Goal: Information Seeking & Learning: Learn about a topic

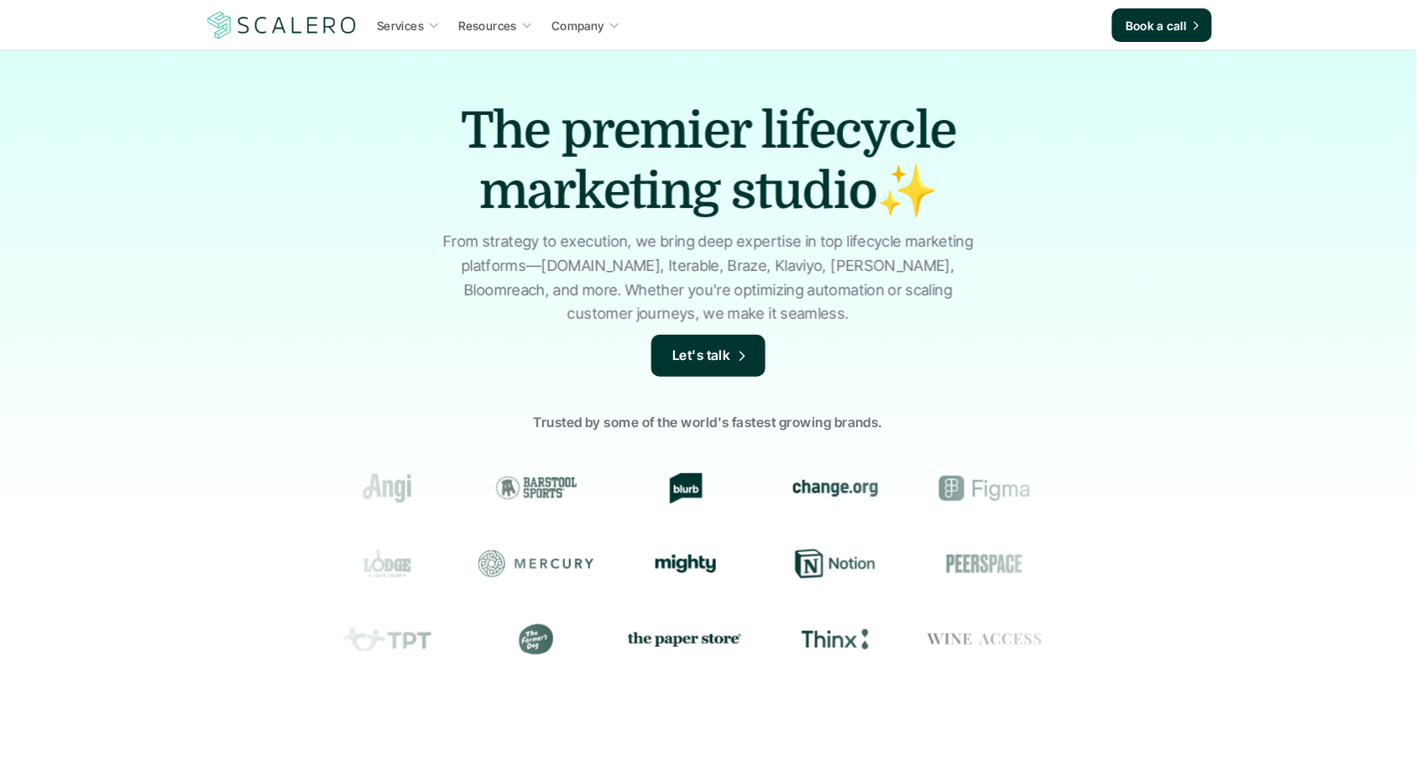
click at [937, 115] on h1 "The premier lifecycle marketing studio✨" at bounding box center [708, 161] width 587 height 121
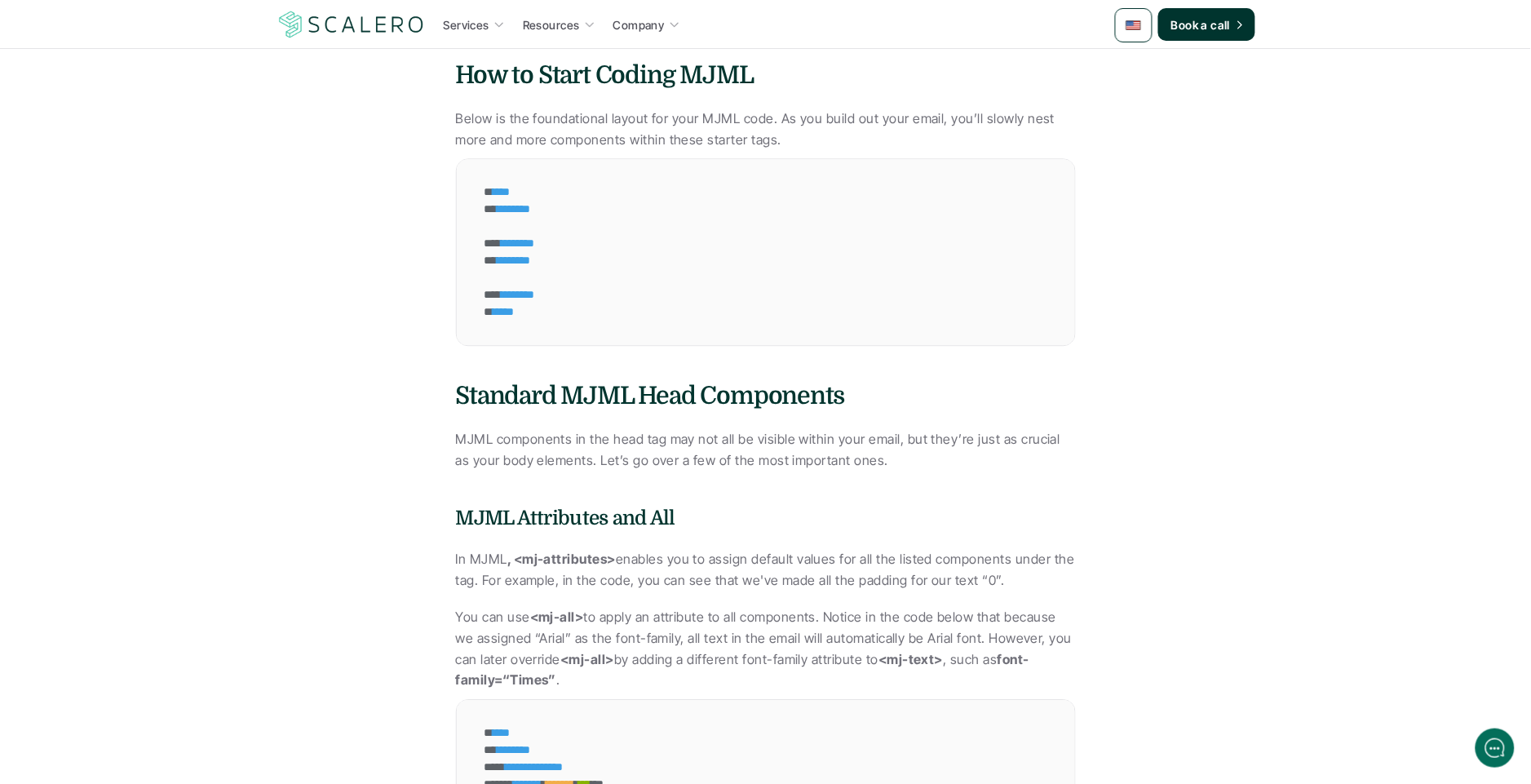
scroll to position [1632, 0]
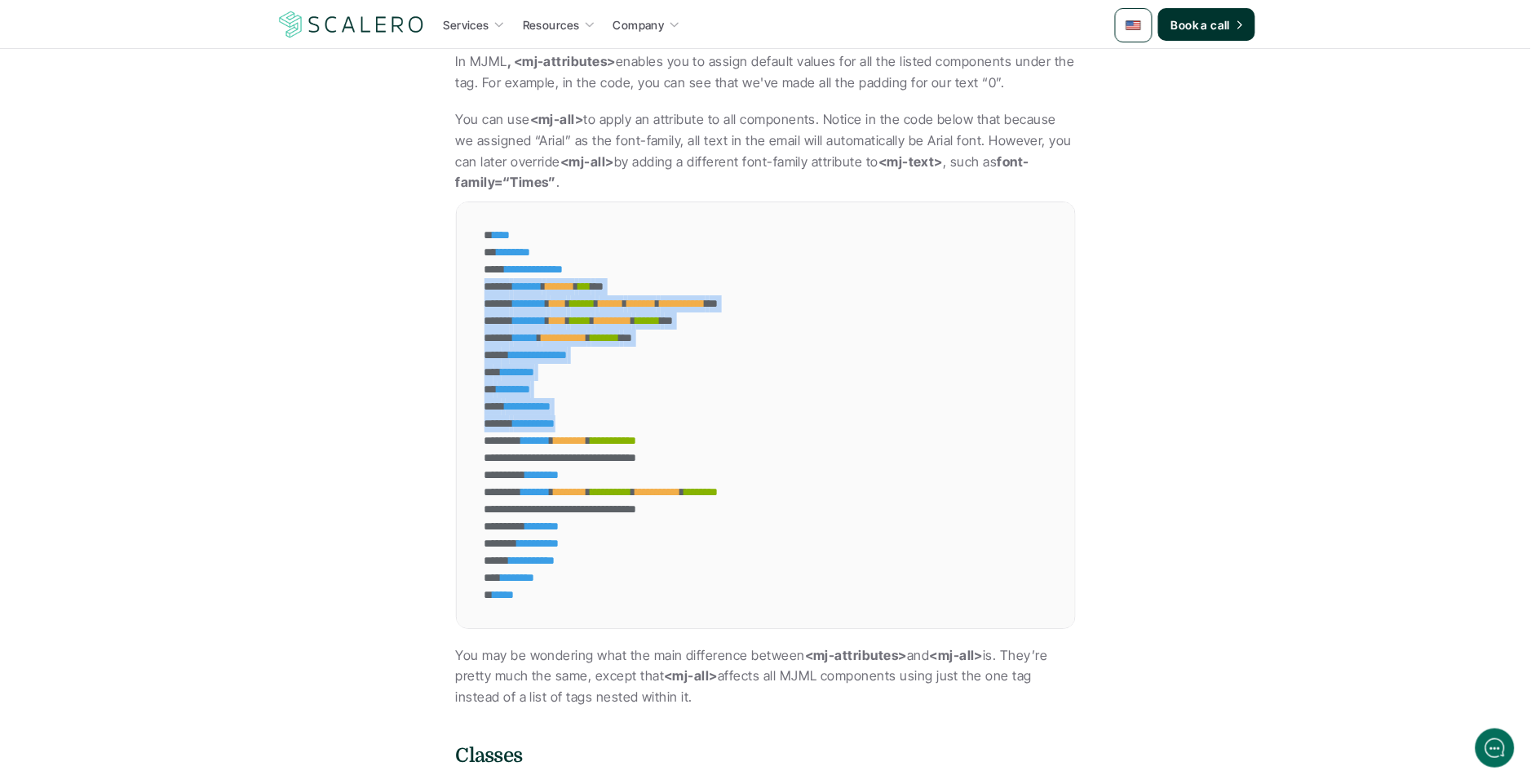
drag, startPoint x: 792, startPoint y: 321, endPoint x: 985, endPoint y: 424, distance: 218.8
click at [992, 431] on div "**********" at bounding box center [766, 415] width 618 height 426
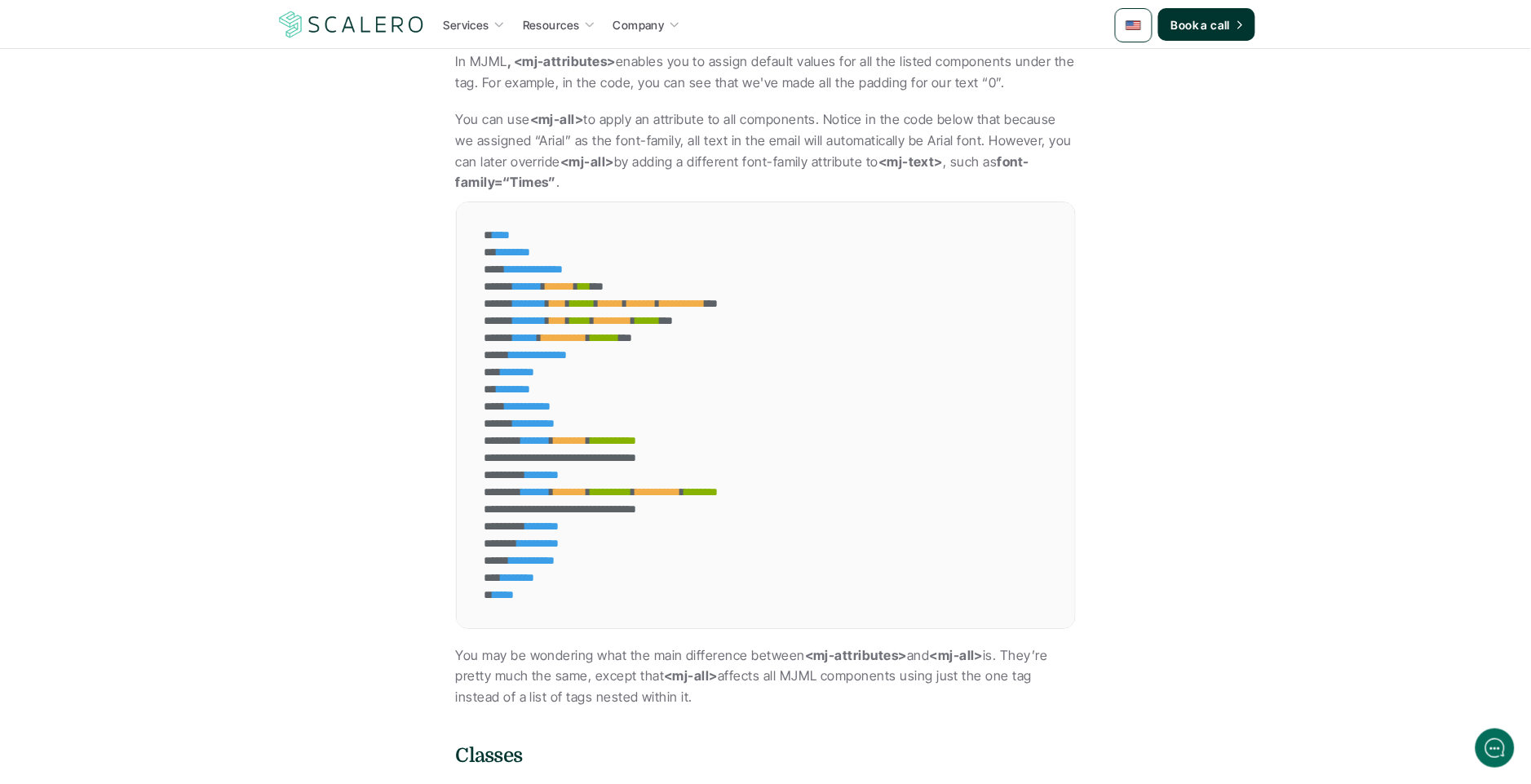
click at [984, 425] on div "**********" at bounding box center [766, 415] width 618 height 426
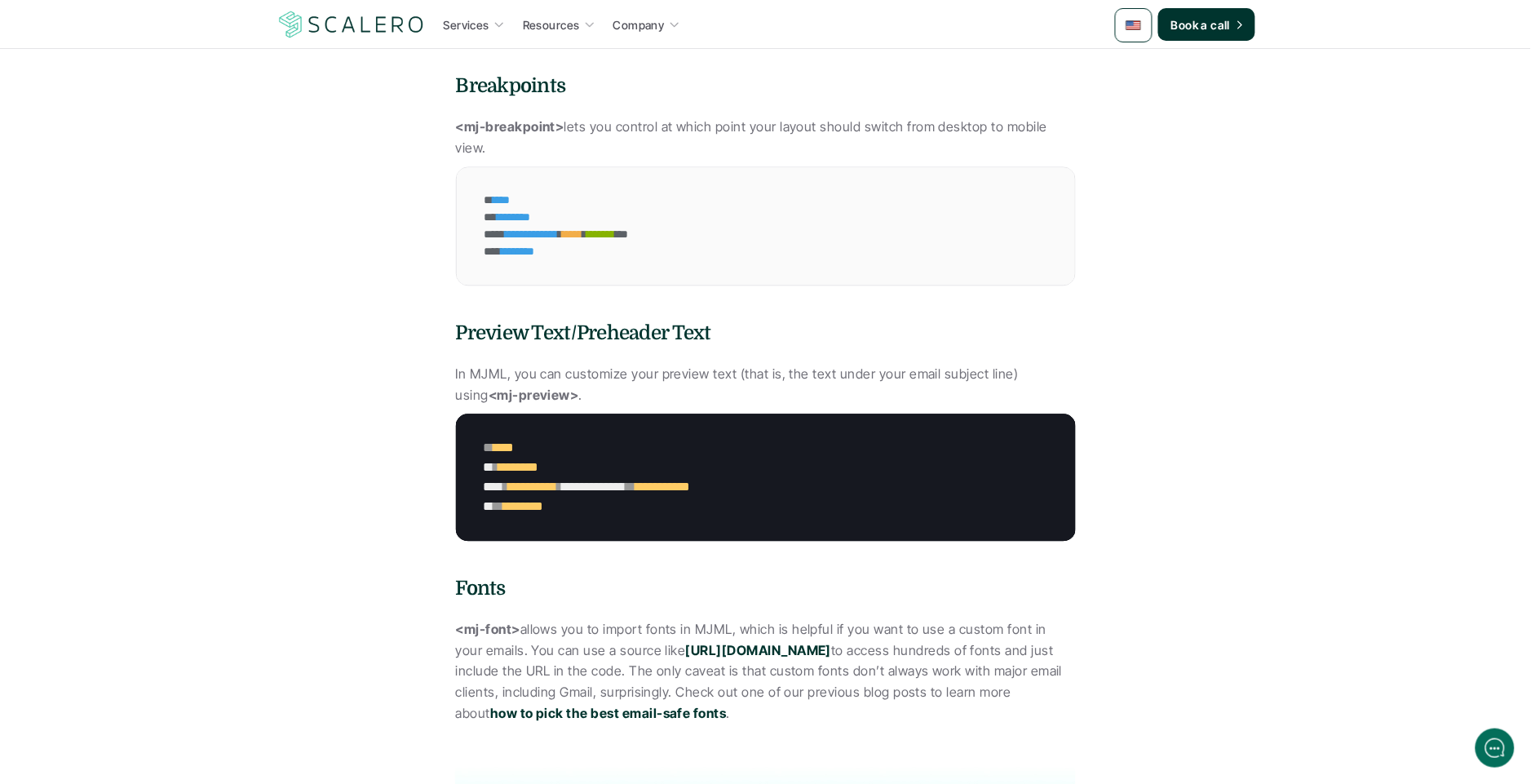
drag, startPoint x: 917, startPoint y: 94, endPoint x: 871, endPoint y: 163, distance: 82.9
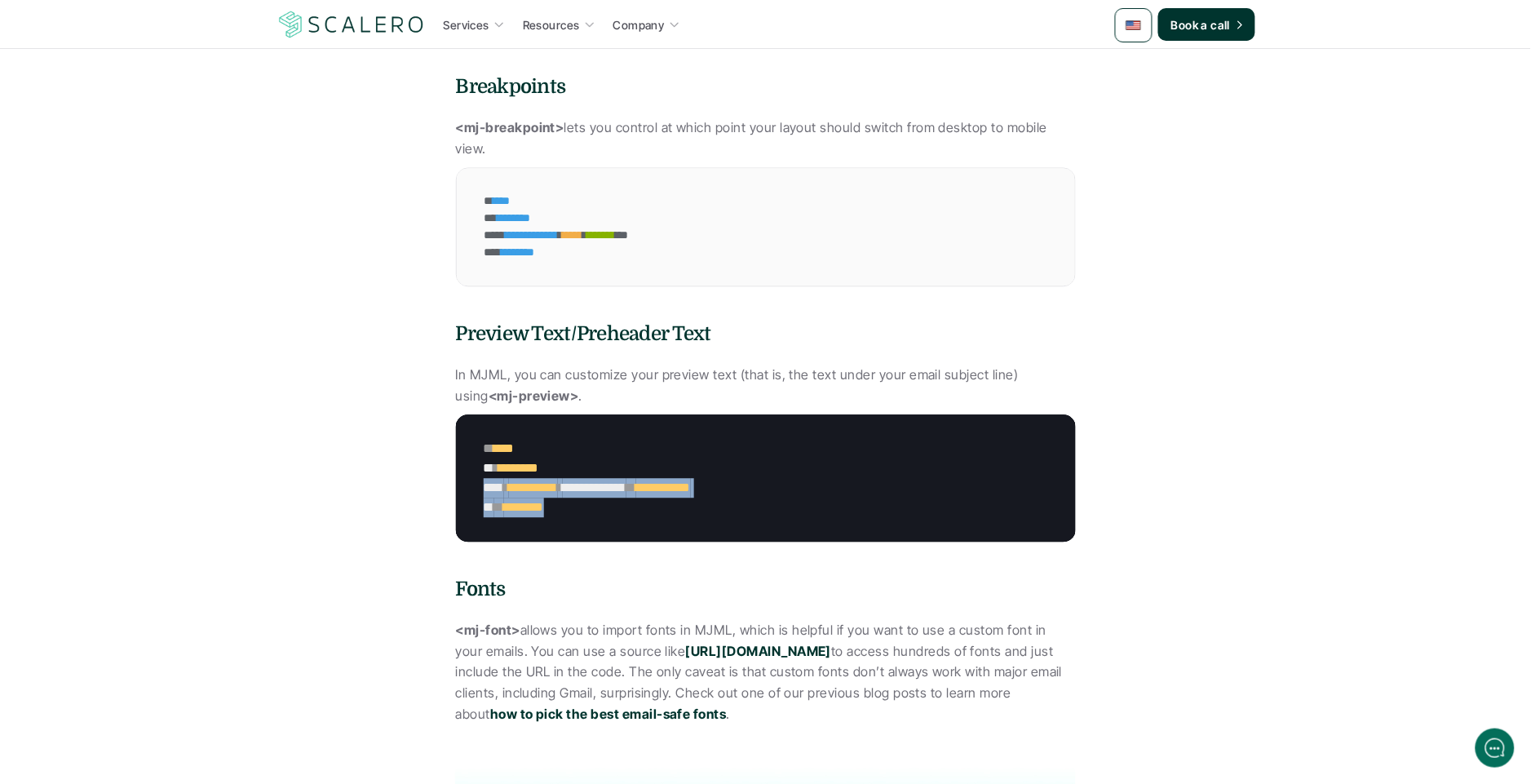
drag, startPoint x: 658, startPoint y: 459, endPoint x: 844, endPoint y: 538, distance: 202.1
drag, startPoint x: 841, startPoint y: 521, endPoint x: 1013, endPoint y: 33, distance: 517.4
click at [842, 520] on div "**********" at bounding box center [766, 477] width 620 height 127
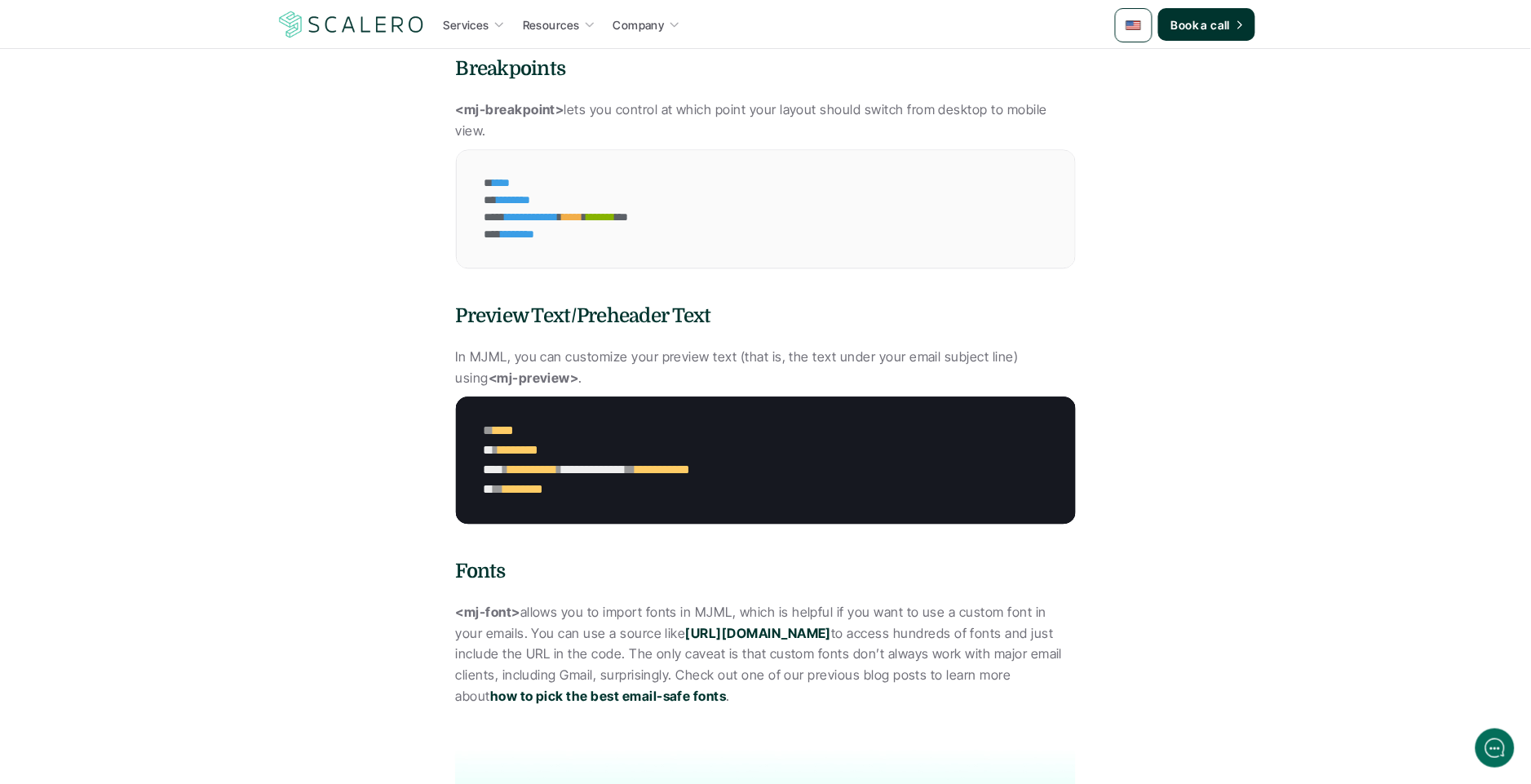
scroll to position [3017, 0]
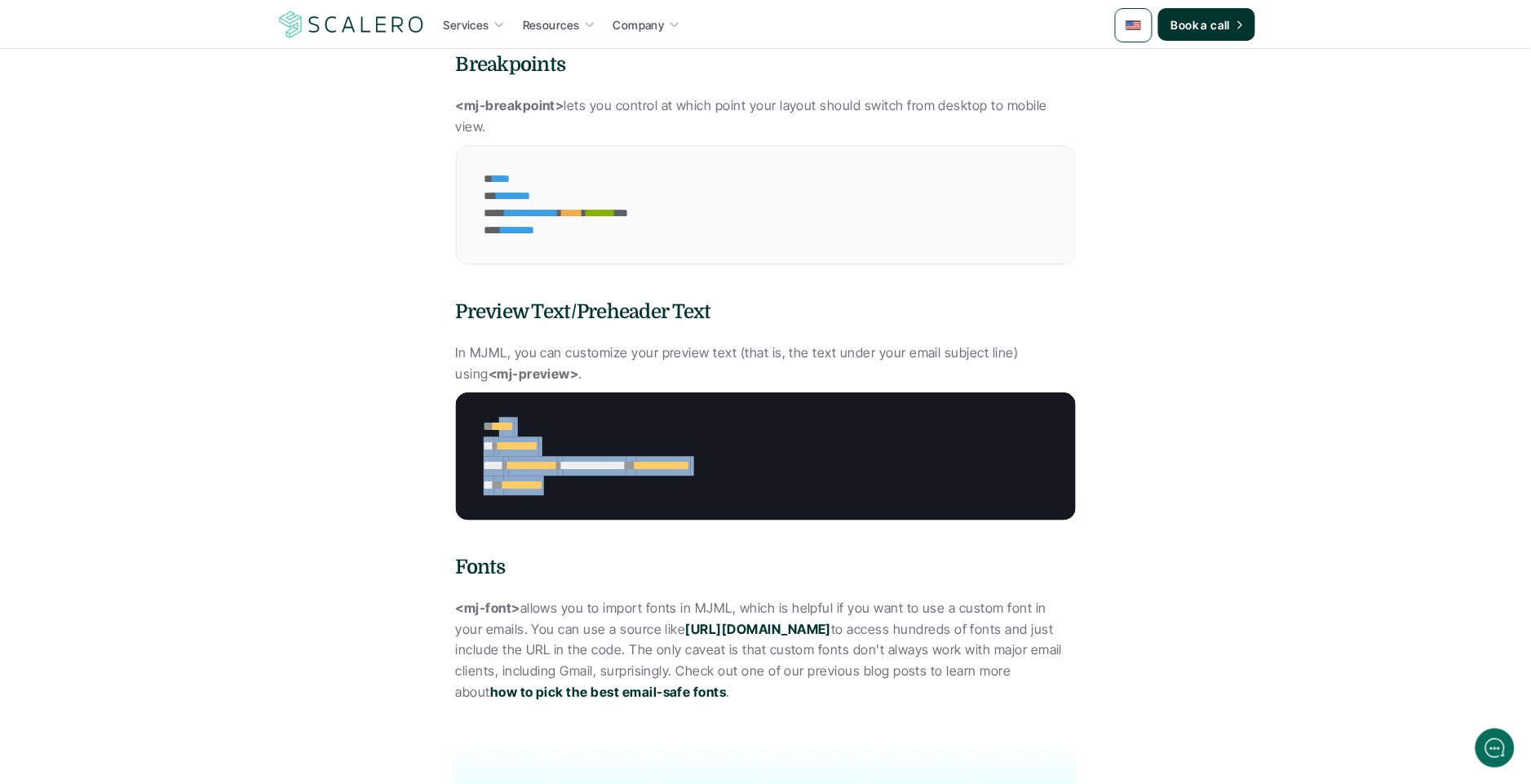
drag, startPoint x: 506, startPoint y: 399, endPoint x: 743, endPoint y: 489, distance: 253.5
click at [740, 488] on div "**********" at bounding box center [647, 456] width 384 height 127
drag, startPoint x: 743, startPoint y: 490, endPoint x: 986, endPoint y: 66, distance: 488.7
click at [744, 489] on div "**********" at bounding box center [647, 456] width 384 height 127
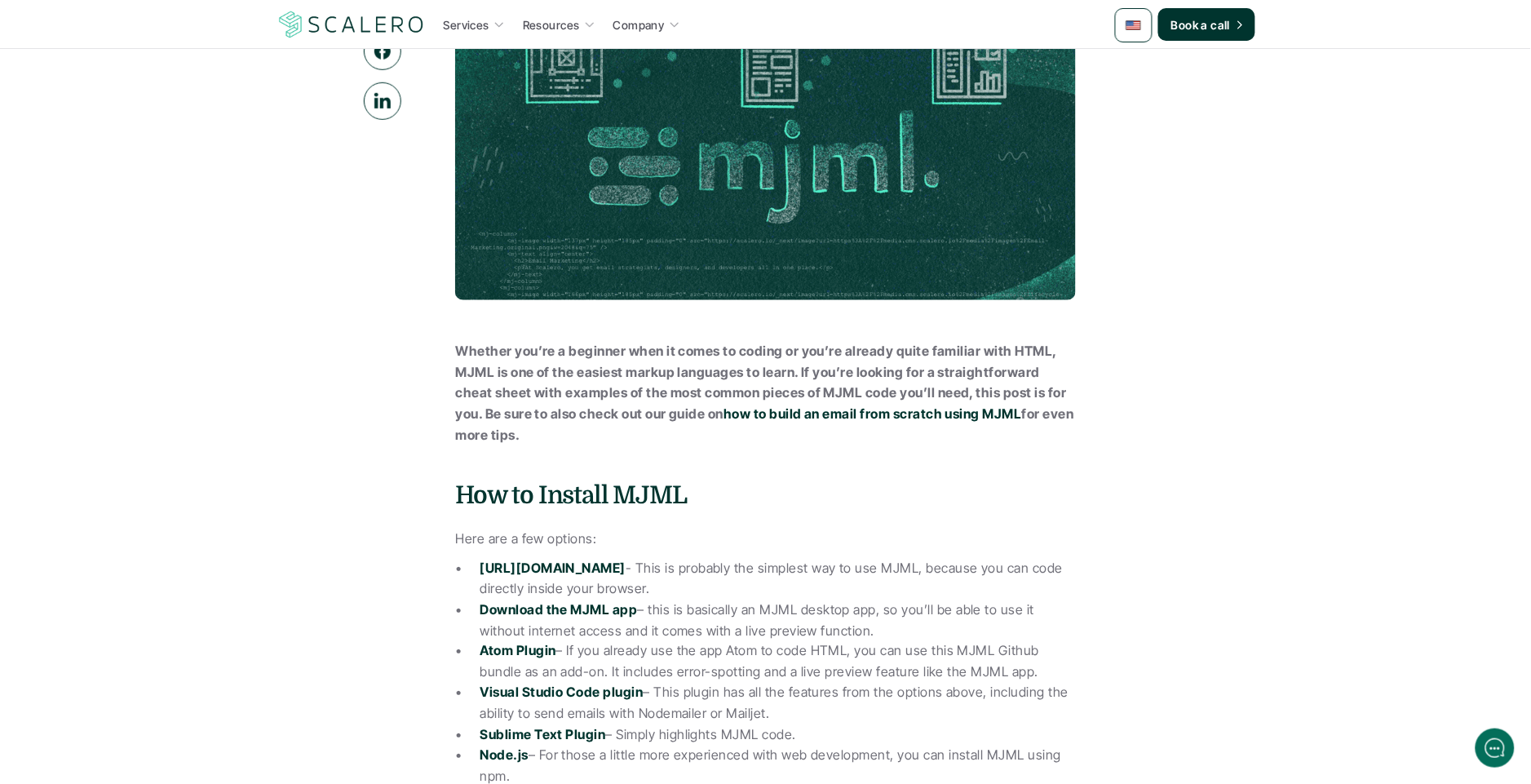
scroll to position [0, 0]
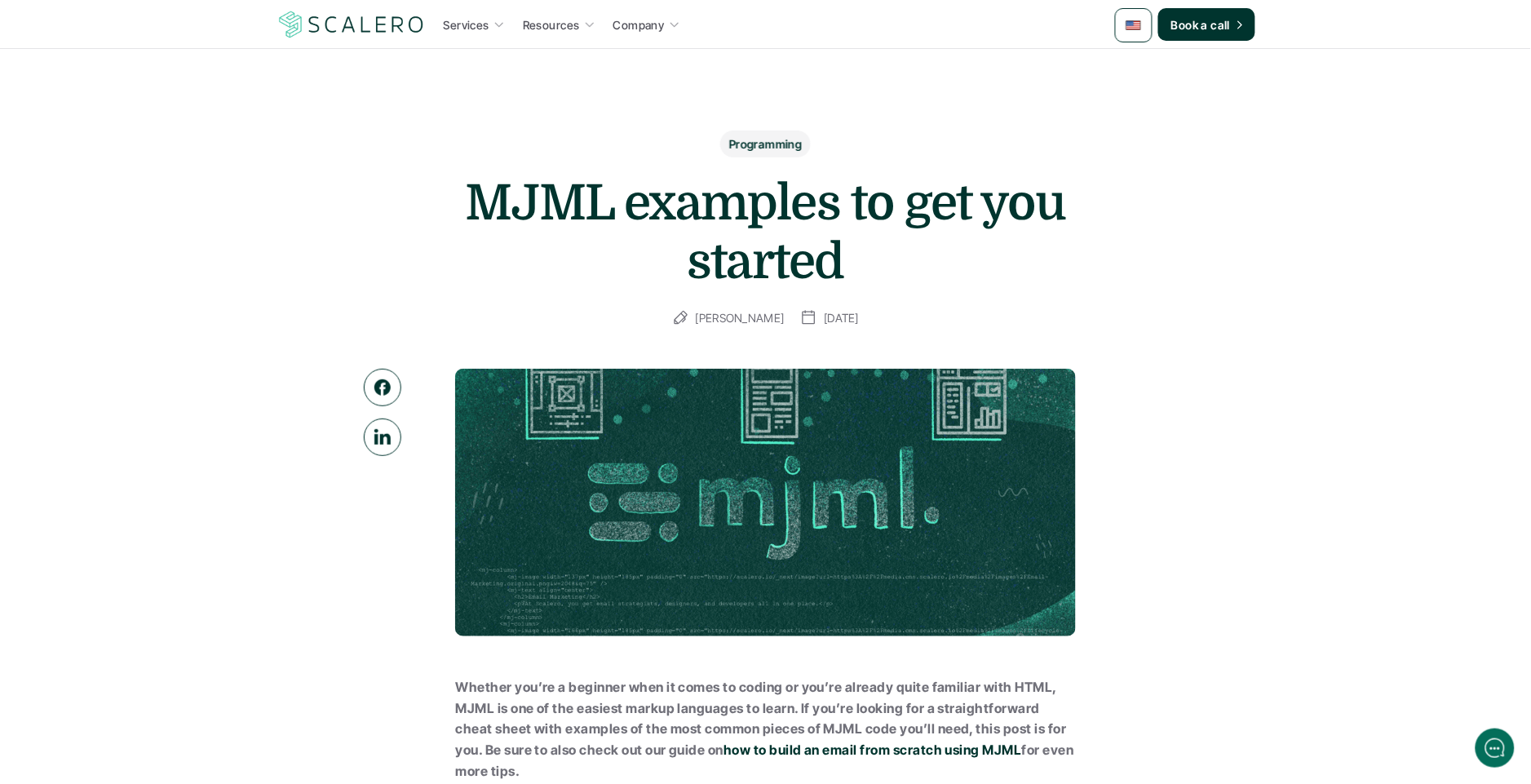
drag, startPoint x: 1314, startPoint y: 342, endPoint x: 1104, endPoint y: 218, distance: 243.9
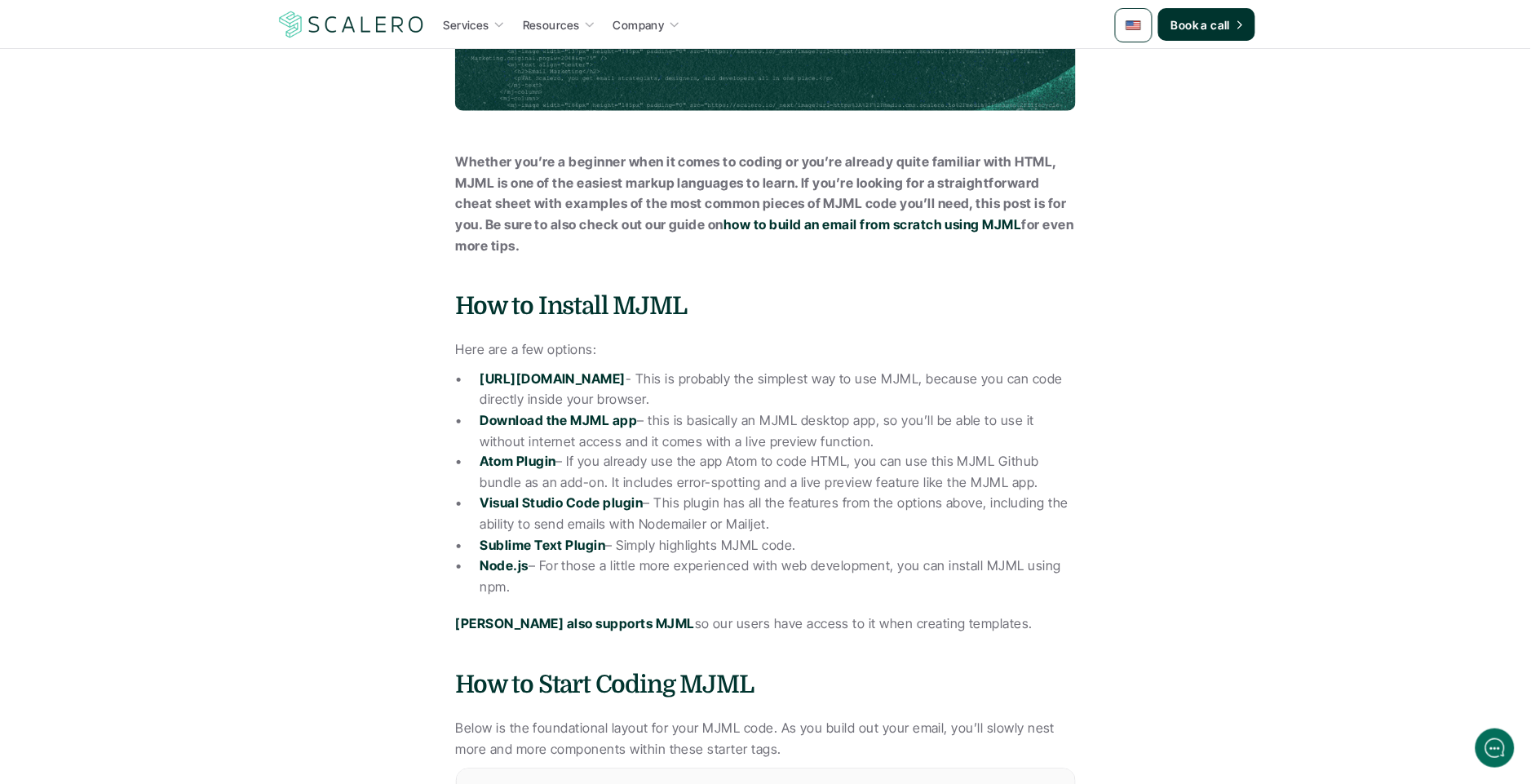
scroll to position [528, 0]
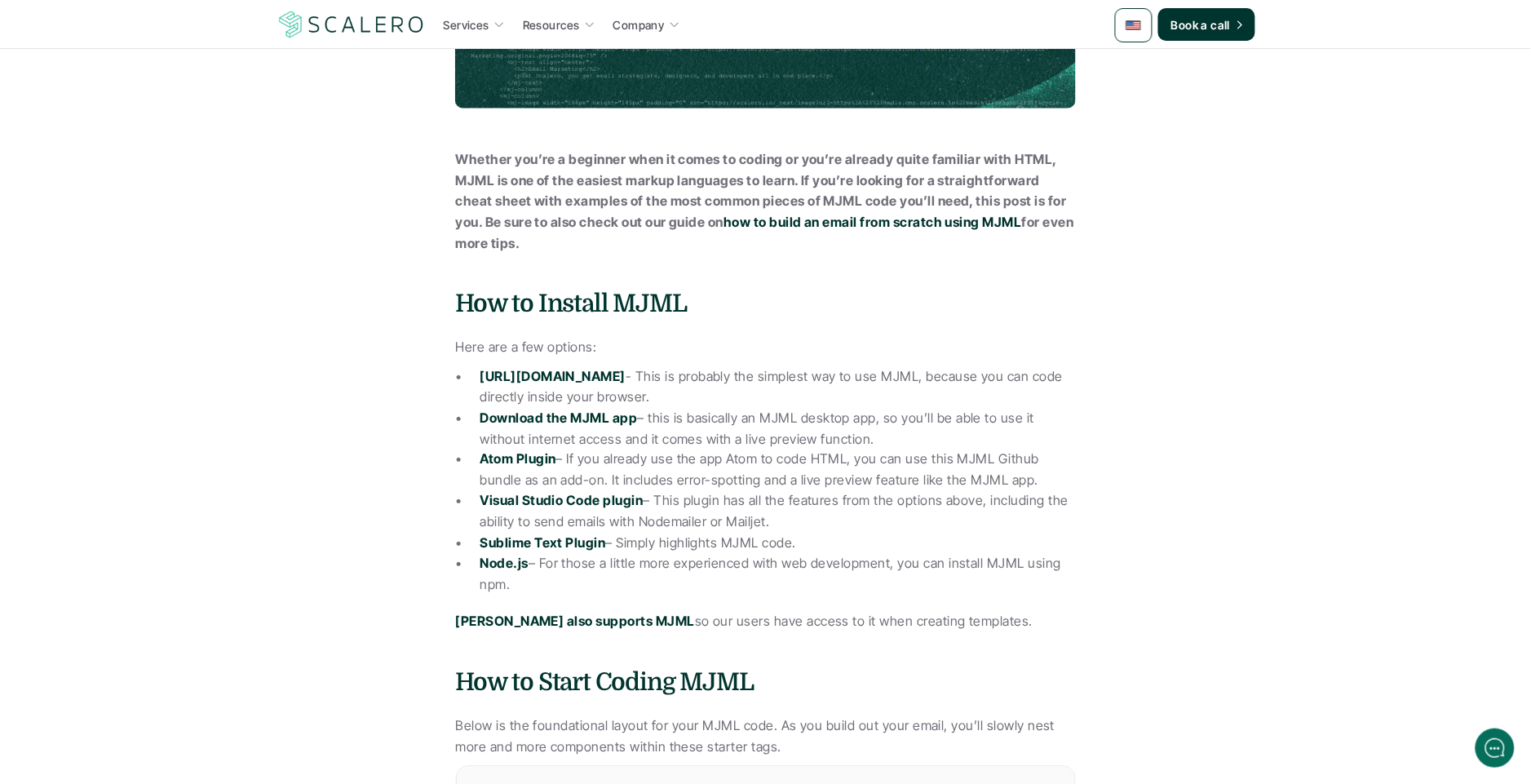
click at [688, 153] on strong "Whether you’re a beginner when it comes to coding or you’re already quite famil…" at bounding box center [763, 189] width 614 height 79
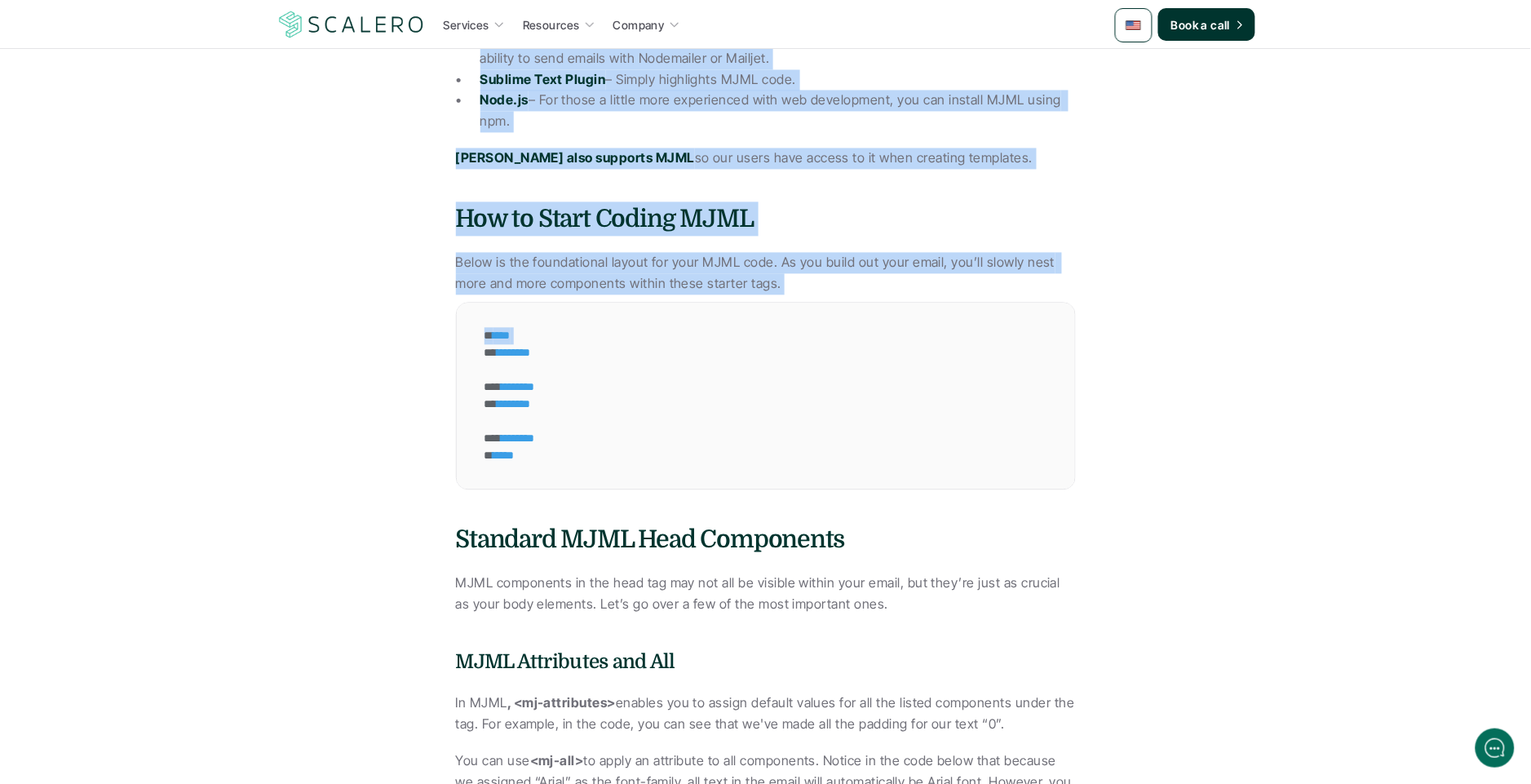
scroll to position [996, 0]
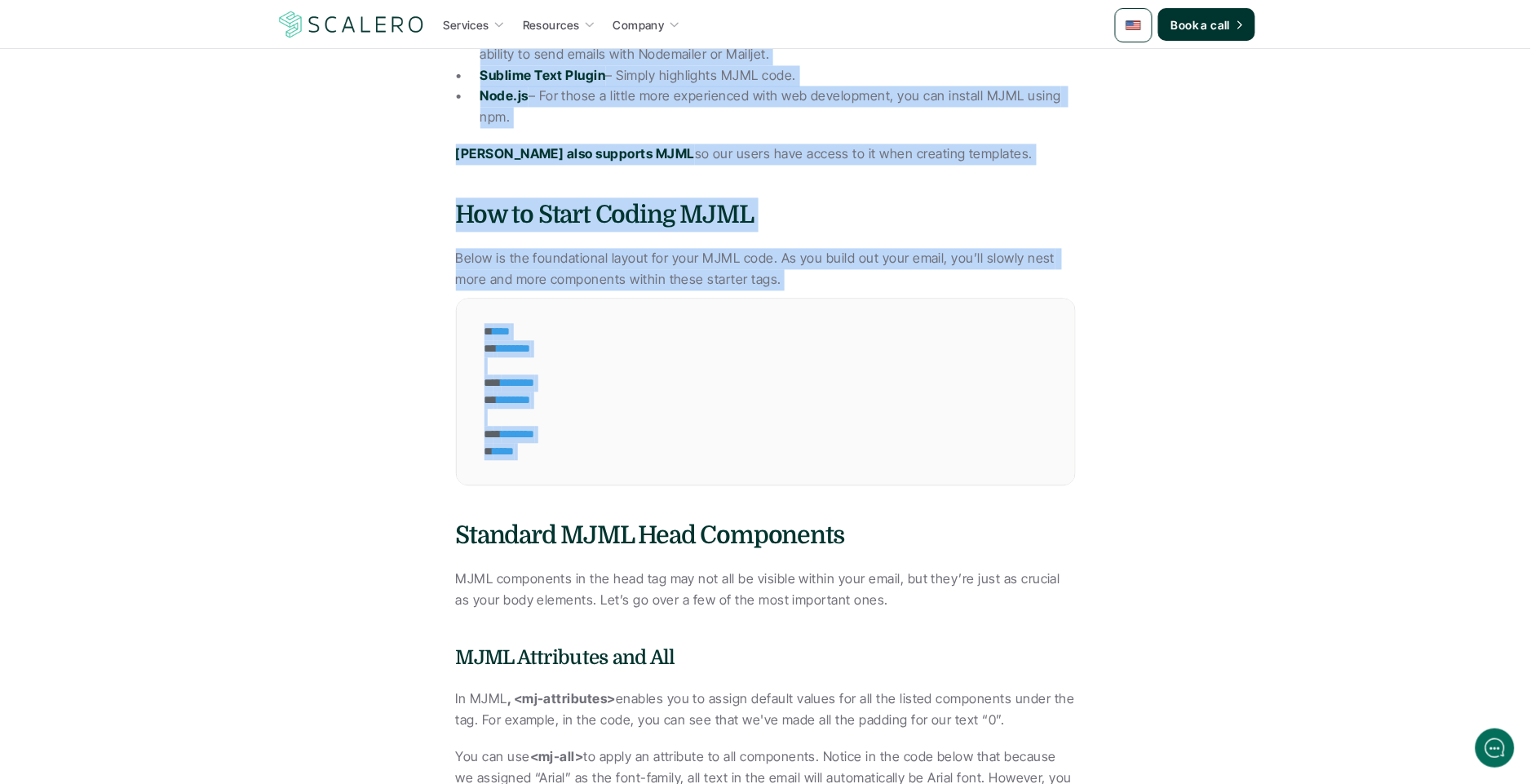
drag, startPoint x: 688, startPoint y: 153, endPoint x: 1124, endPoint y: 454, distance: 529.8
copy div "Whether you’re a beginner when it comes to coding or you’re already quite famil…"
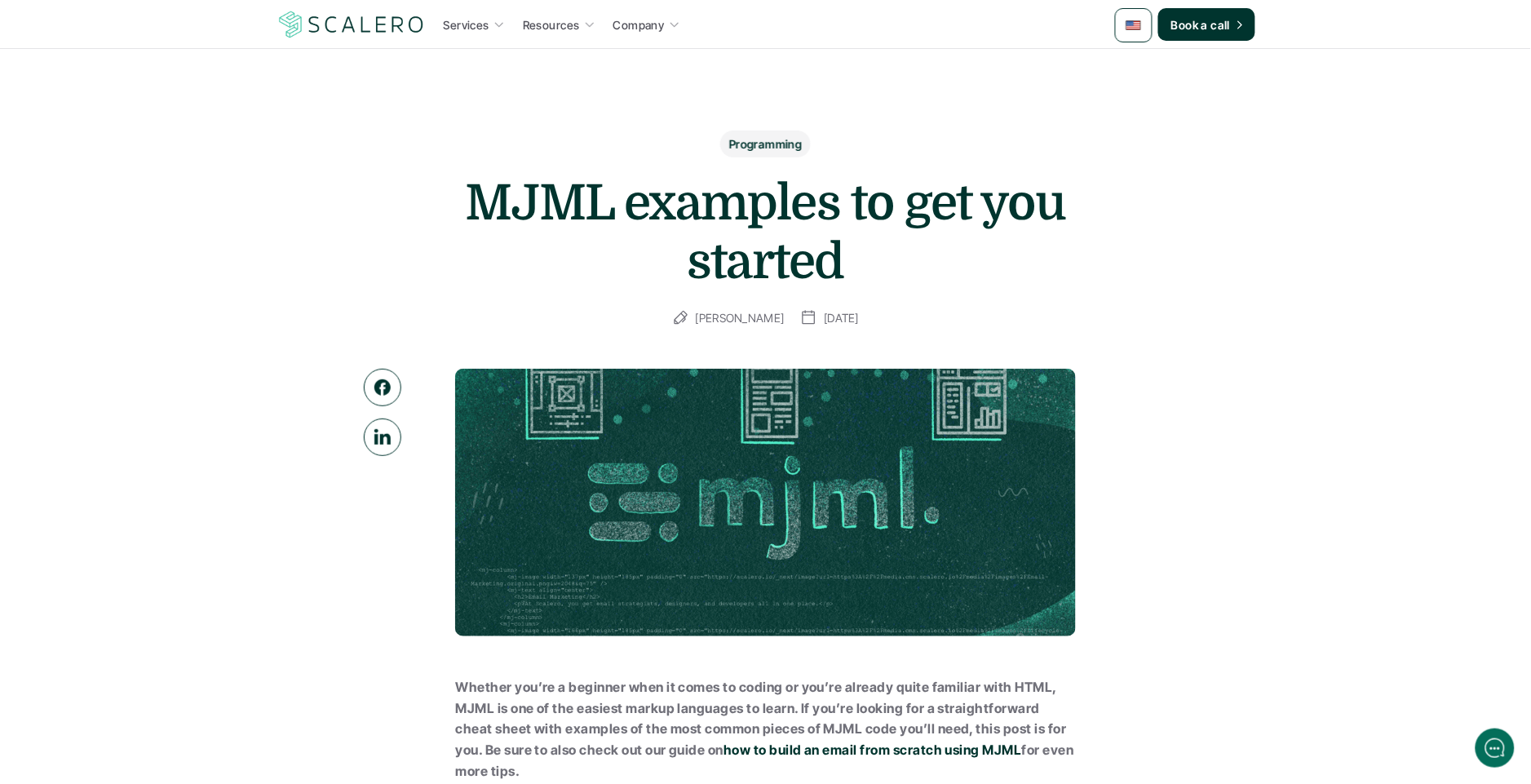
click at [318, 187] on div "Programming MJML examples to get you started Kristina Lauren September 14, 2023" at bounding box center [766, 228] width 947 height 197
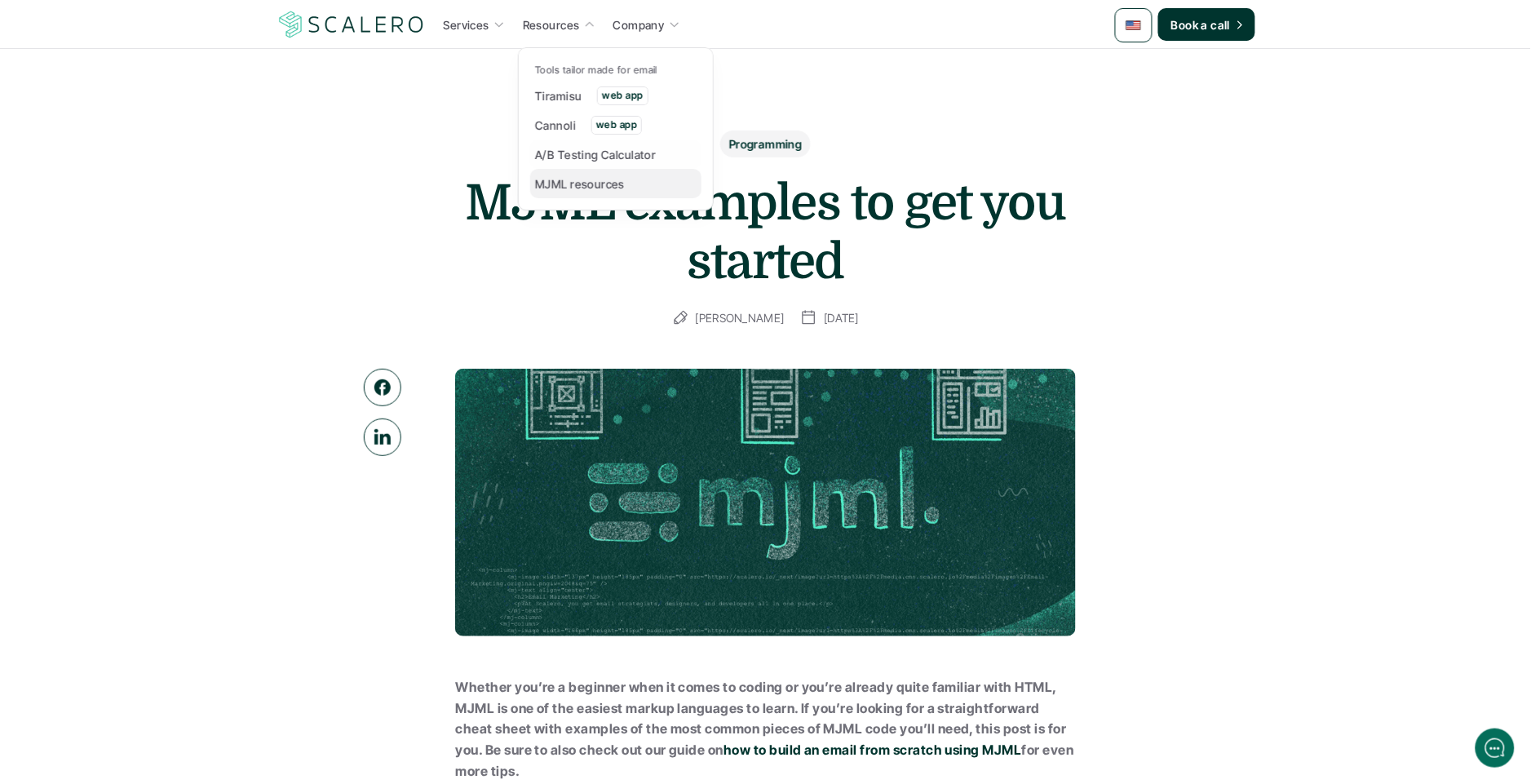
click at [573, 179] on p "MJML resources" at bounding box center [580, 184] width 89 height 17
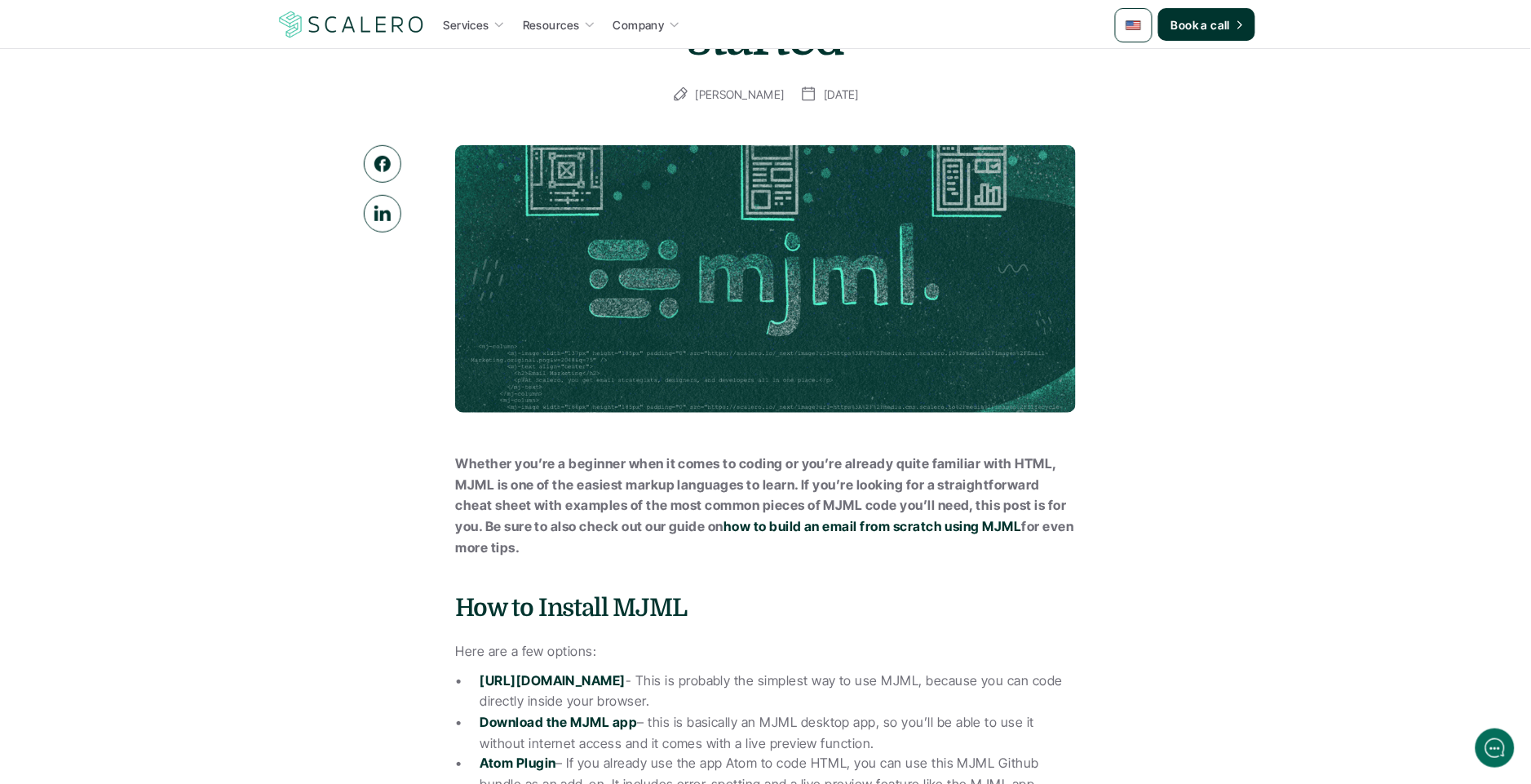
scroll to position [177, 0]
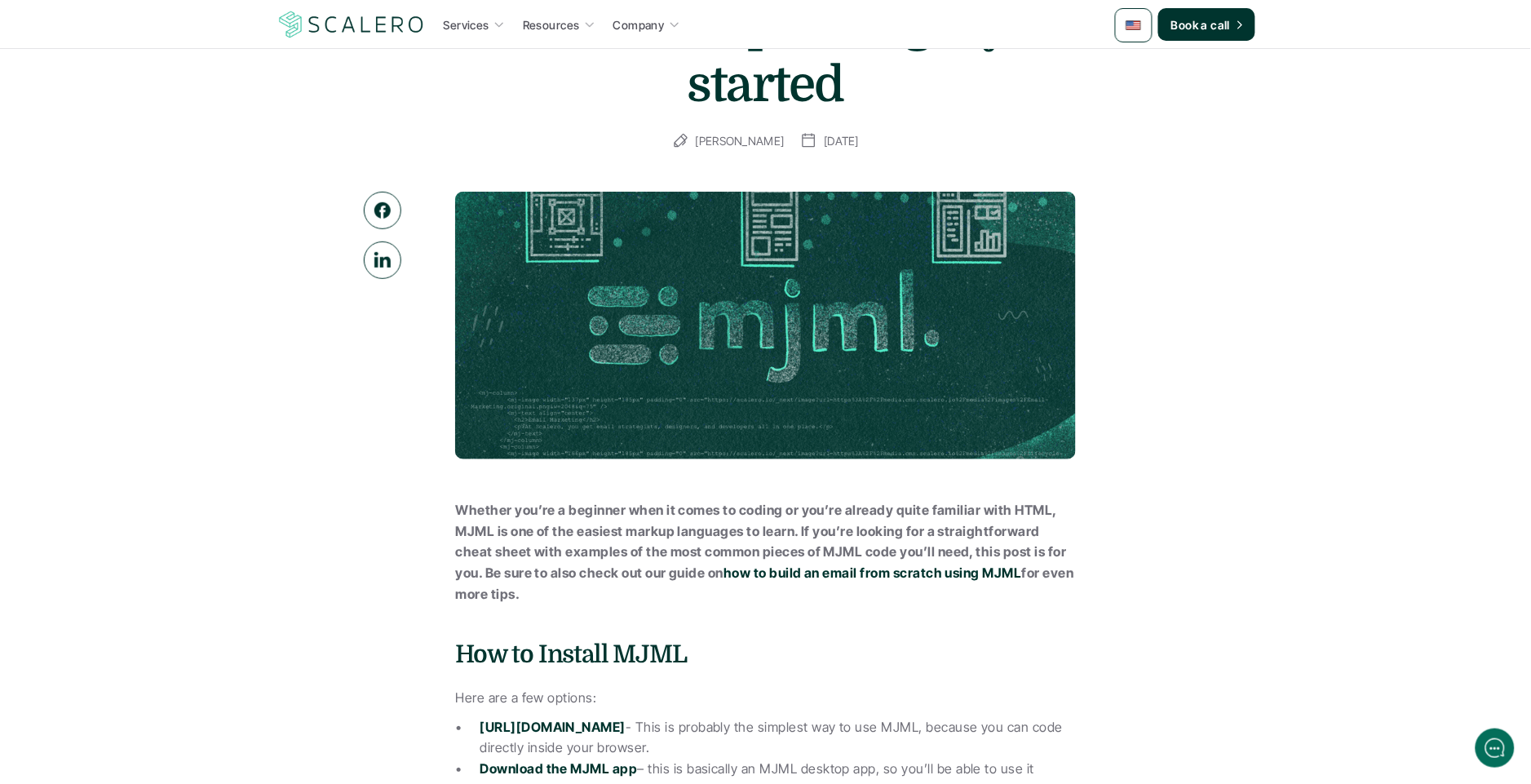
drag, startPoint x: 516, startPoint y: 545, endPoint x: 562, endPoint y: 583, distance: 59.7
click at [517, 546] on strong "Whether you’re a beginner when it comes to coding or you’re already quite famil…" at bounding box center [763, 540] width 614 height 79
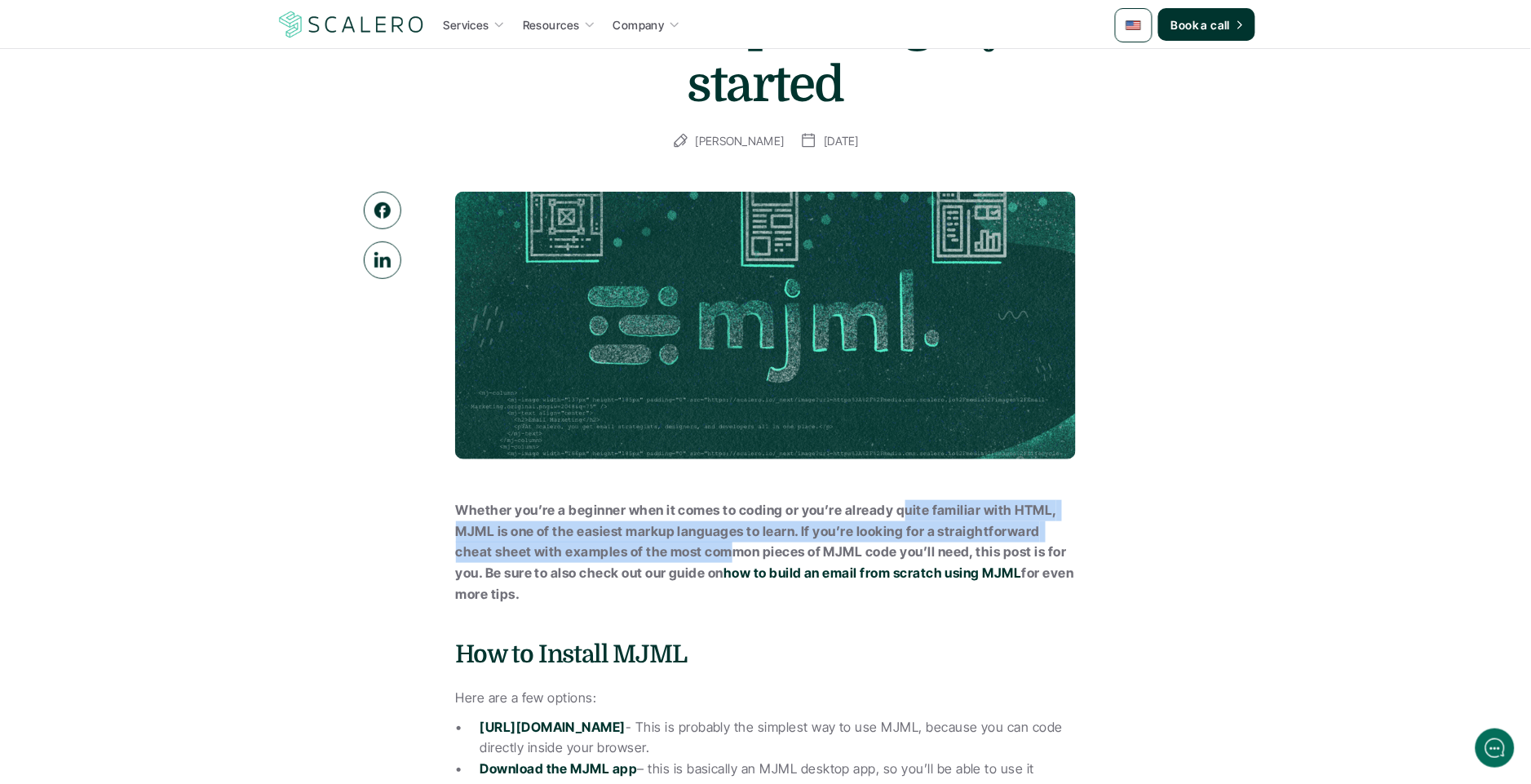
drag, startPoint x: 729, startPoint y: 556, endPoint x: 902, endPoint y: 506, distance: 180.1
click at [902, 506] on strong "Whether you’re a beginner when it comes to coding or you’re already quite famil…" at bounding box center [763, 540] width 614 height 79
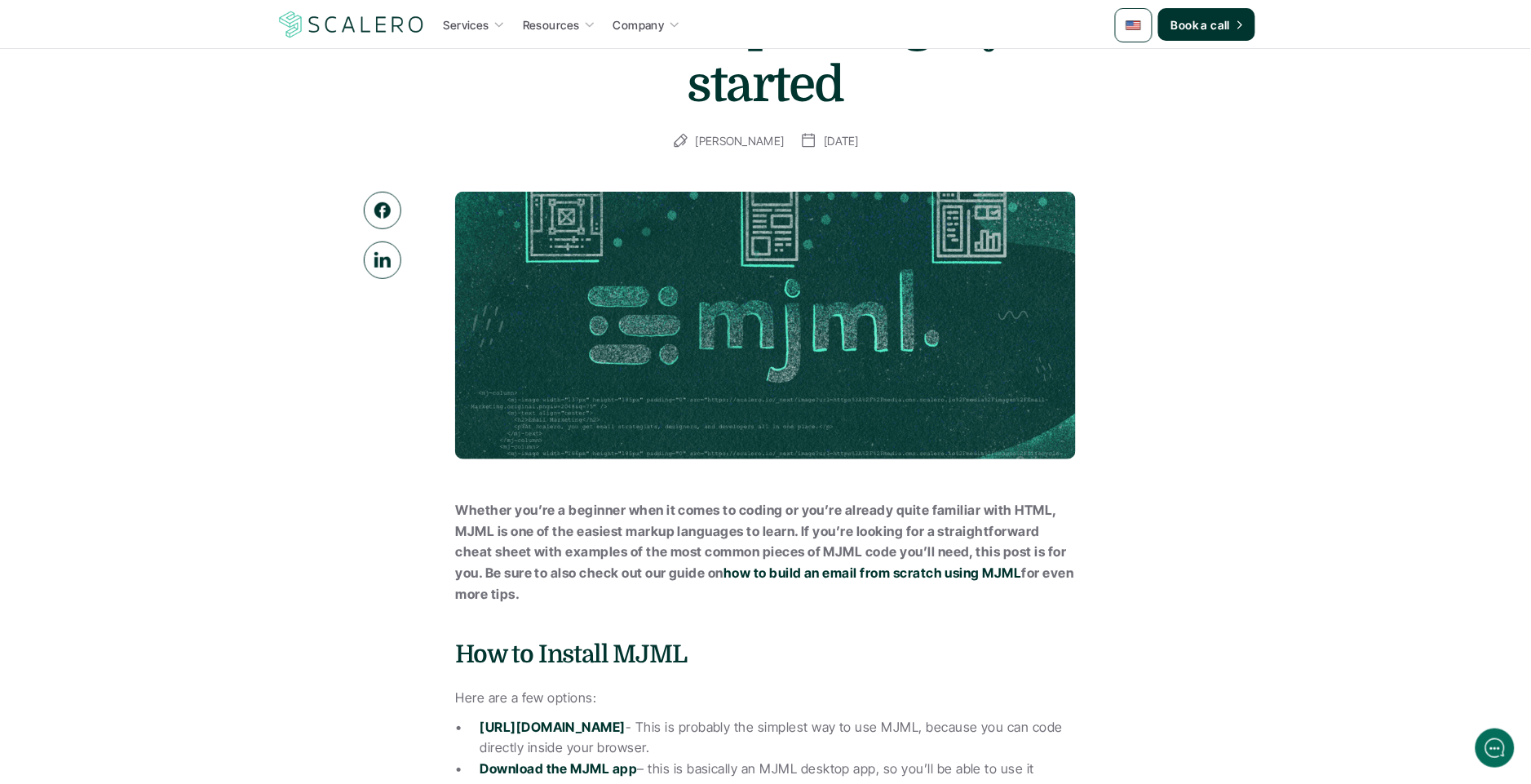
drag, startPoint x: 890, startPoint y: 510, endPoint x: 881, endPoint y: 510, distance: 9.0
click at [890, 510] on strong "Whether you’re a beginner when it comes to coding or you’re already quite famil…" at bounding box center [763, 540] width 614 height 79
click at [808, 532] on strong "Whether you’re a beginner when it comes to coding or you’re already quite famil…" at bounding box center [763, 540] width 614 height 79
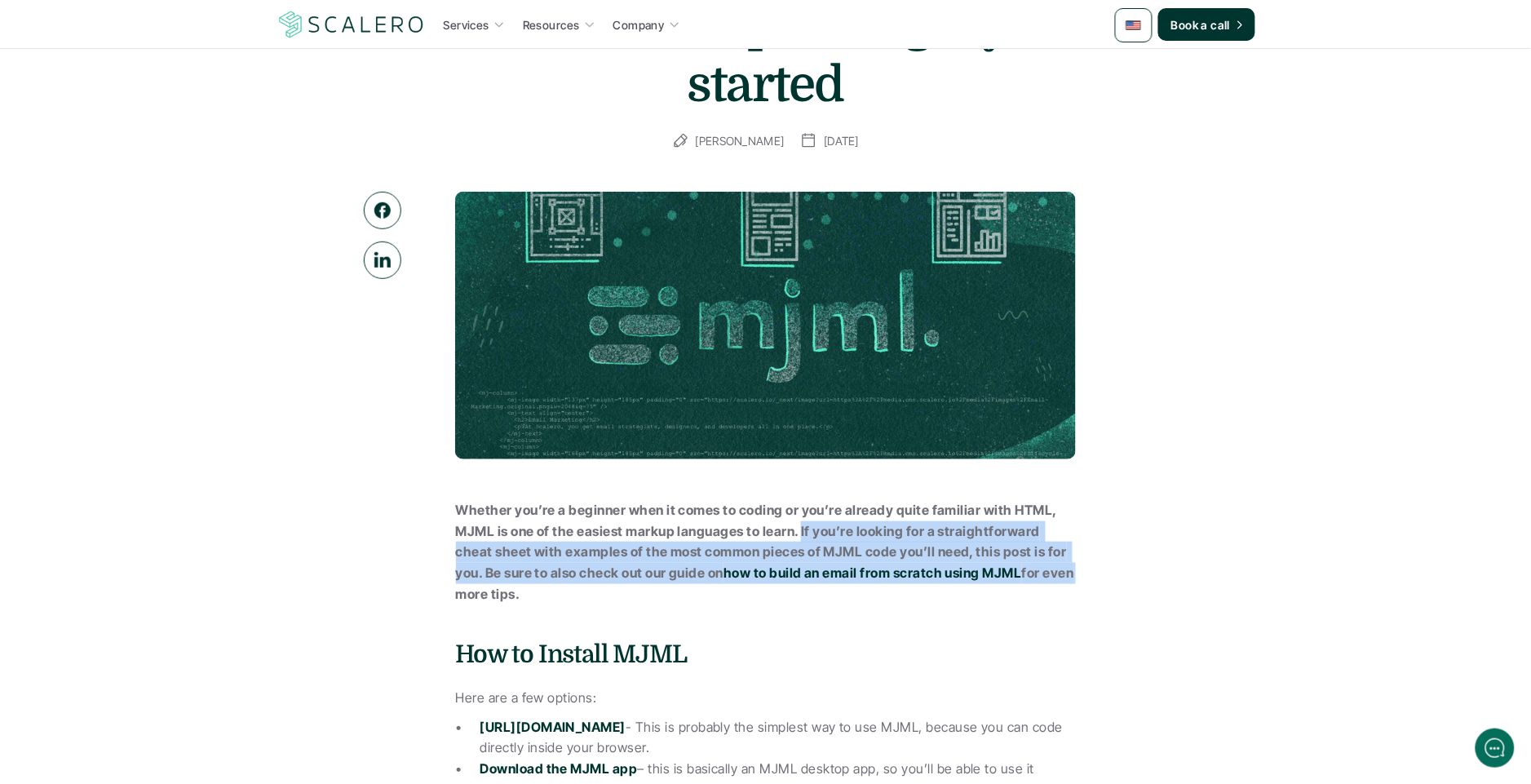
drag, startPoint x: 808, startPoint y: 532, endPoint x: 438, endPoint y: 584, distance: 373.6
click at [465, 575] on strong "Whether you’re a beginner when it comes to coding or you’re already quite famil…" at bounding box center [763, 540] width 614 height 79
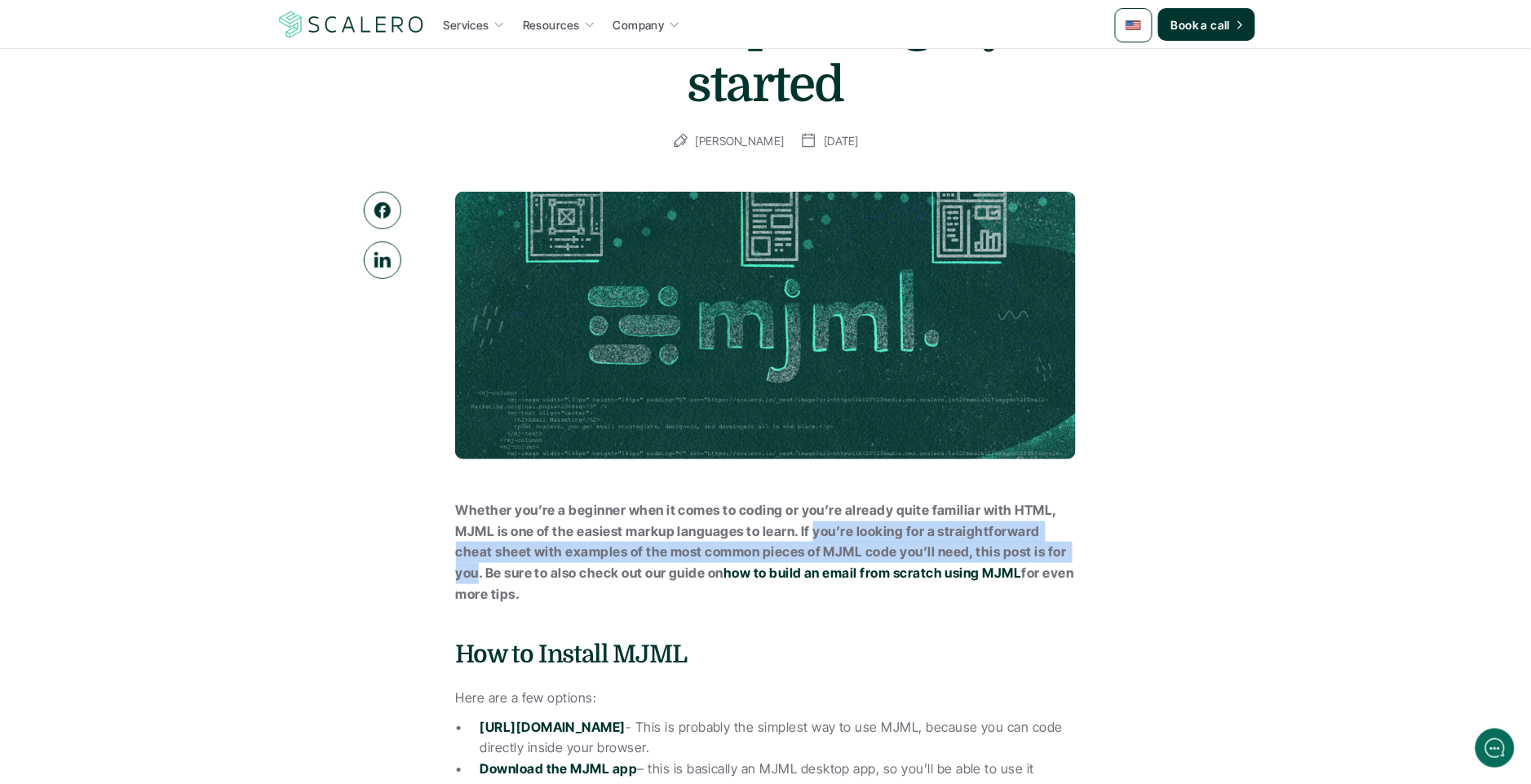
drag, startPoint x: 465, startPoint y: 575, endPoint x: 823, endPoint y: 539, distance: 359.8
click at [823, 539] on p "Whether you’re a beginner when it comes to coding or you’re already quite famil…" at bounding box center [766, 551] width 620 height 104
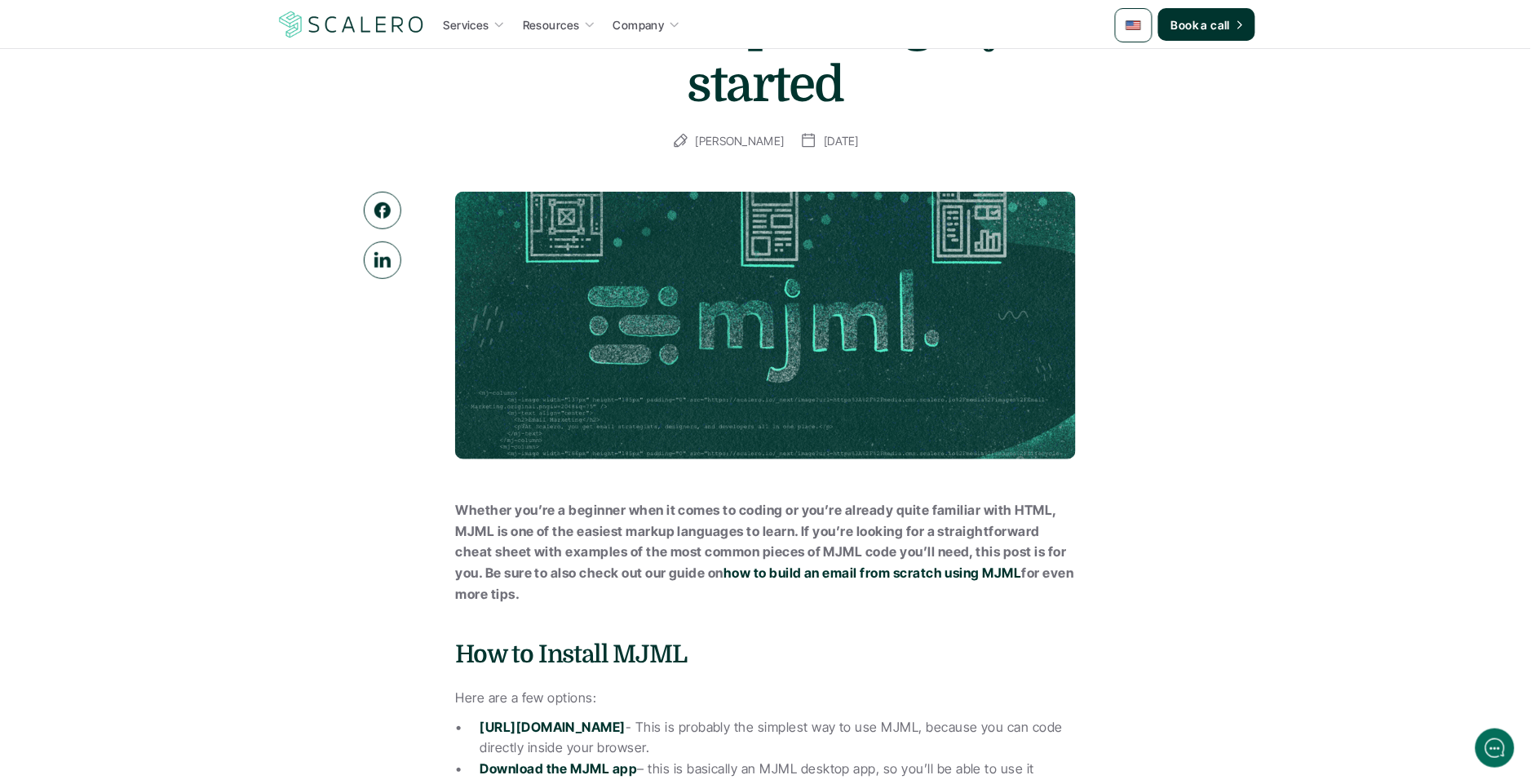
click at [805, 530] on strong "Whether you’re a beginner when it comes to coding or you’re already quite famil…" at bounding box center [763, 540] width 614 height 79
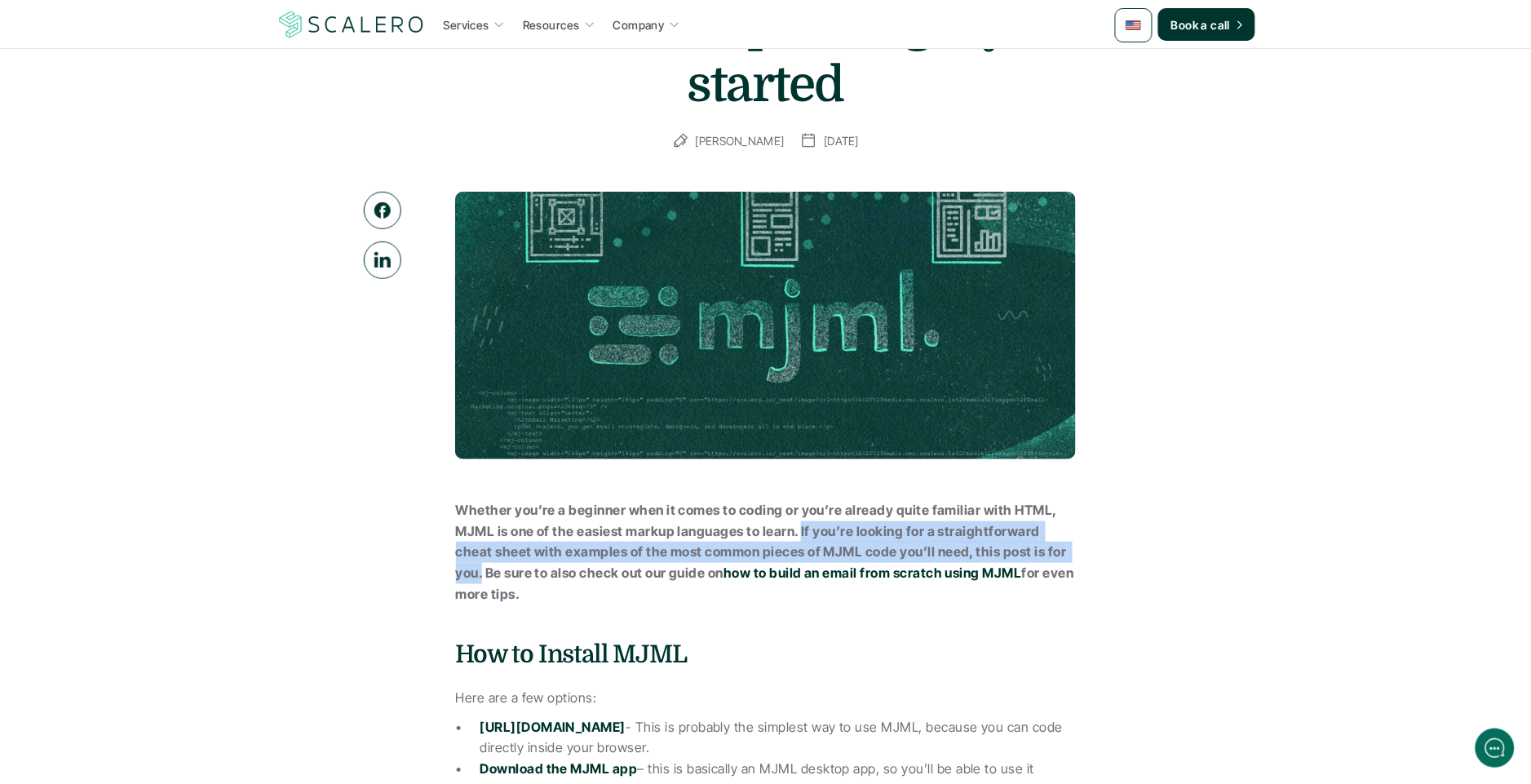
drag, startPoint x: 805, startPoint y: 530, endPoint x: 480, endPoint y: 576, distance: 328.2
click at [479, 576] on strong "Whether you’re a beginner when it comes to coding or you’re already quite famil…" at bounding box center [763, 540] width 614 height 79
copy strong "If you’re looking for a straightforward cheat sheet with examples of the most c…"
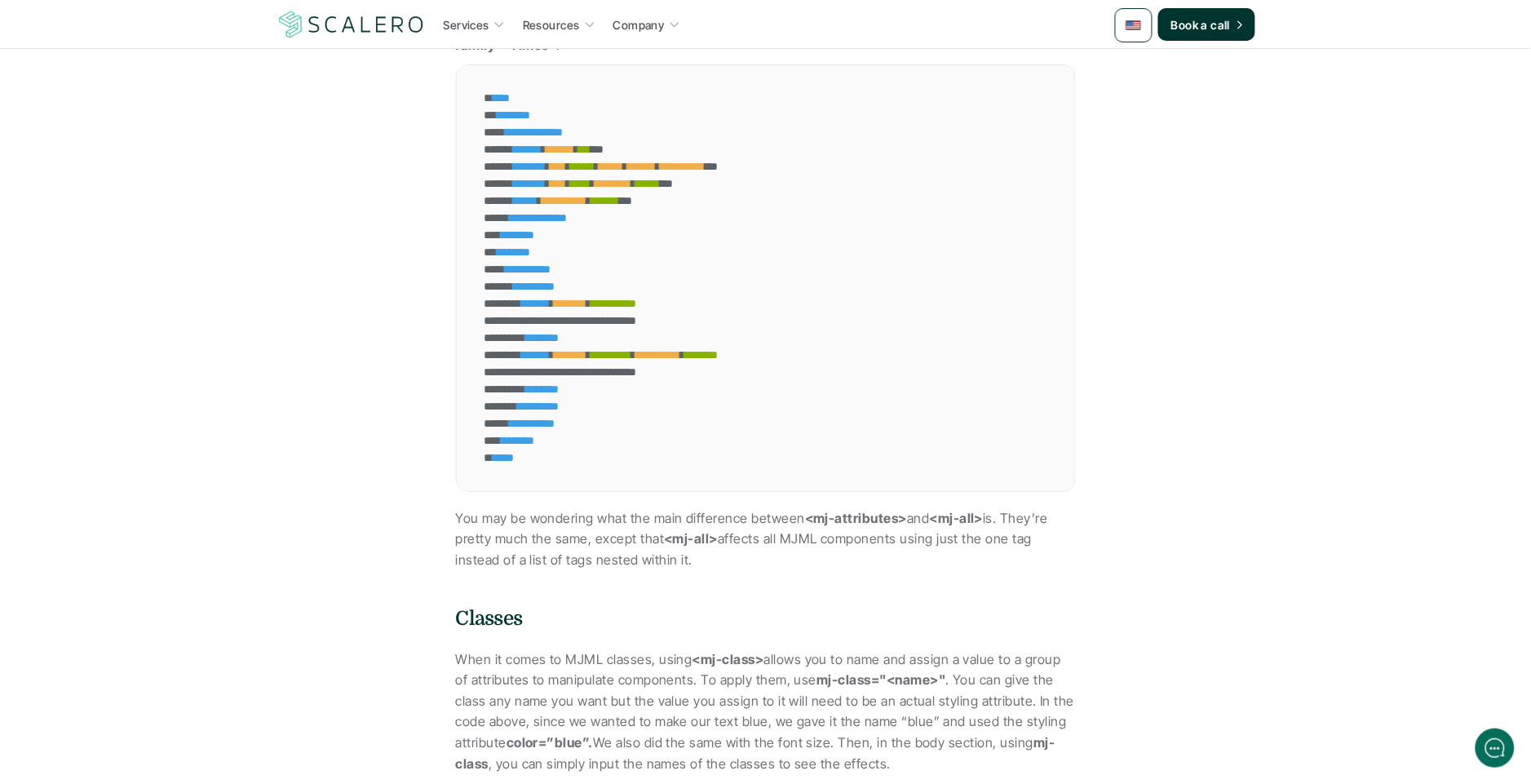
scroll to position [1445, 0]
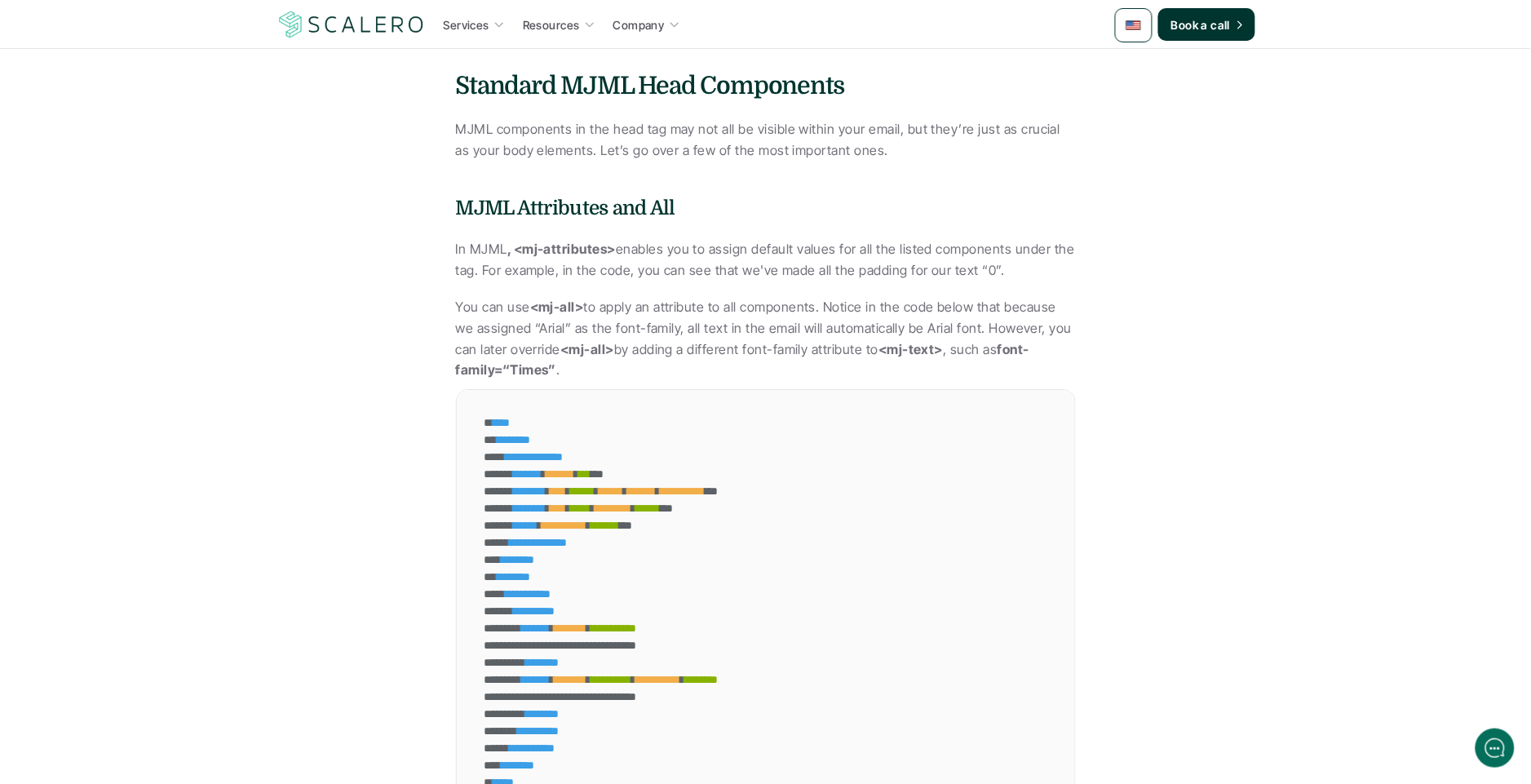
click at [545, 199] on h5 "MJML Attributes and All" at bounding box center [766, 208] width 620 height 29
drag, startPoint x: 419, startPoint y: 200, endPoint x: 434, endPoint y: 195, distance: 15.8
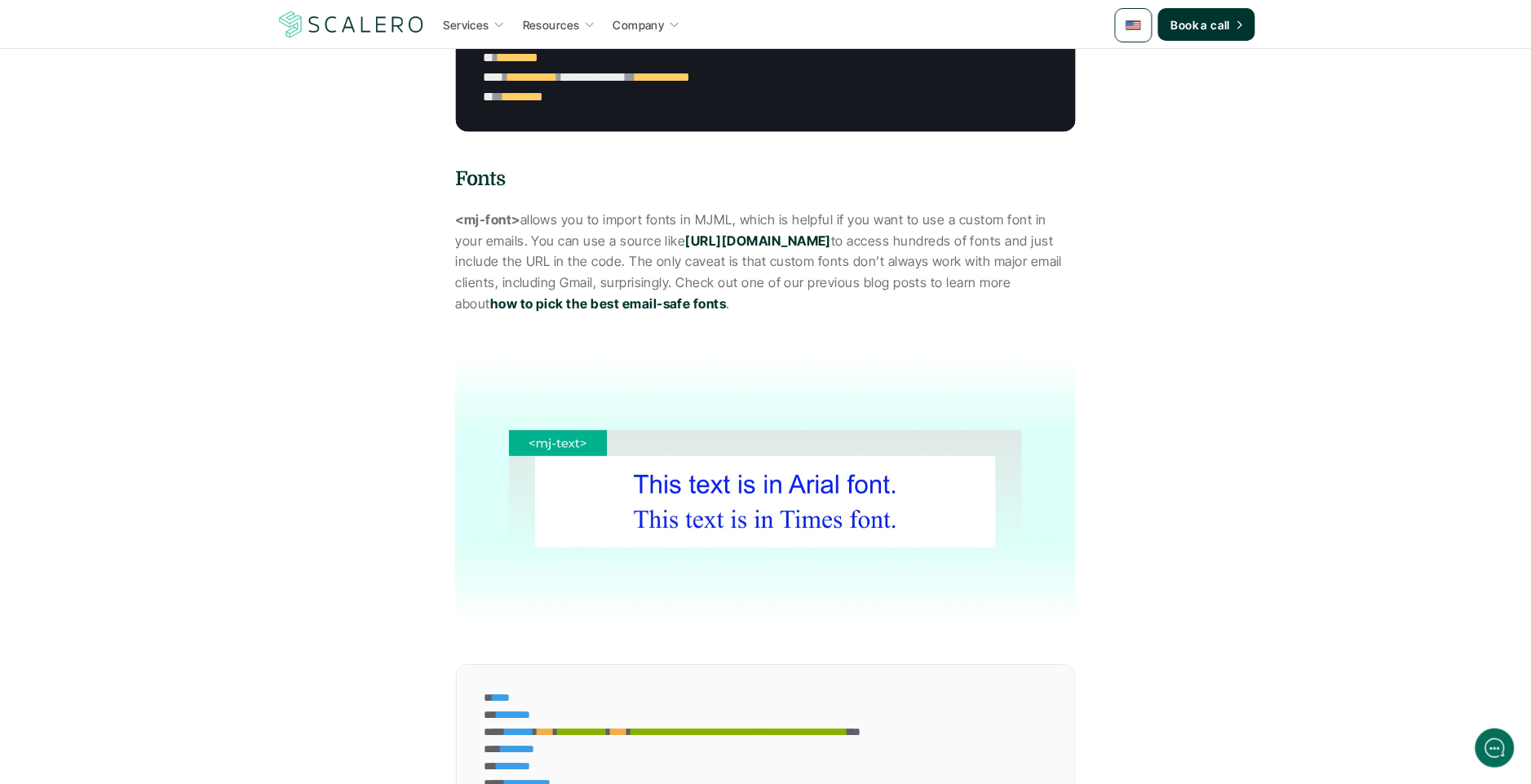
scroll to position [3359, 0]
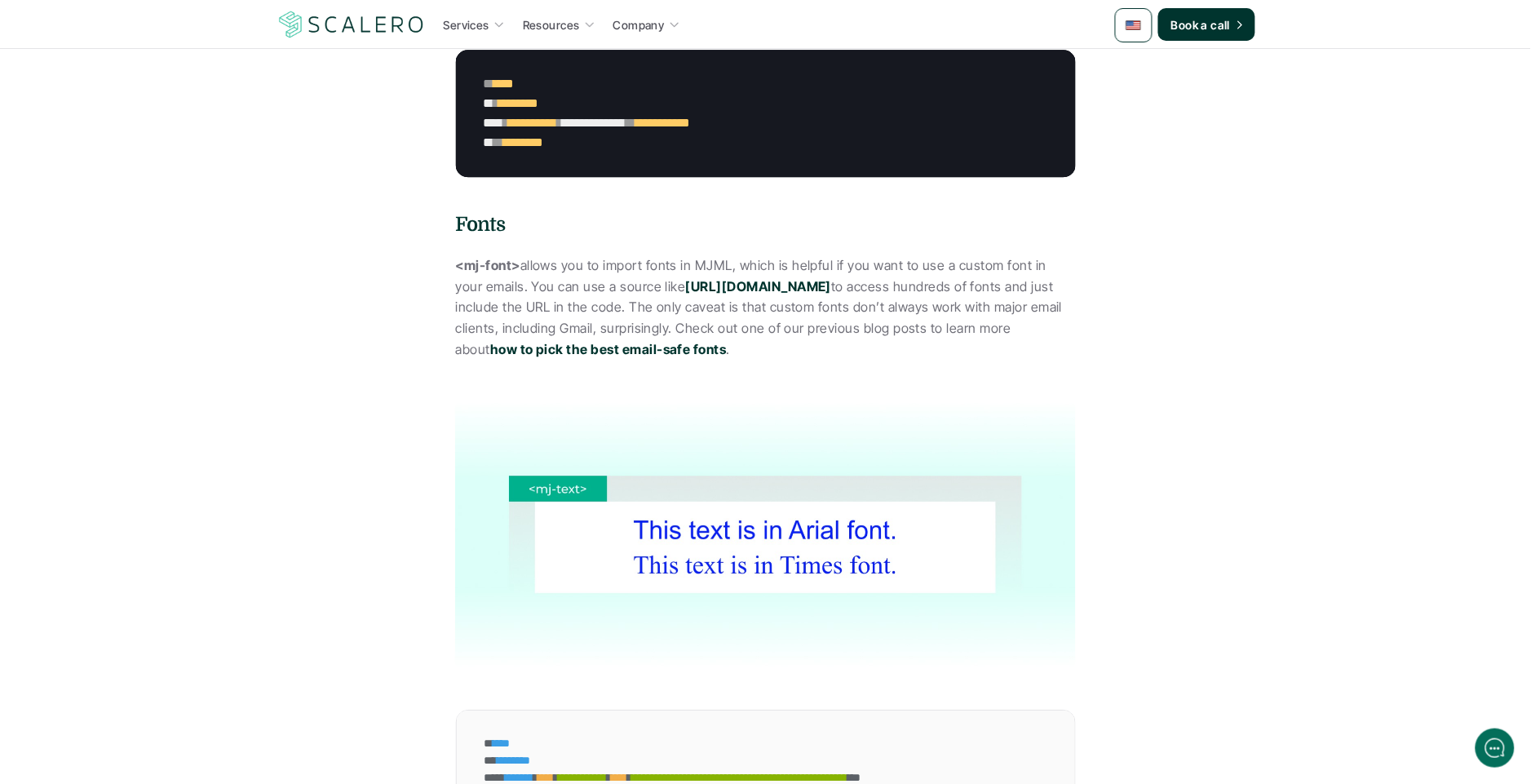
drag, startPoint x: 539, startPoint y: 348, endPoint x: 616, endPoint y: 446, distance: 124.6
drag, startPoint x: 634, startPoint y: 468, endPoint x: 617, endPoint y: 774, distance: 306.5
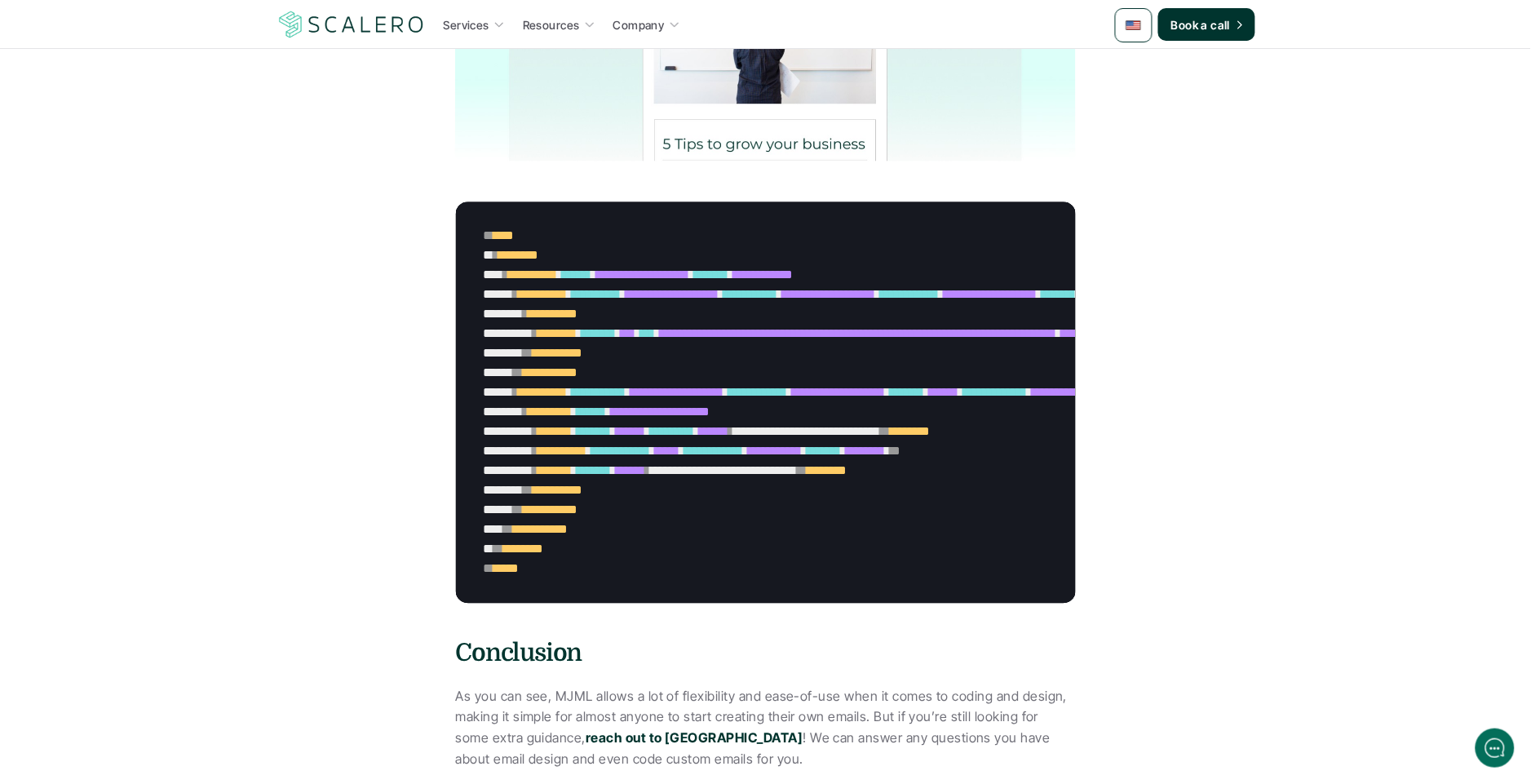
scroll to position [12698, 0]
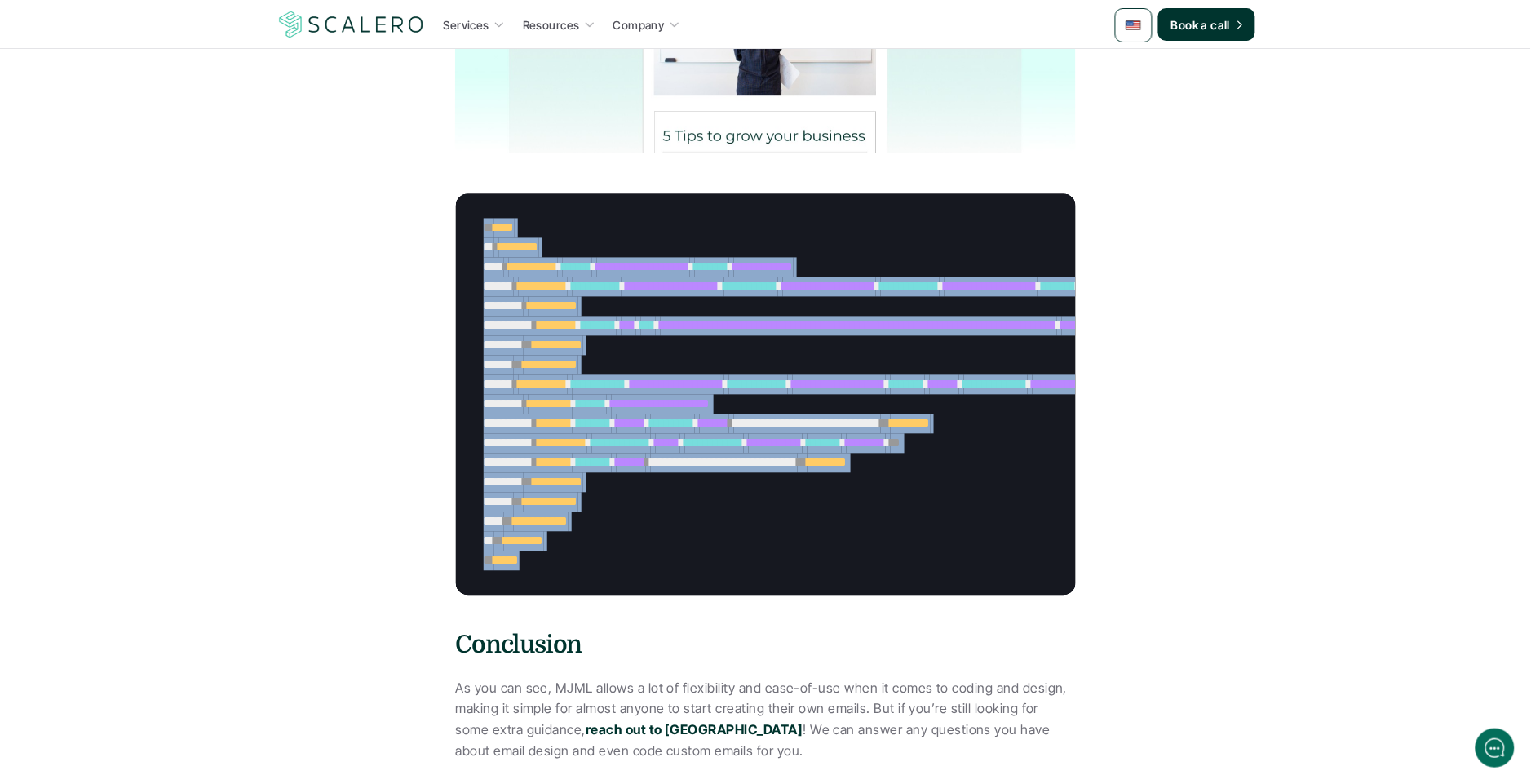
drag, startPoint x: 607, startPoint y: 490, endPoint x: 461, endPoint y: 151, distance: 369.1
click at [461, 194] on div "**********" at bounding box center [1053, 394] width 1194 height 401
copy div "**********"
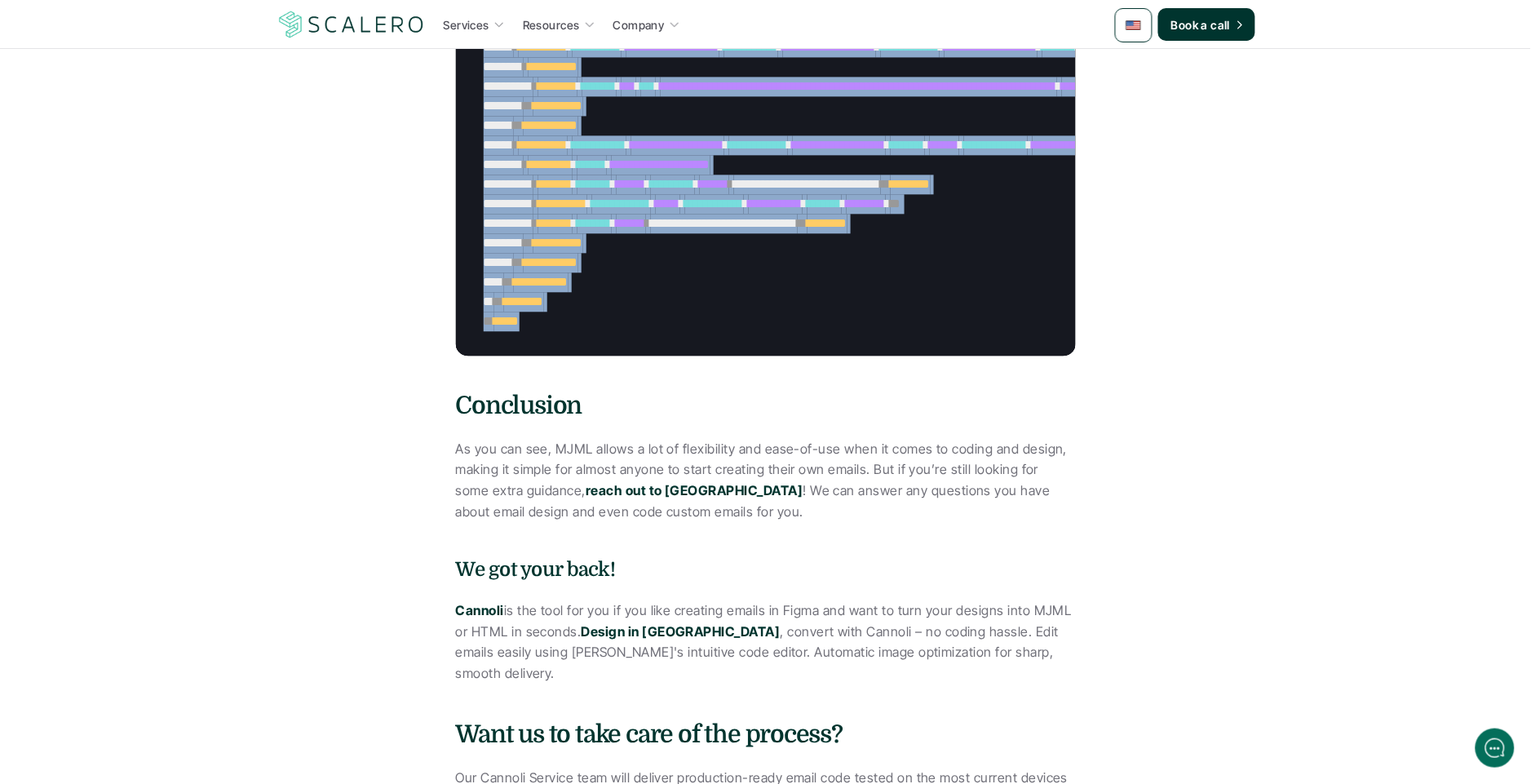
copy div "**********"
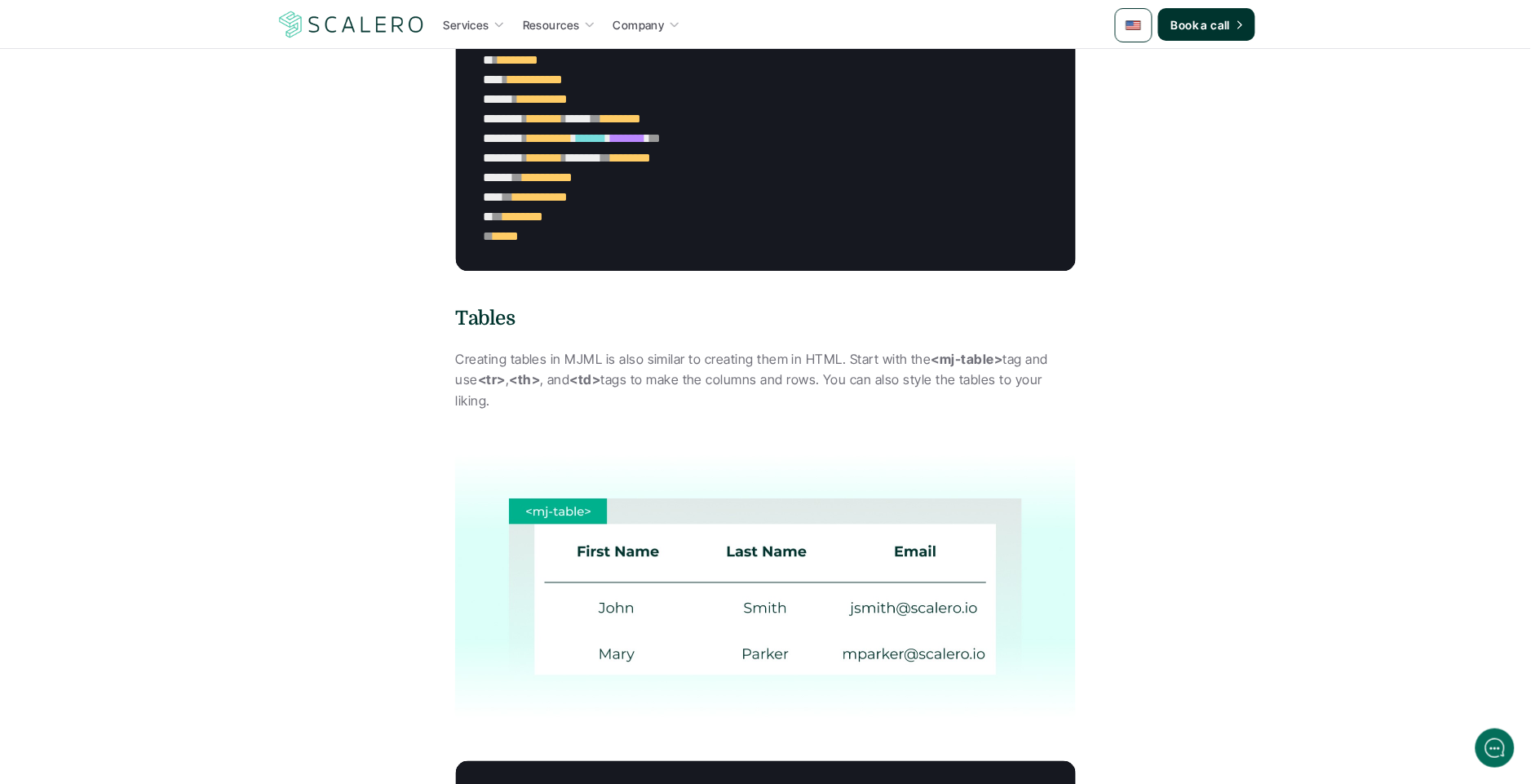
scroll to position [9401, 0]
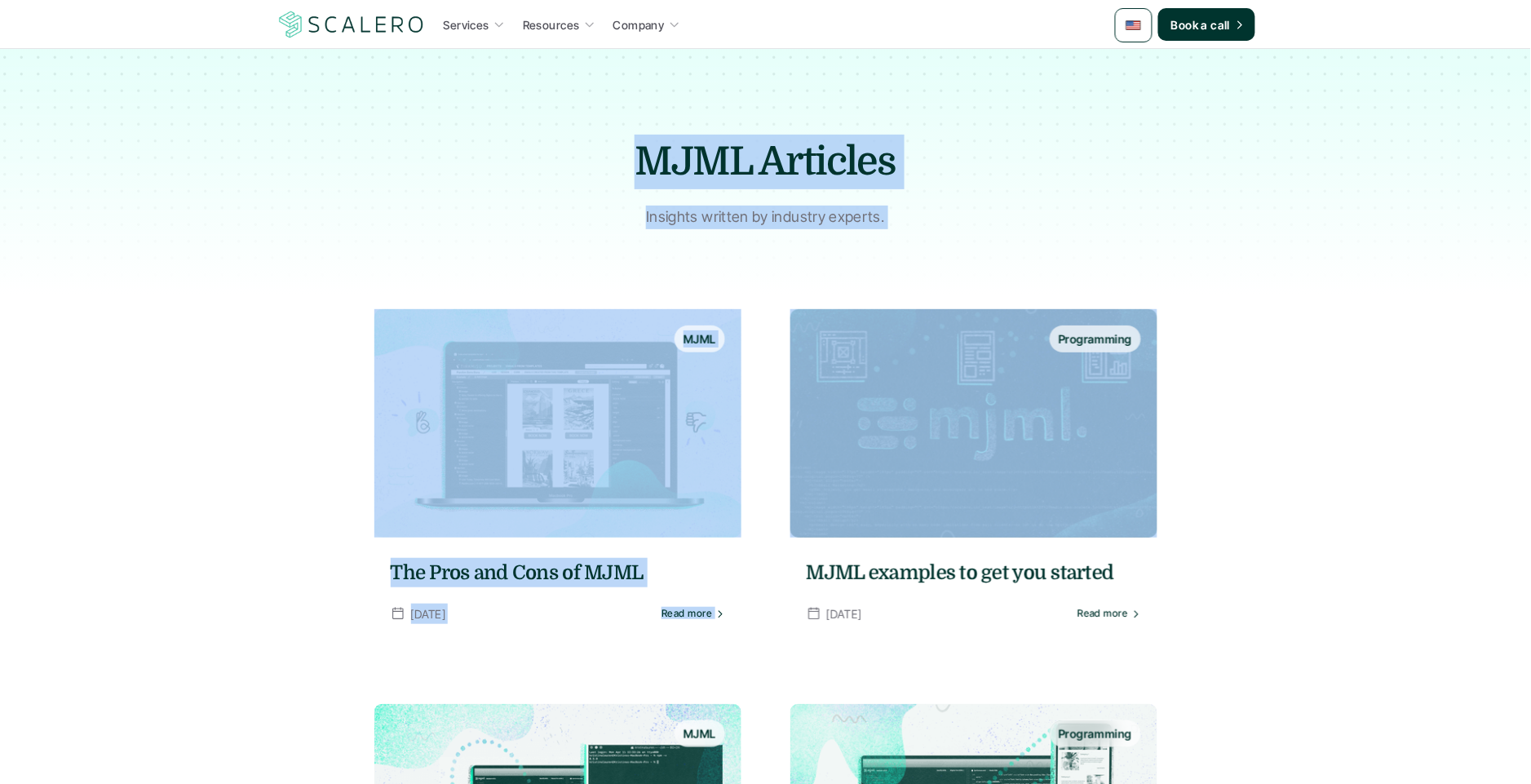
drag, startPoint x: 277, startPoint y: 180, endPoint x: 1225, endPoint y: 412, distance: 976.0
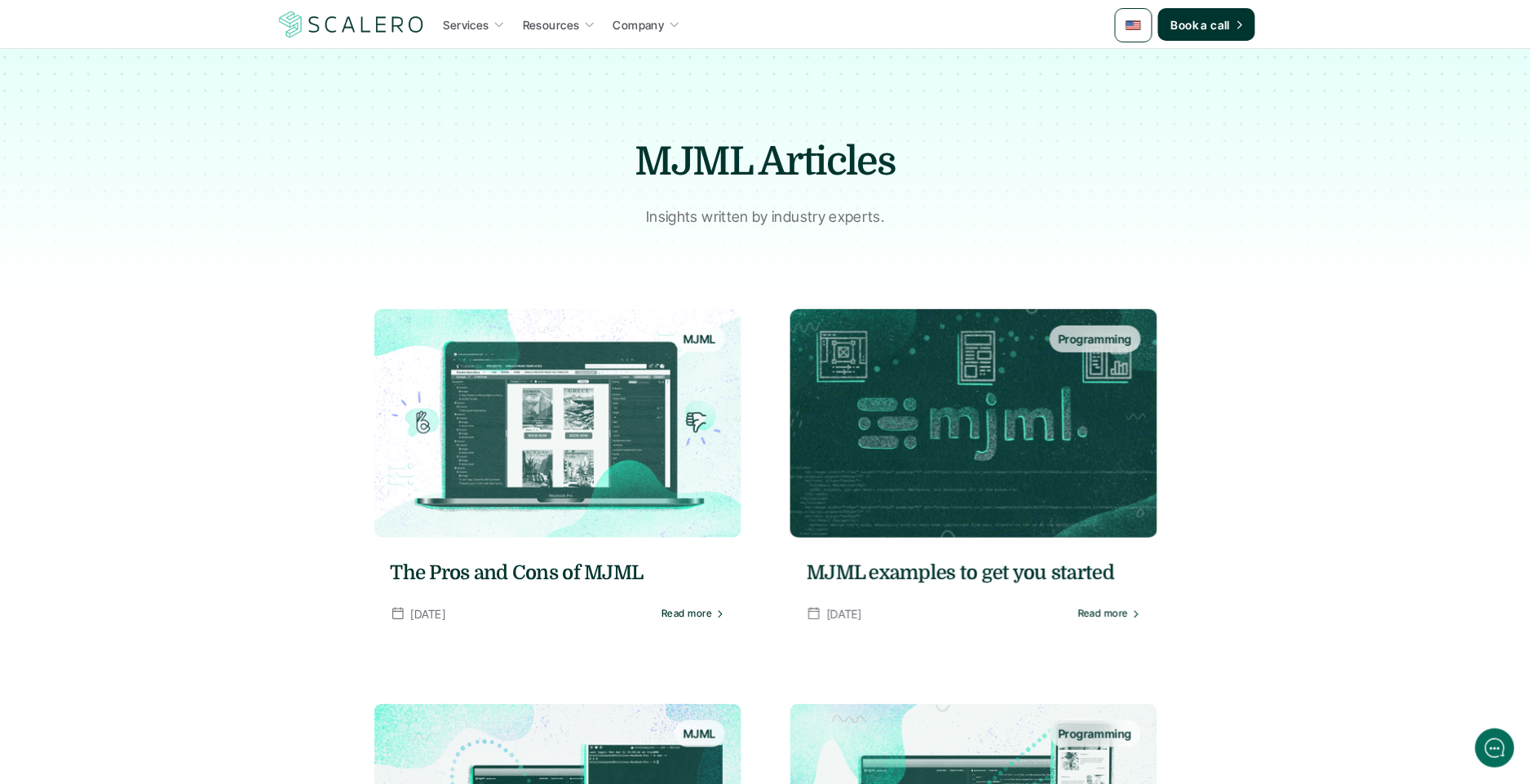
drag, startPoint x: 1350, startPoint y: 392, endPoint x: 1333, endPoint y: 392, distance: 17.0
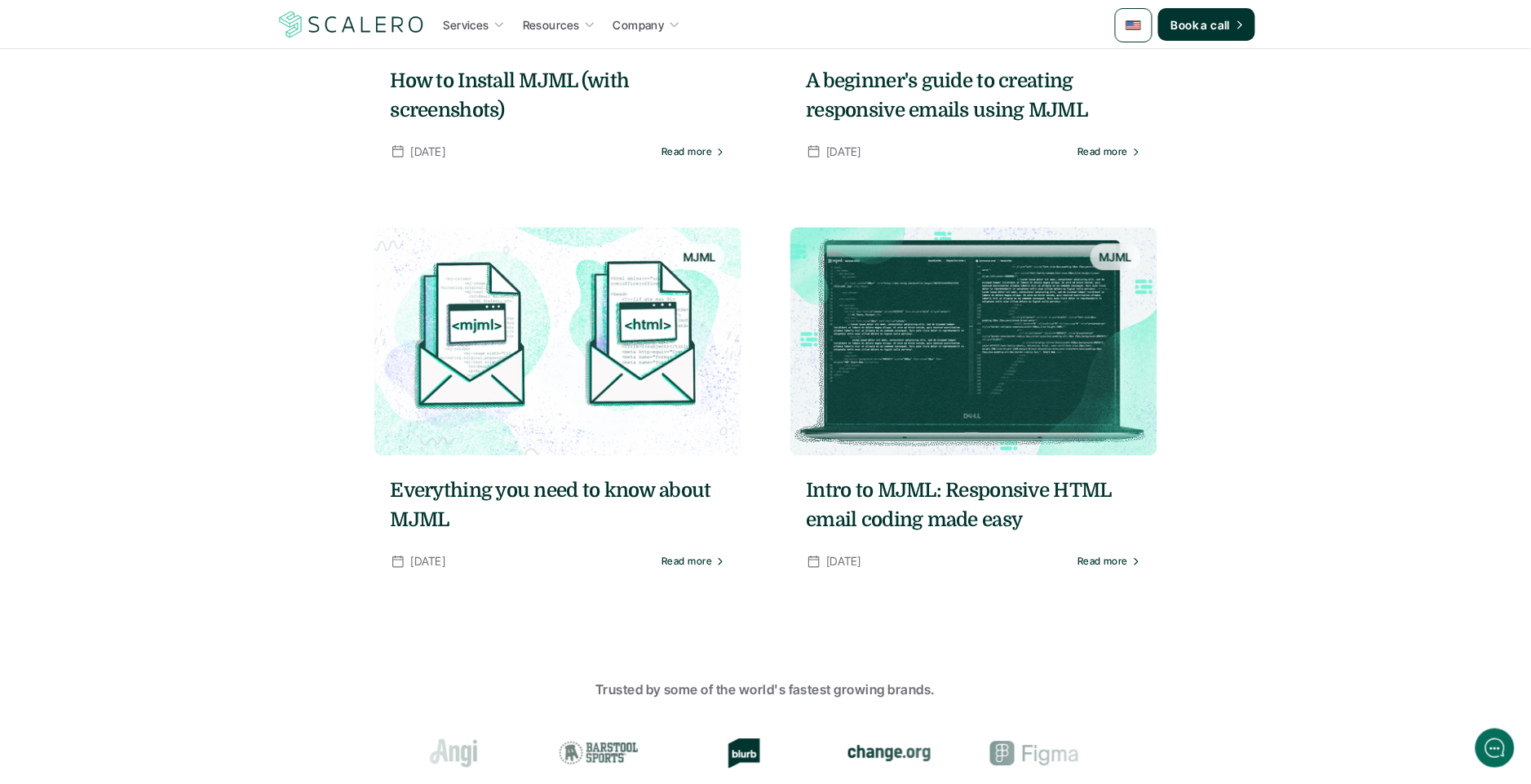
scroll to position [915, 0]
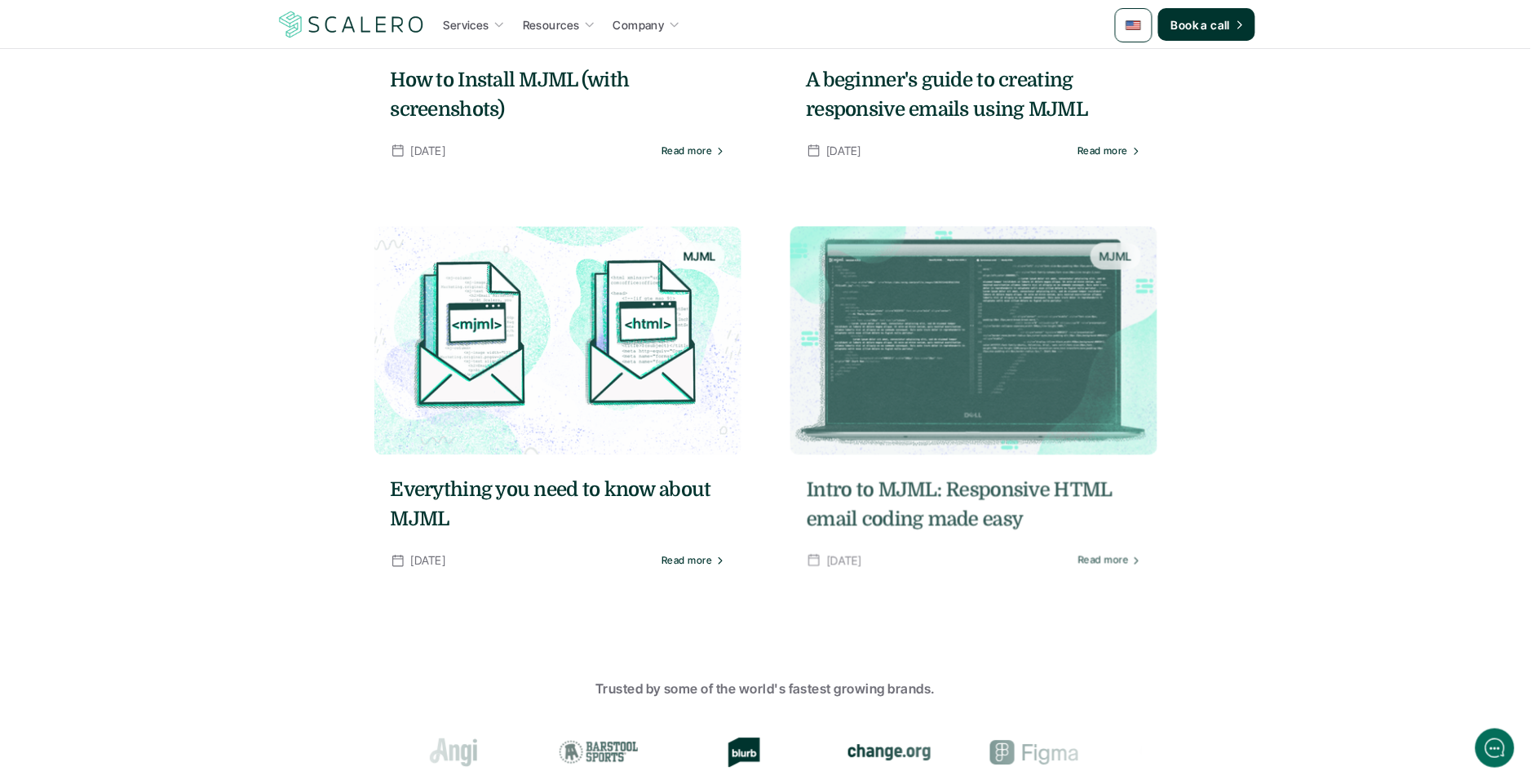
click at [1026, 341] on img at bounding box center [974, 340] width 367 height 228
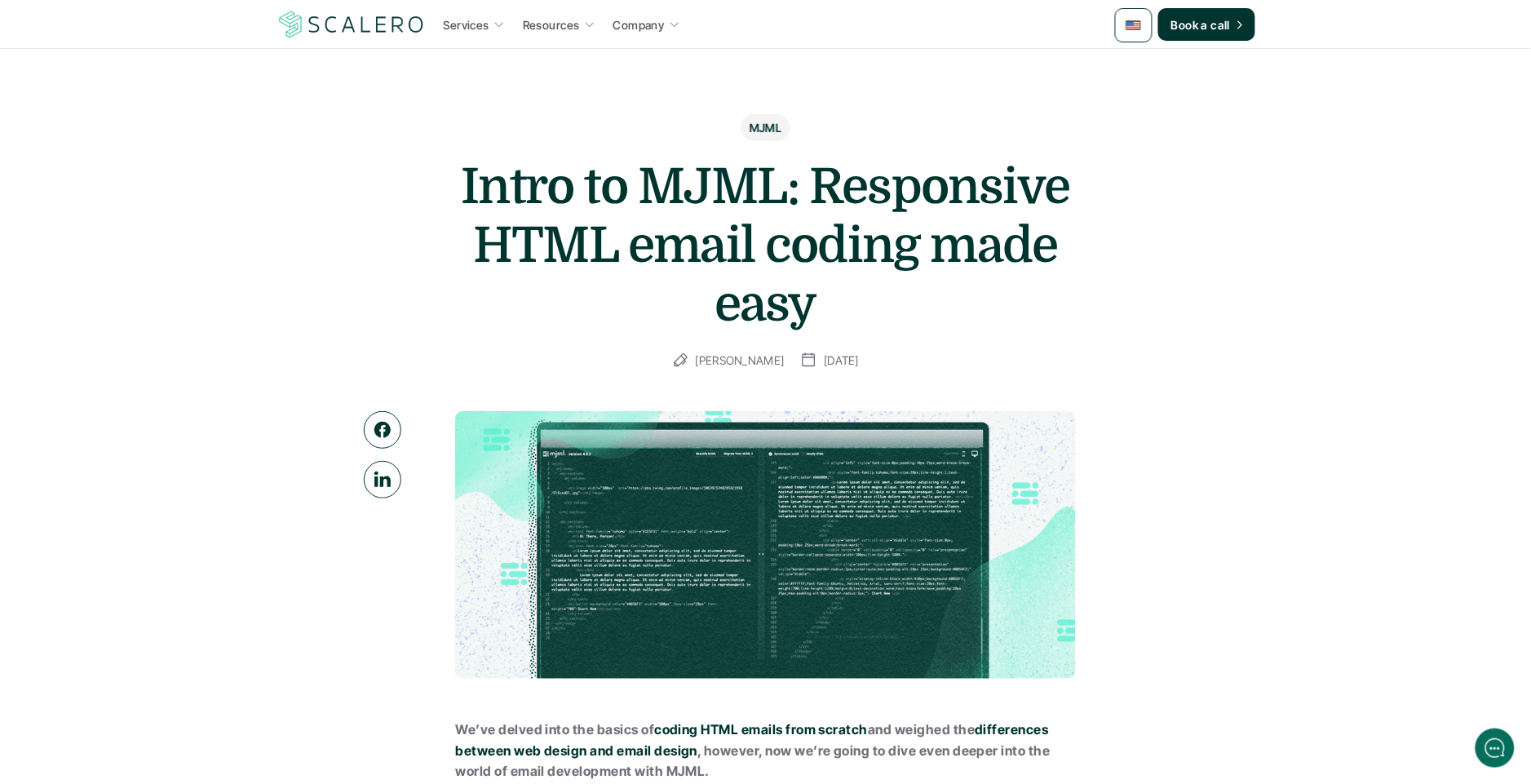
scroll to position [540, 0]
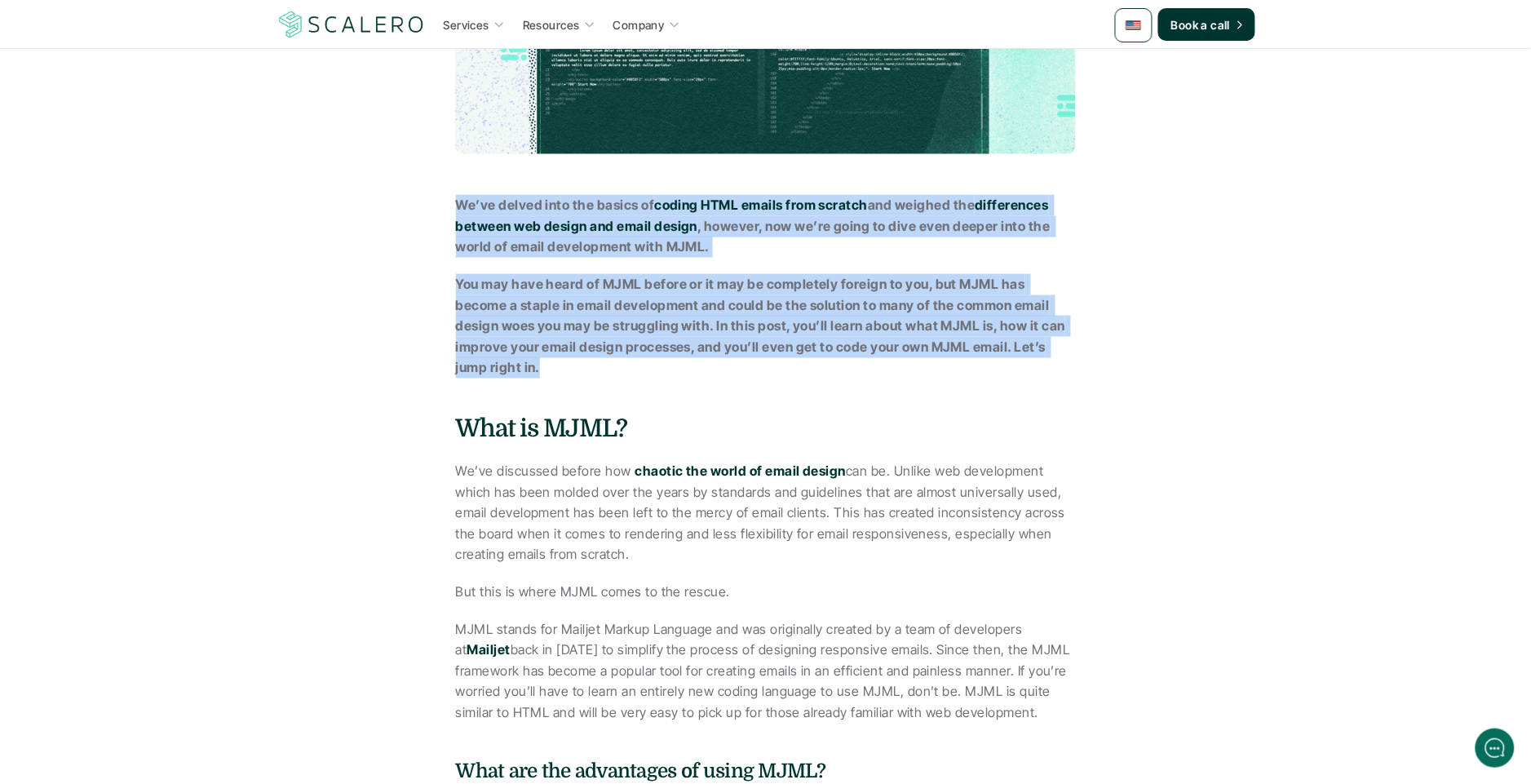
drag, startPoint x: 445, startPoint y: 207, endPoint x: 931, endPoint y: 396, distance: 521.5
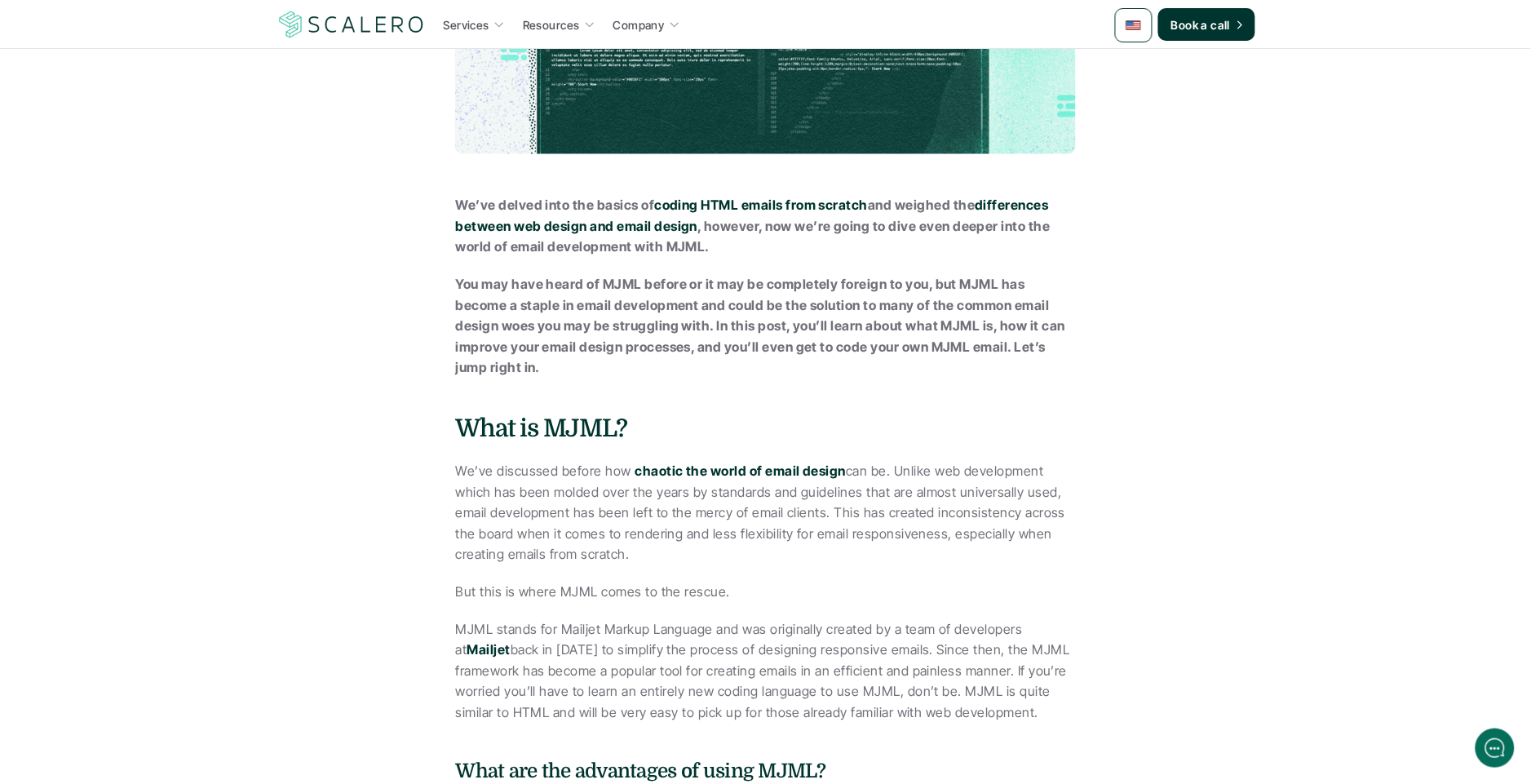
drag, startPoint x: 931, startPoint y: 396, endPoint x: 750, endPoint y: 344, distance: 188.3
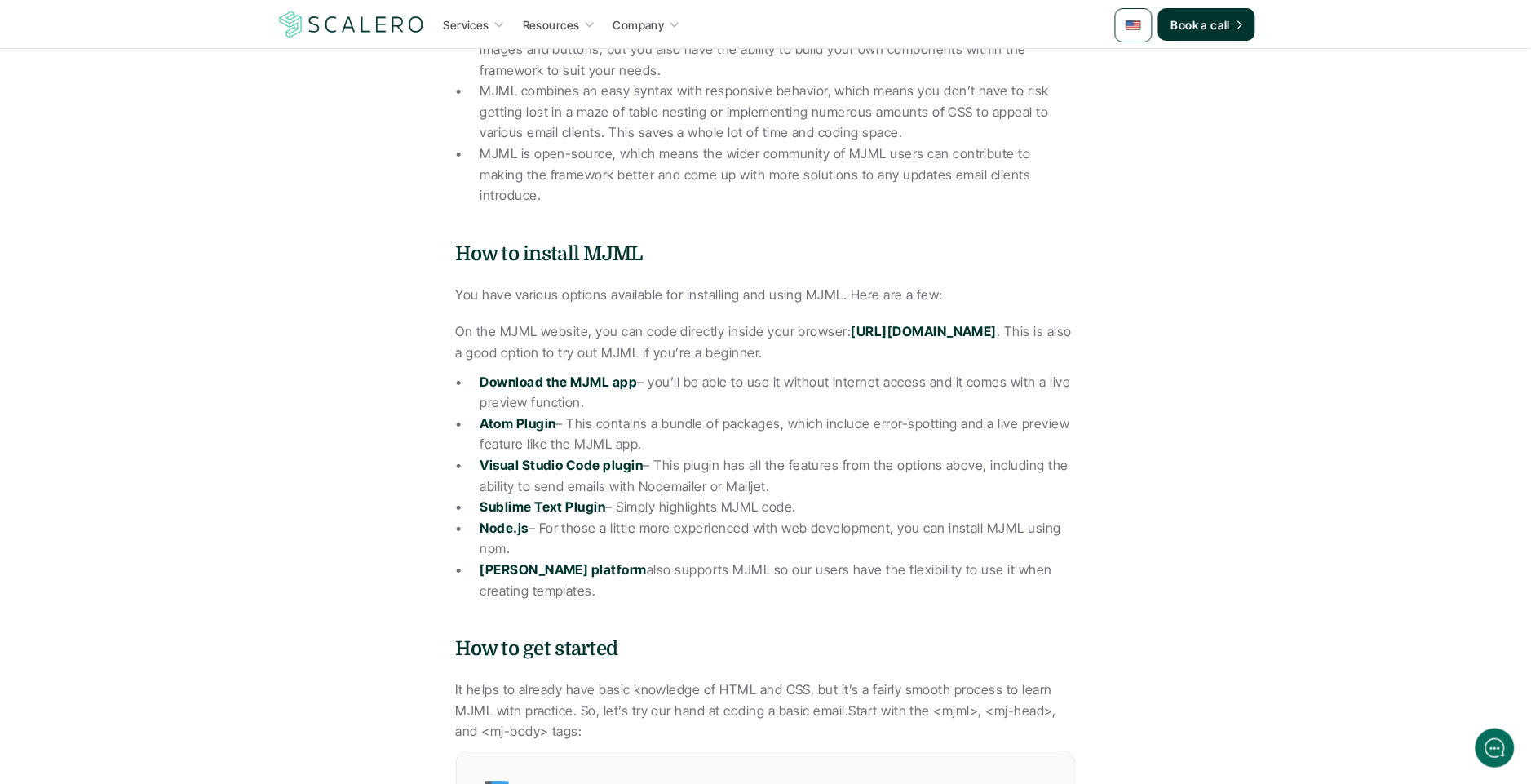
scroll to position [1326, 0]
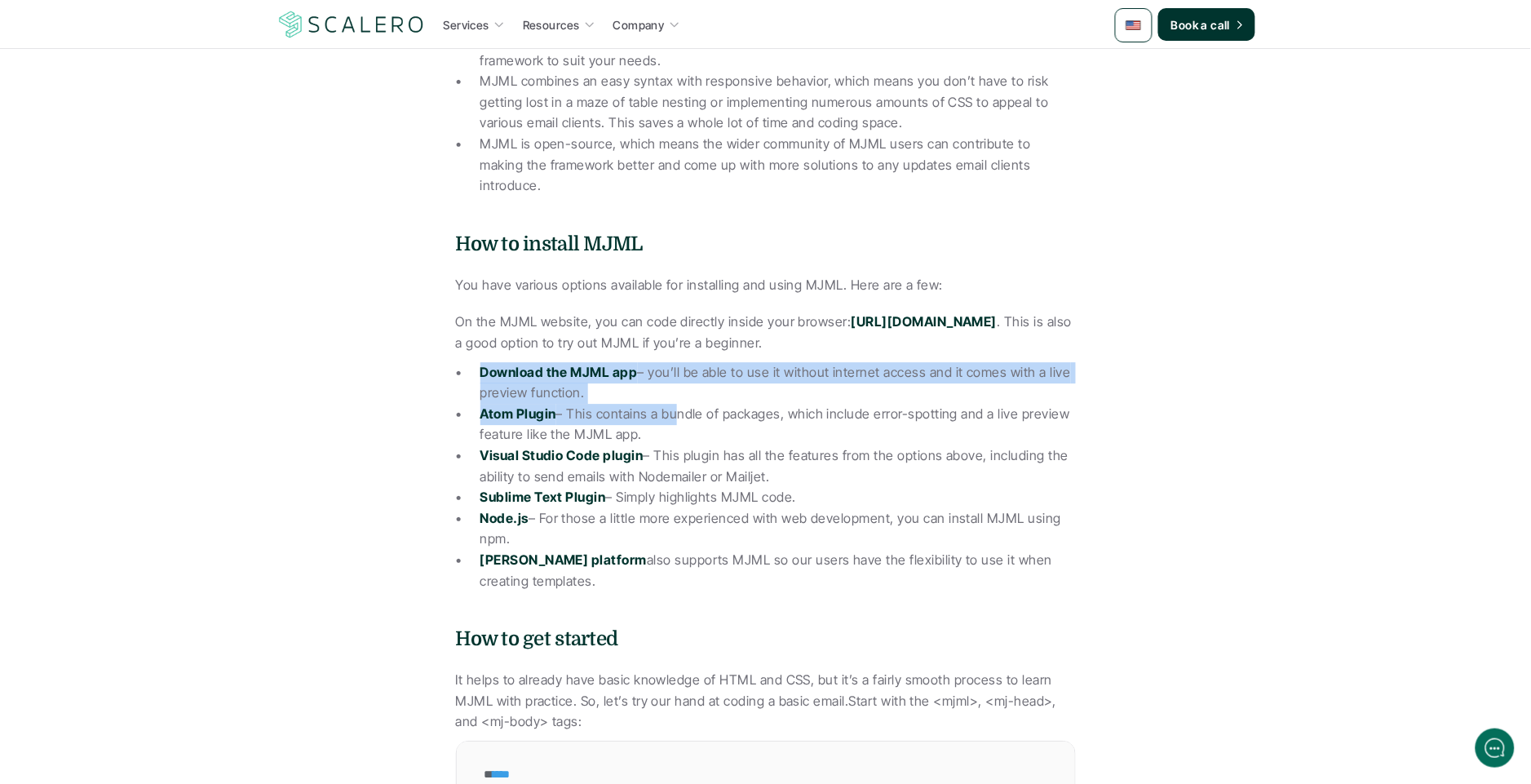
drag, startPoint x: 643, startPoint y: 341, endPoint x: 728, endPoint y: 445, distance: 134.3
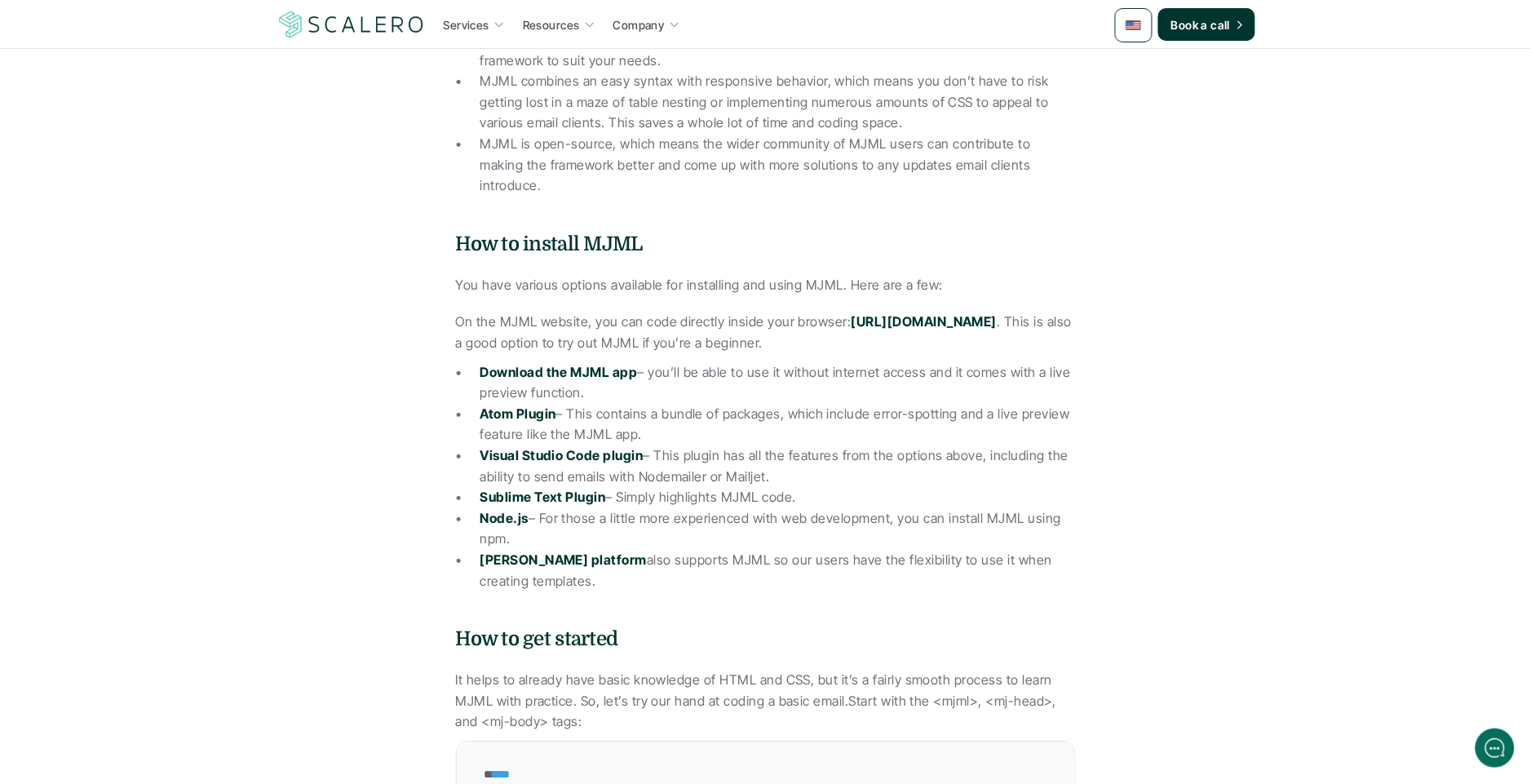
drag, startPoint x: 698, startPoint y: 565, endPoint x: 689, endPoint y: 564, distance: 9.1
click at [697, 565] on p "Scalero’s platform also supports MJML so our users have the flexibility to use …" at bounding box center [778, 570] width 596 height 42
drag, startPoint x: 604, startPoint y: 513, endPoint x: 455, endPoint y: 344, distance: 225.3
click at [456, 362] on ul "Download the MJML app – you’ll be able to use it without internet access and it…" at bounding box center [766, 477] width 620 height 230
copy ul "Download the MJML app – you’ll be able to use it without internet access and it…"
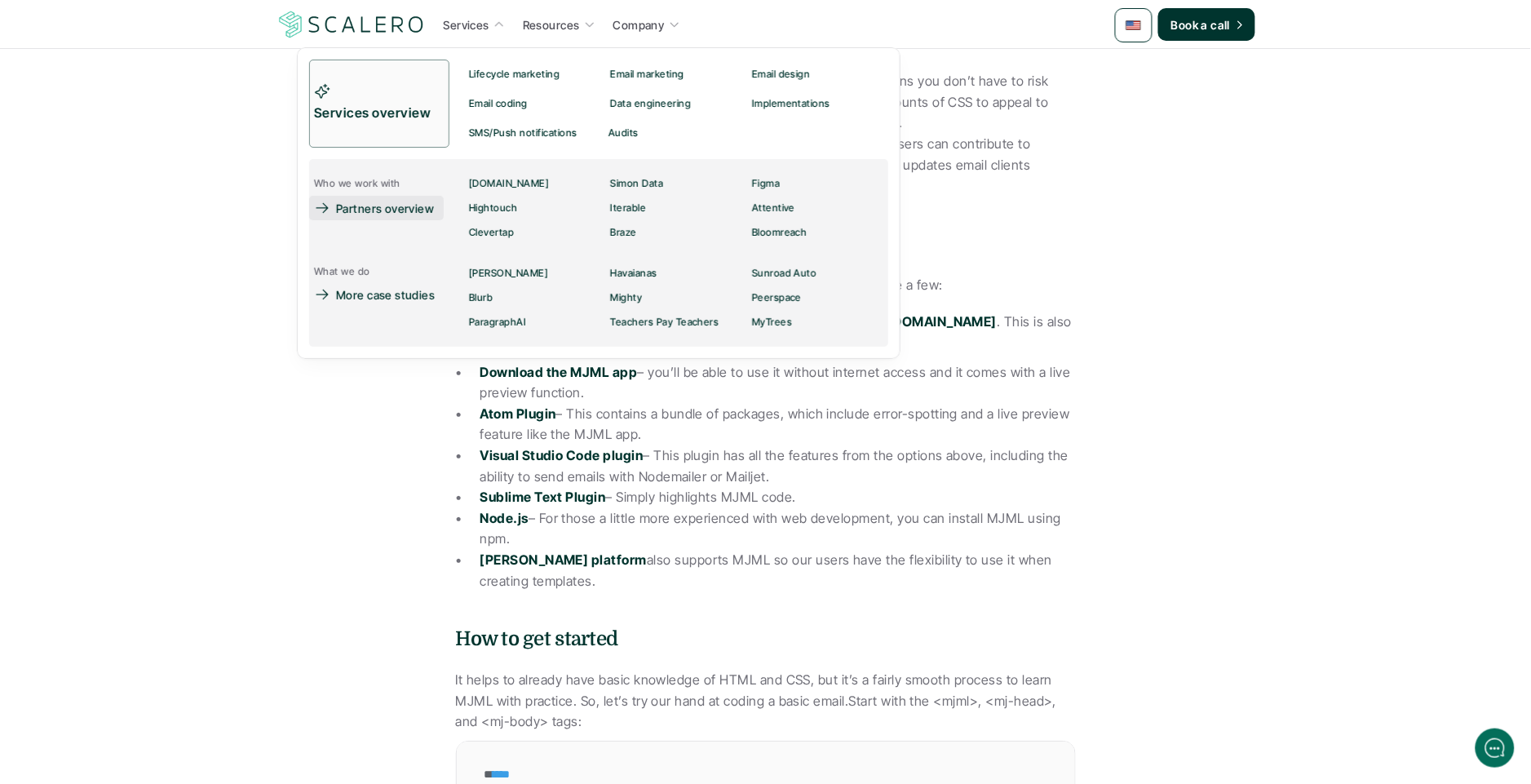
click at [393, 207] on p "Partners overview" at bounding box center [385, 209] width 98 height 17
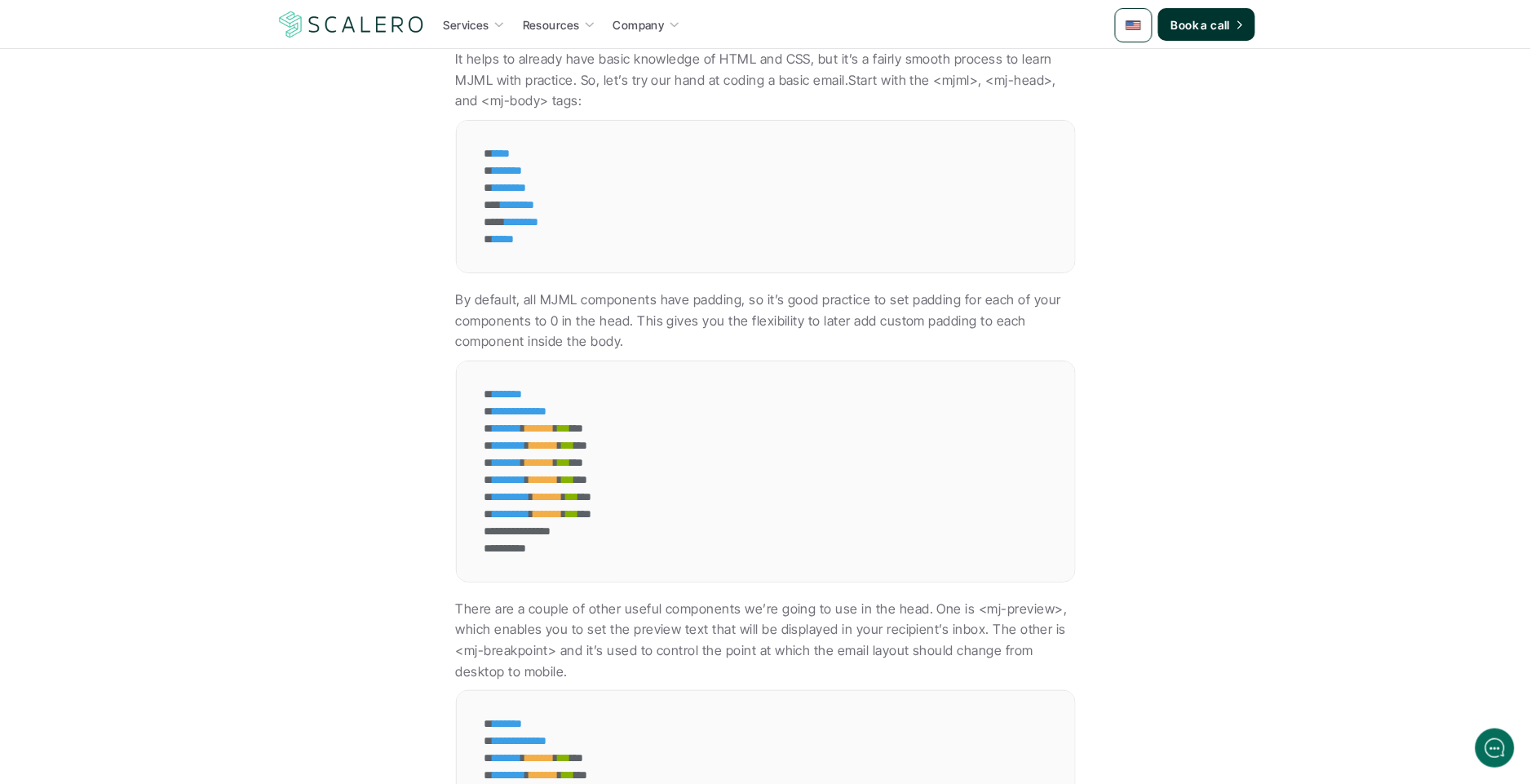
scroll to position [1945, 0]
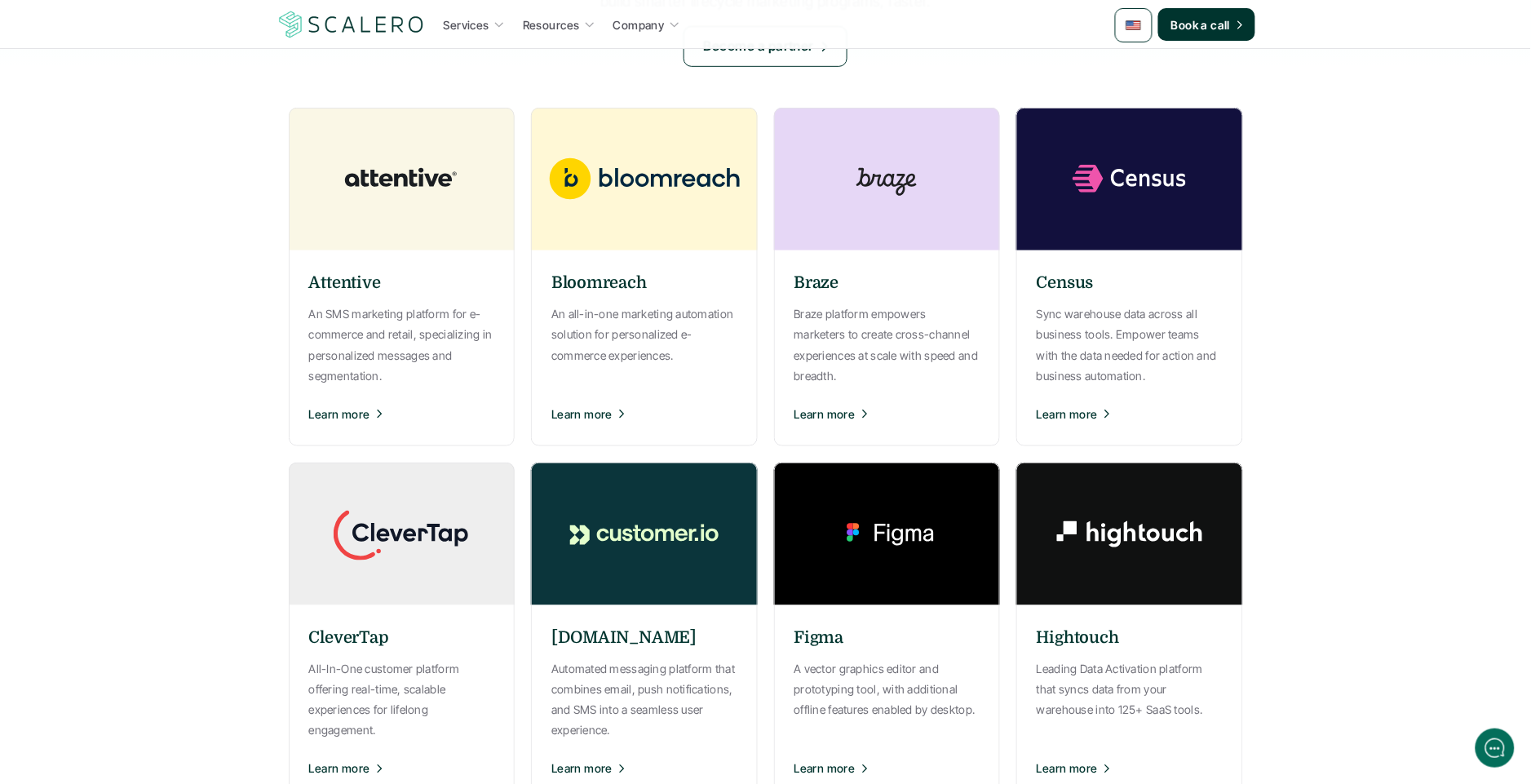
scroll to position [290, 0]
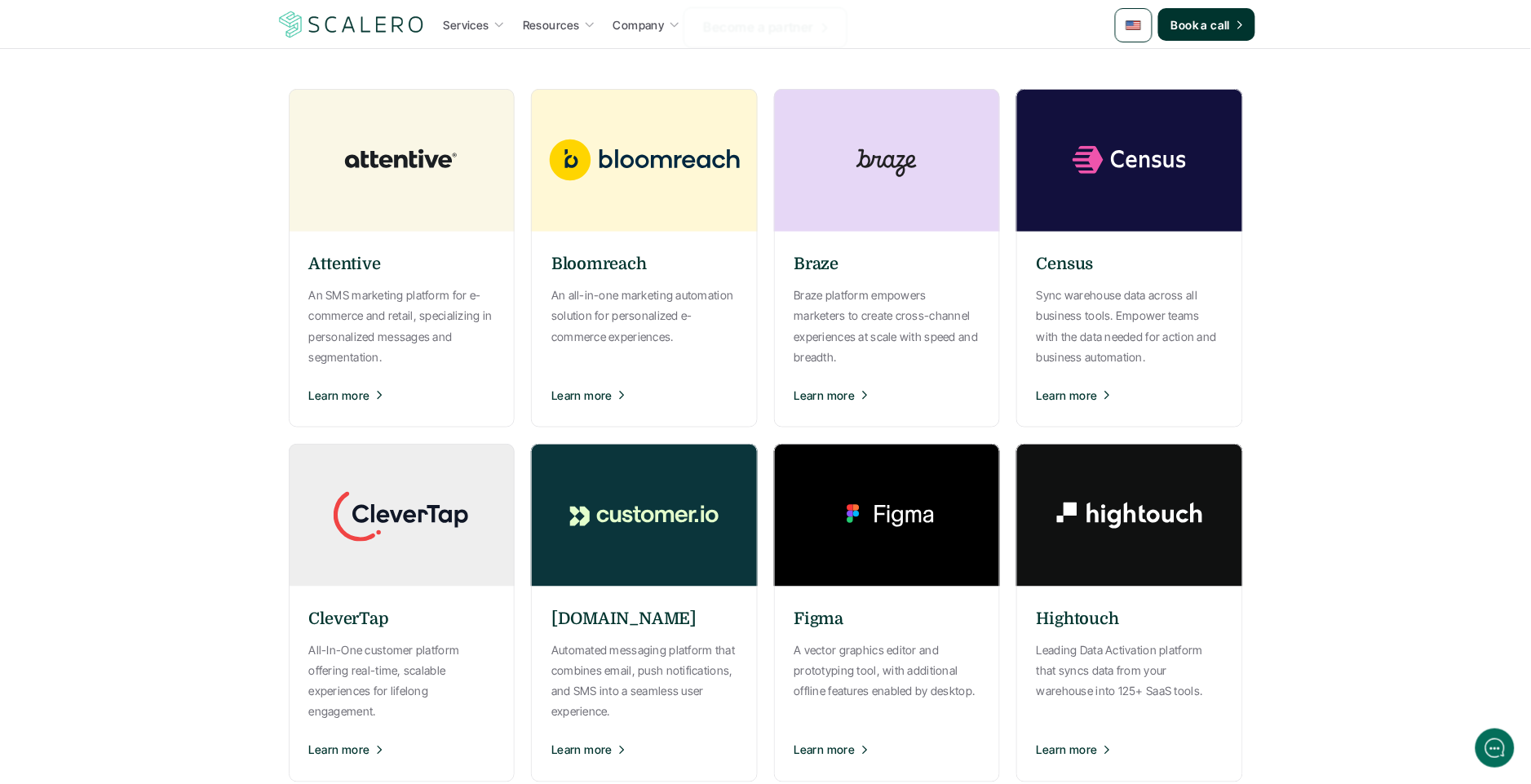
click at [628, 530] on img at bounding box center [644, 515] width 245 height 143
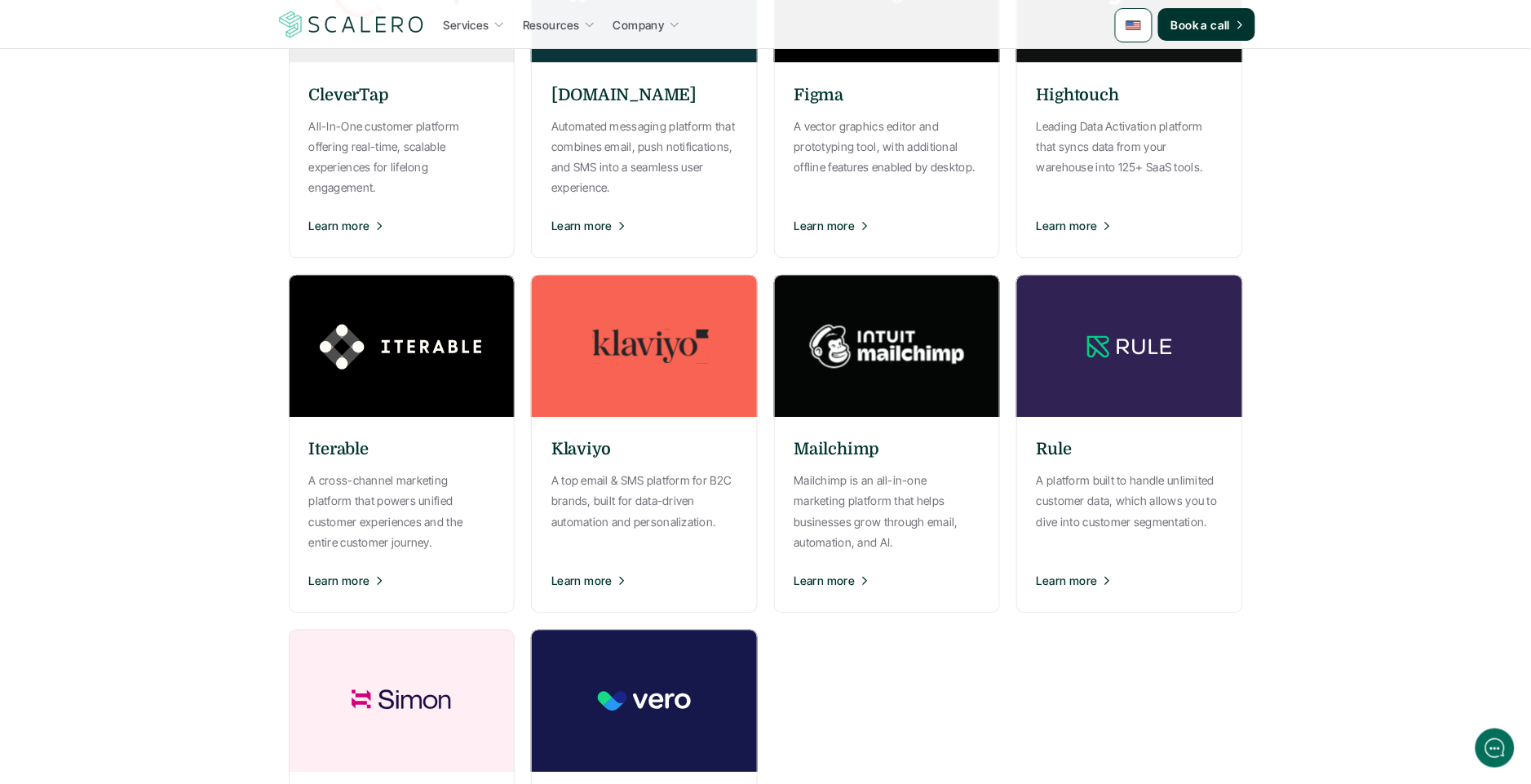
click at [387, 356] on img at bounding box center [401, 346] width 245 height 143
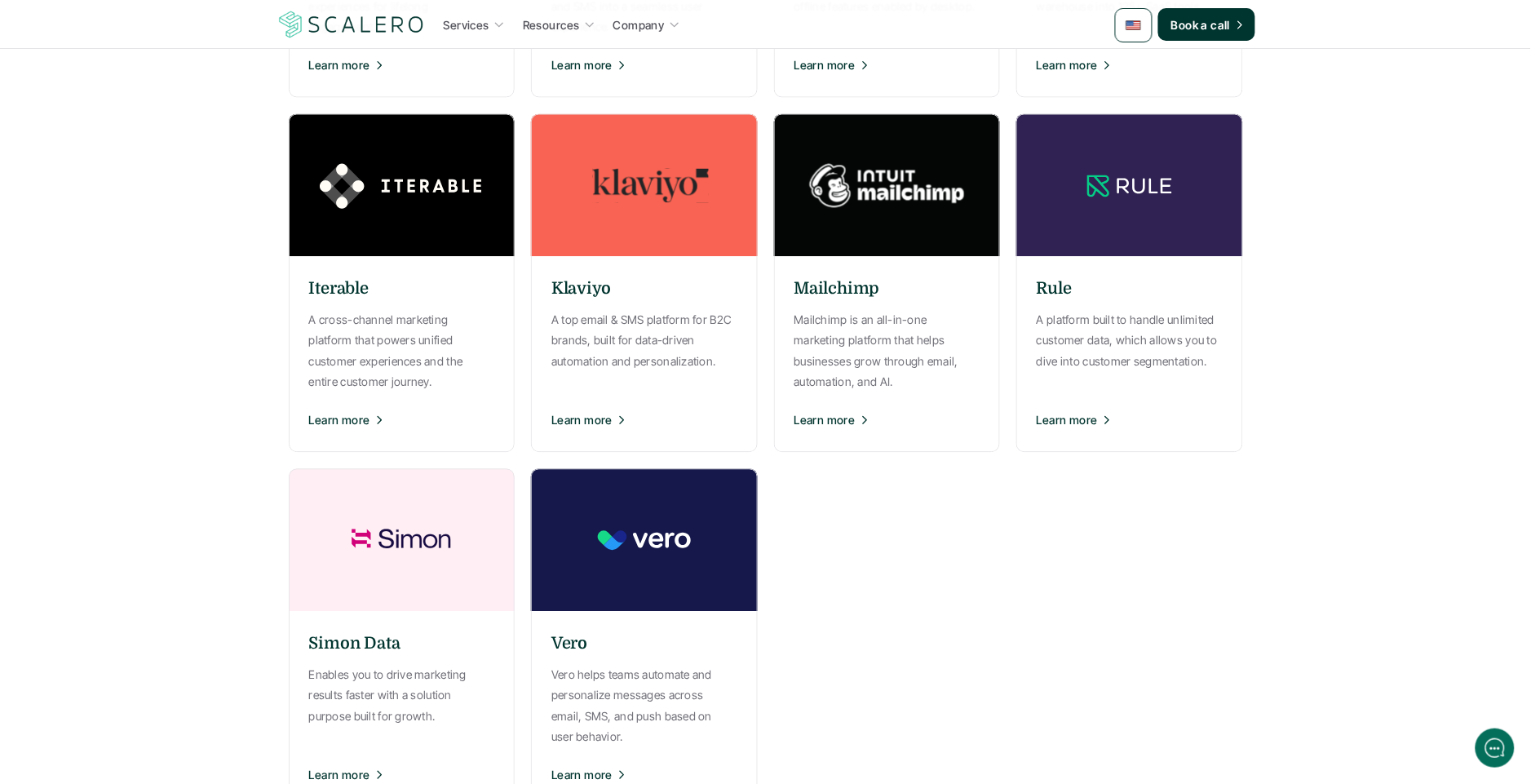
scroll to position [975, 0]
click at [670, 297] on div "Klaviyo A top email & SMS platform for B2C brands, built for data-driven automa…" at bounding box center [644, 354] width 226 height 180
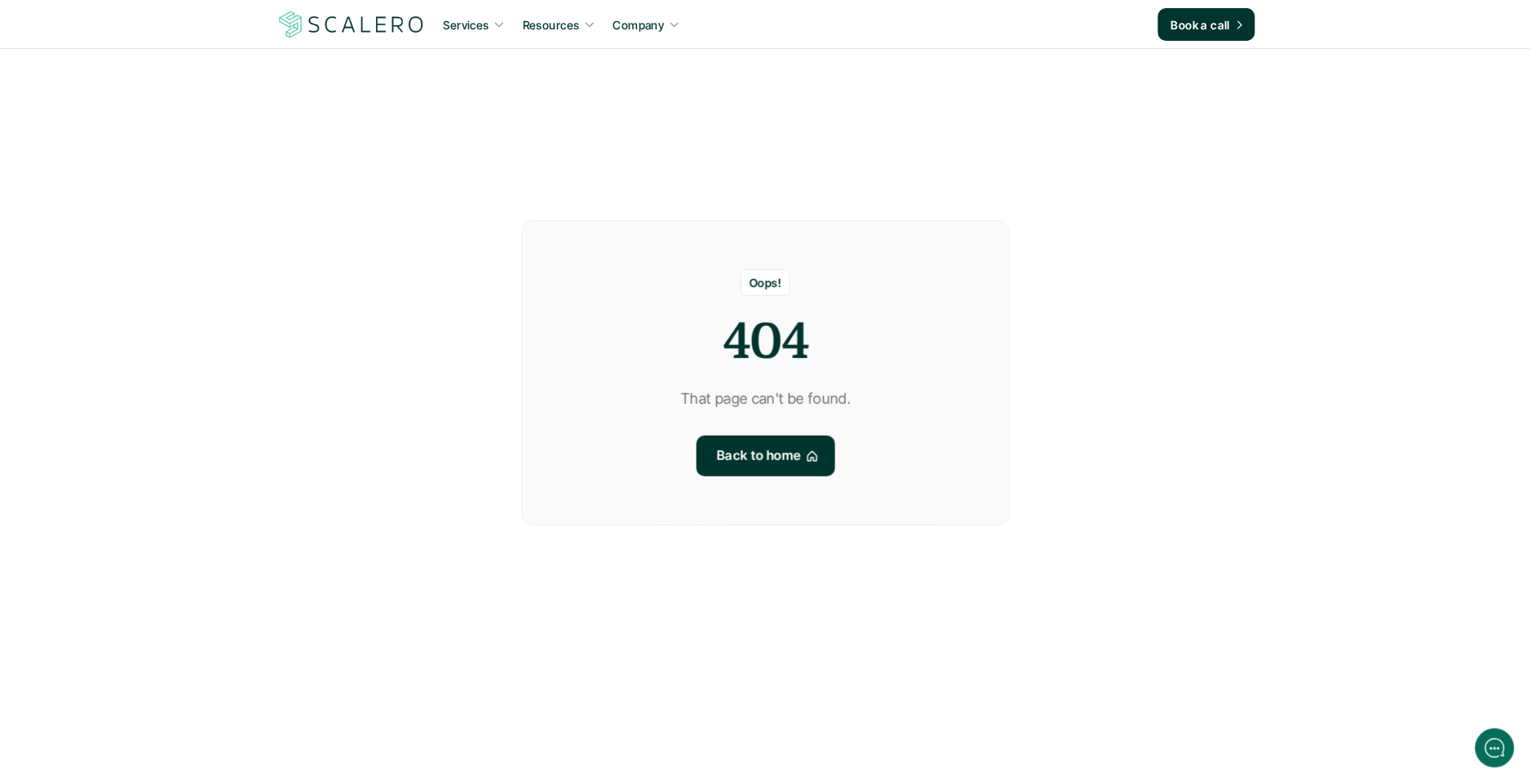
scroll to position [42, 0]
drag, startPoint x: 480, startPoint y: 128, endPoint x: 379, endPoint y: 40, distance: 134.0
click at [480, 128] on section "Oops! 404 That page can't be found. Back to home" at bounding box center [765, 350] width 1531 height 784
click at [377, 39] on img at bounding box center [352, 24] width 150 height 31
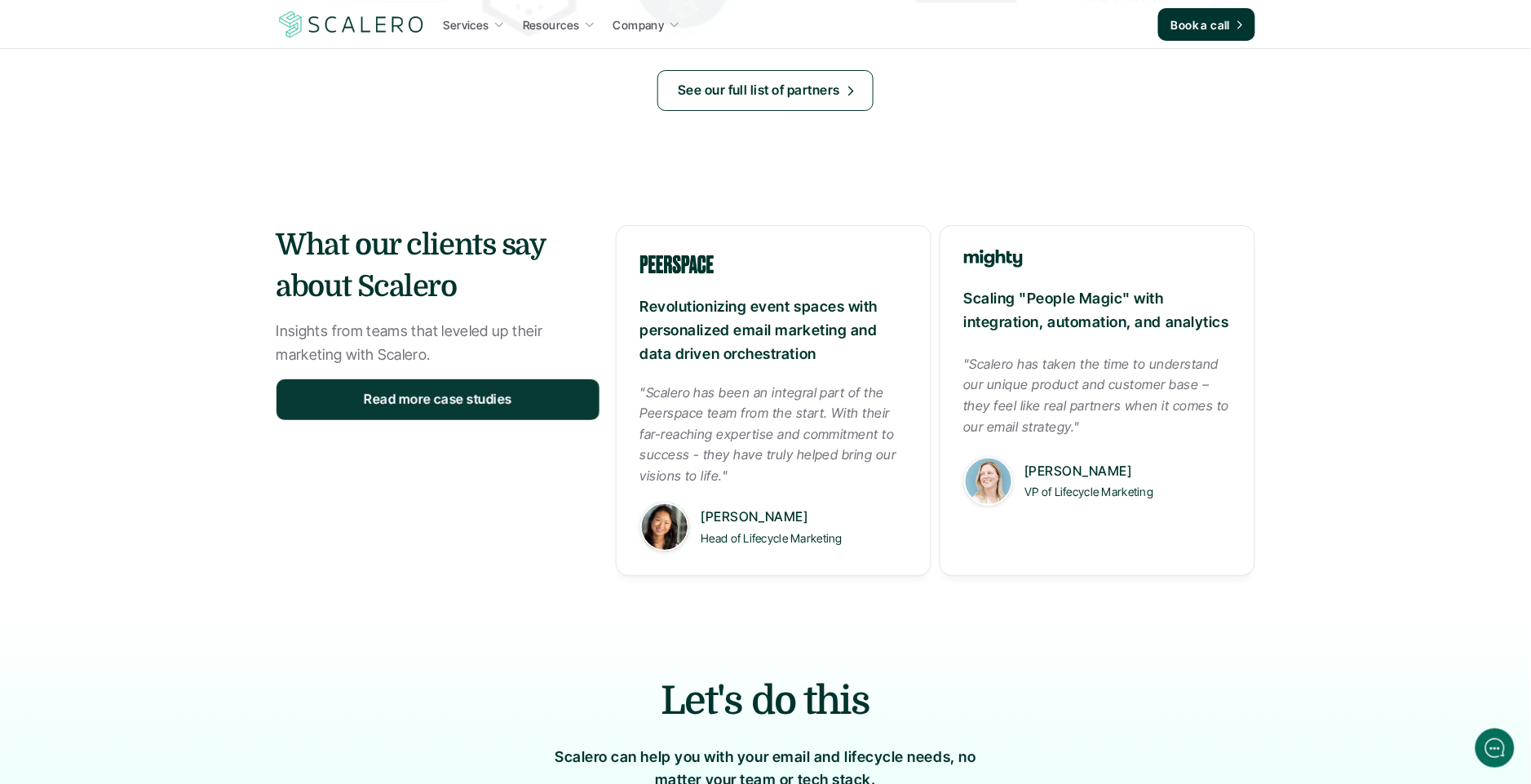
scroll to position [1893, 0]
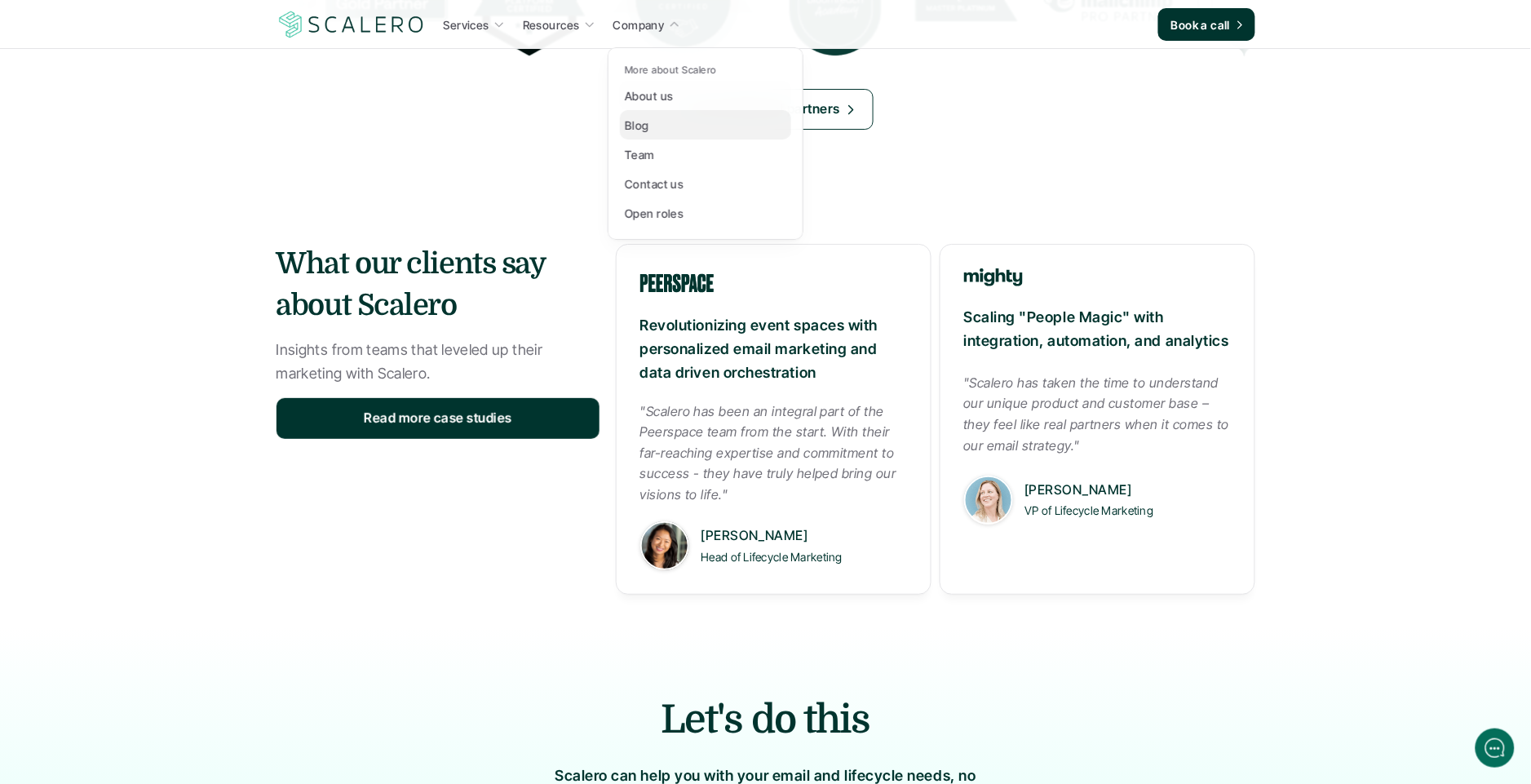
click at [647, 119] on p "Blog" at bounding box center [637, 125] width 24 height 17
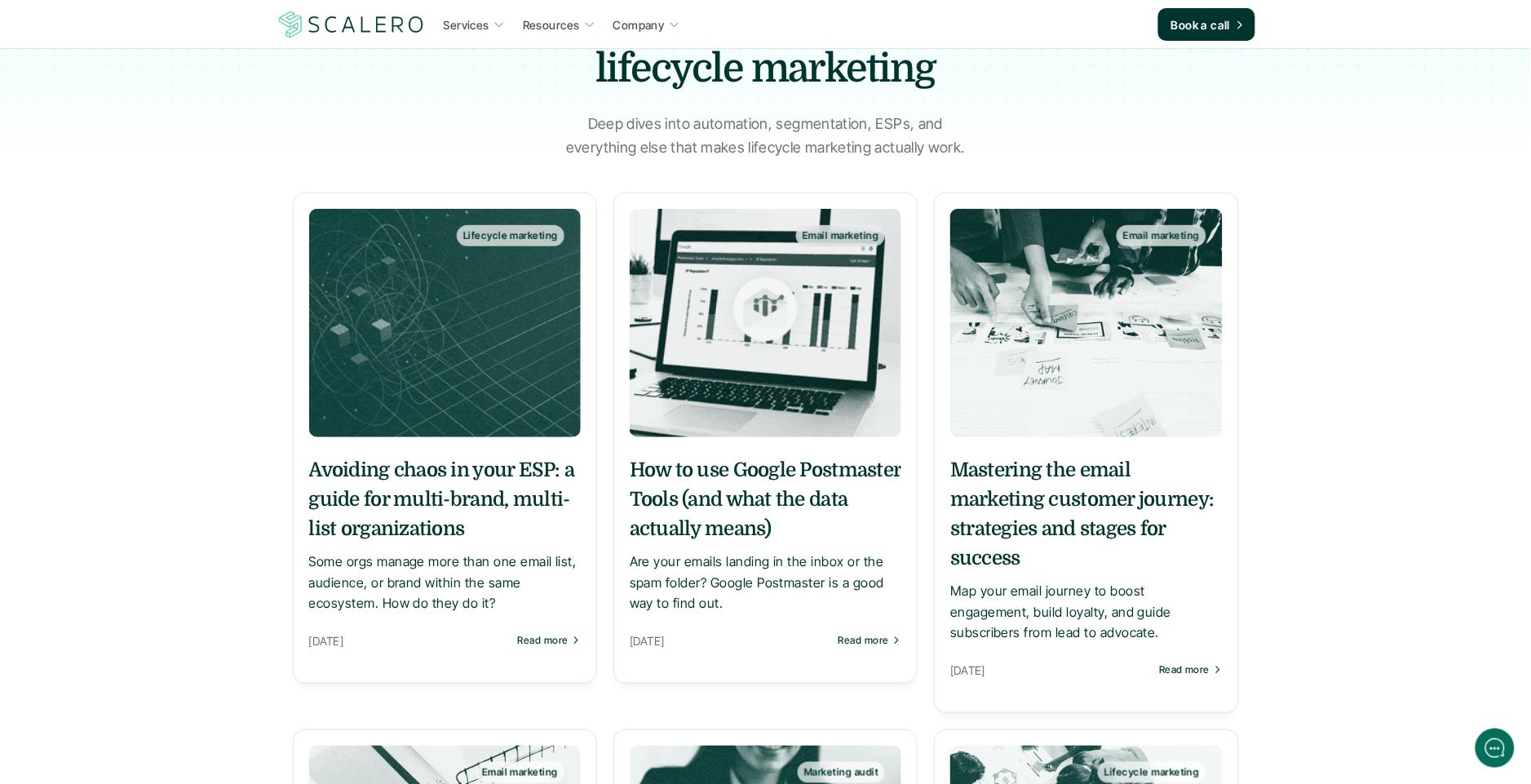
scroll to position [150, 0]
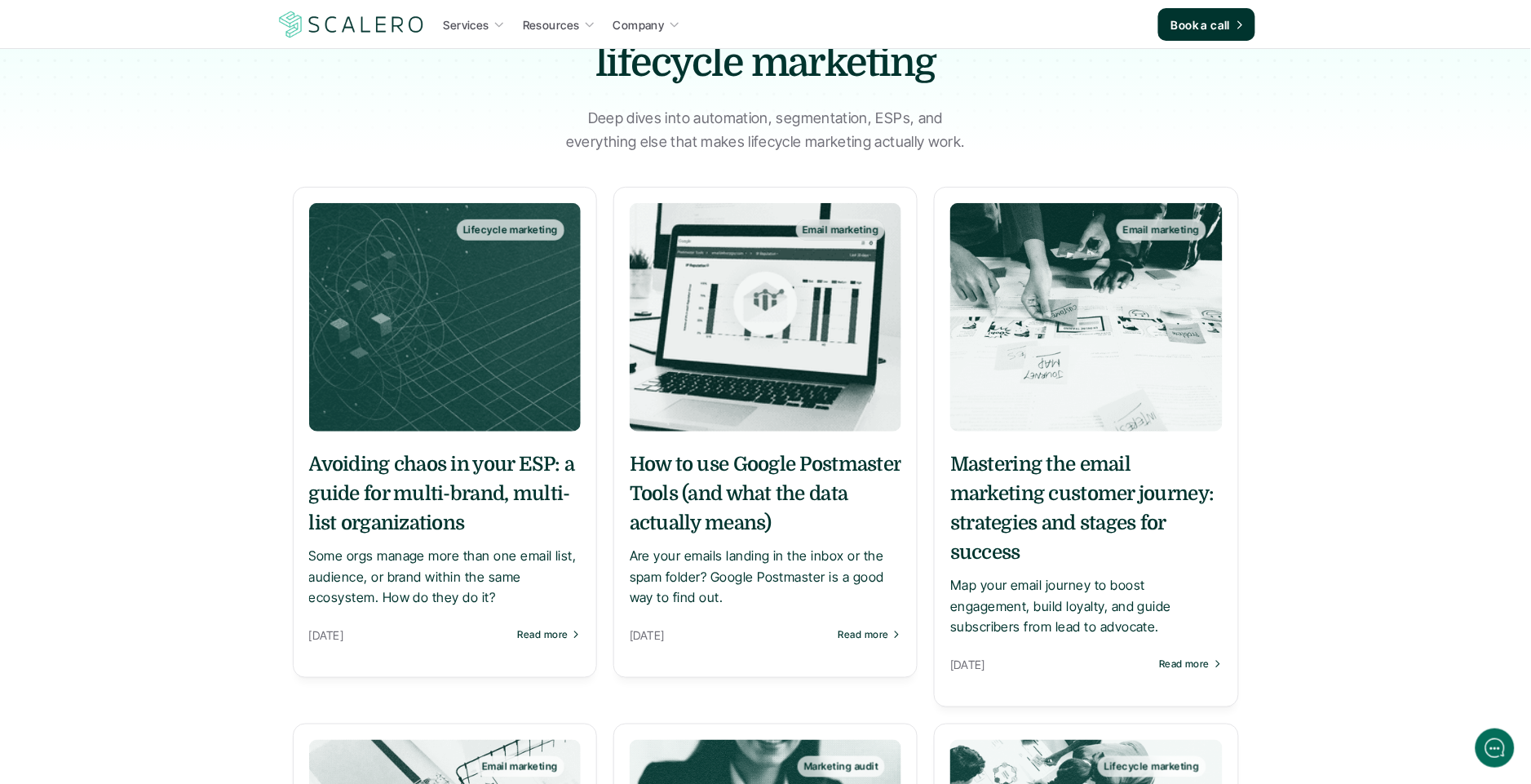
click at [443, 283] on img at bounding box center [444, 317] width 271 height 228
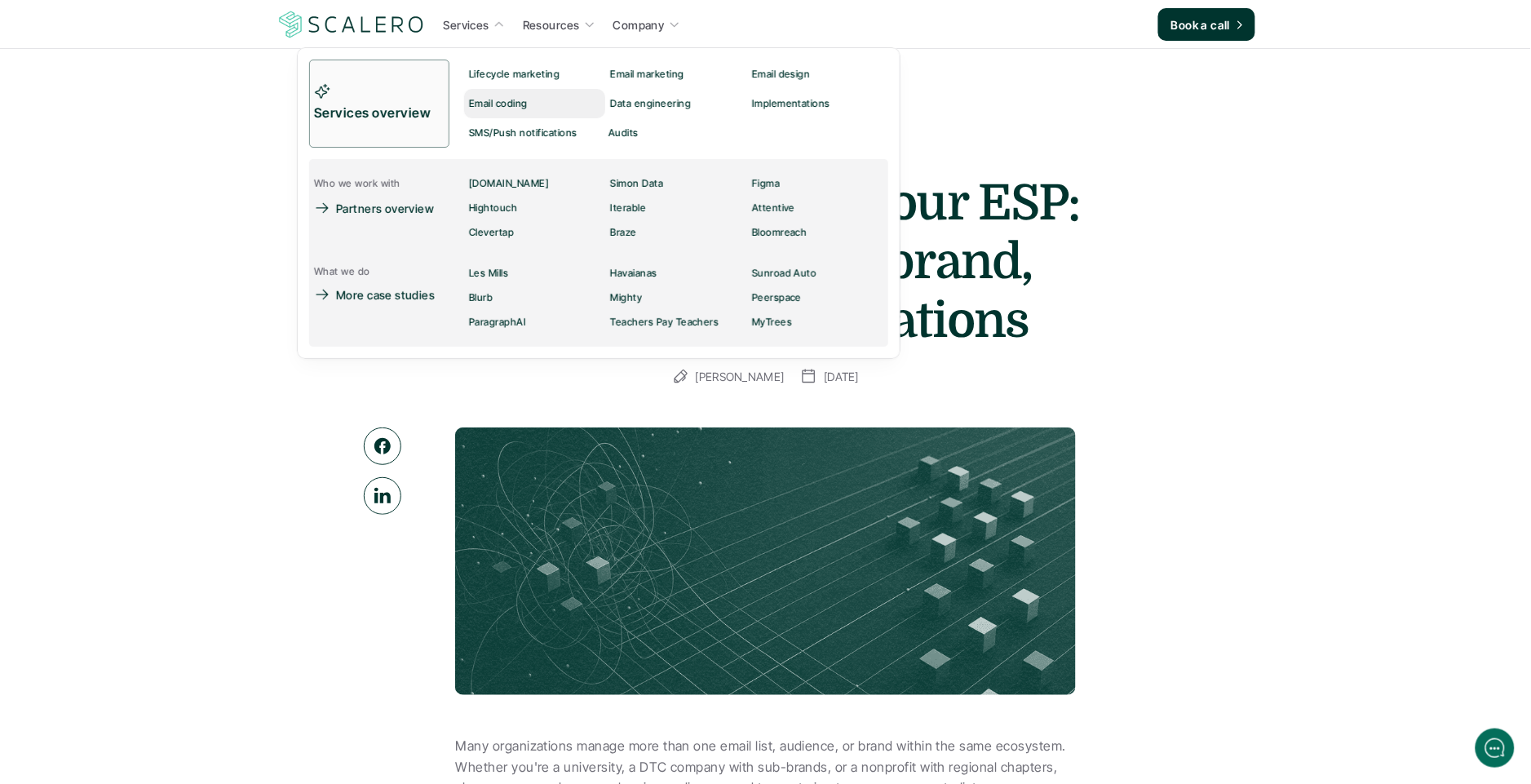
drag, startPoint x: 637, startPoint y: 473, endPoint x: 484, endPoint y: 105, distance: 398.5
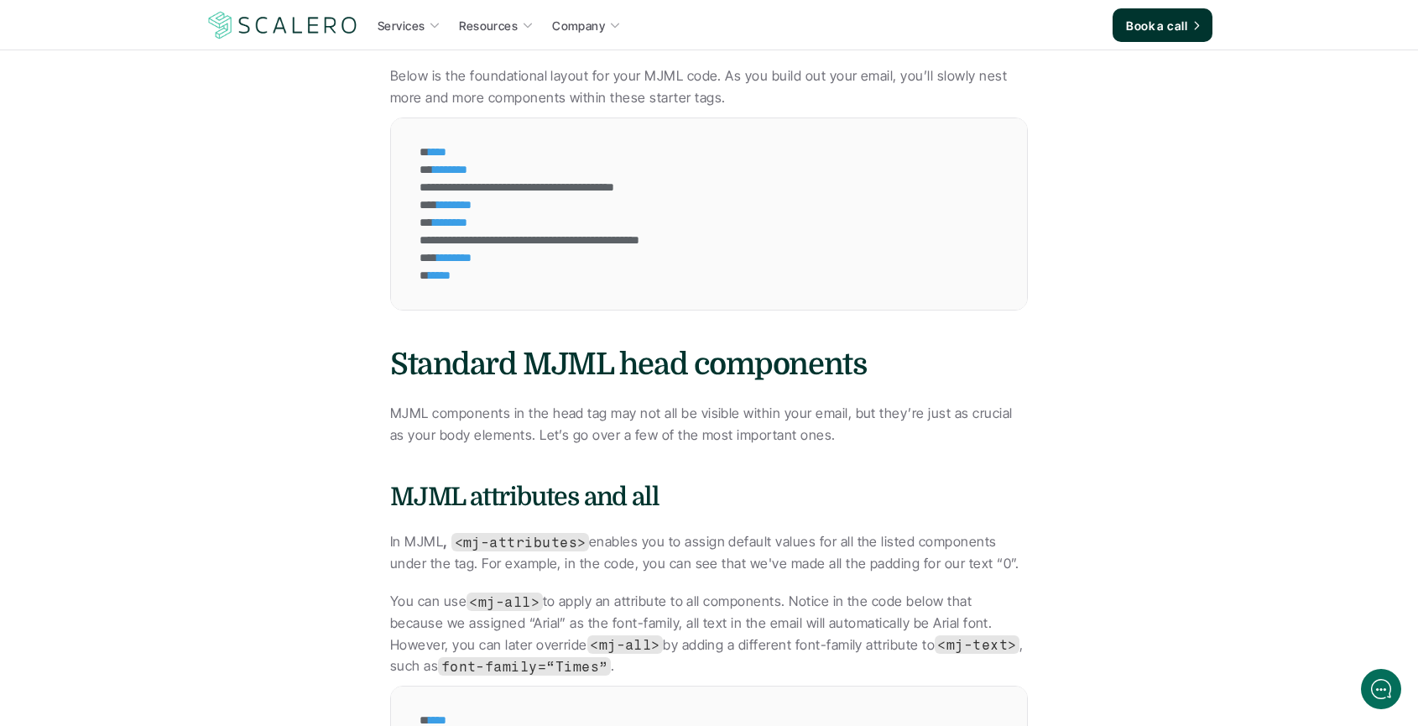
scroll to position [1980, 0]
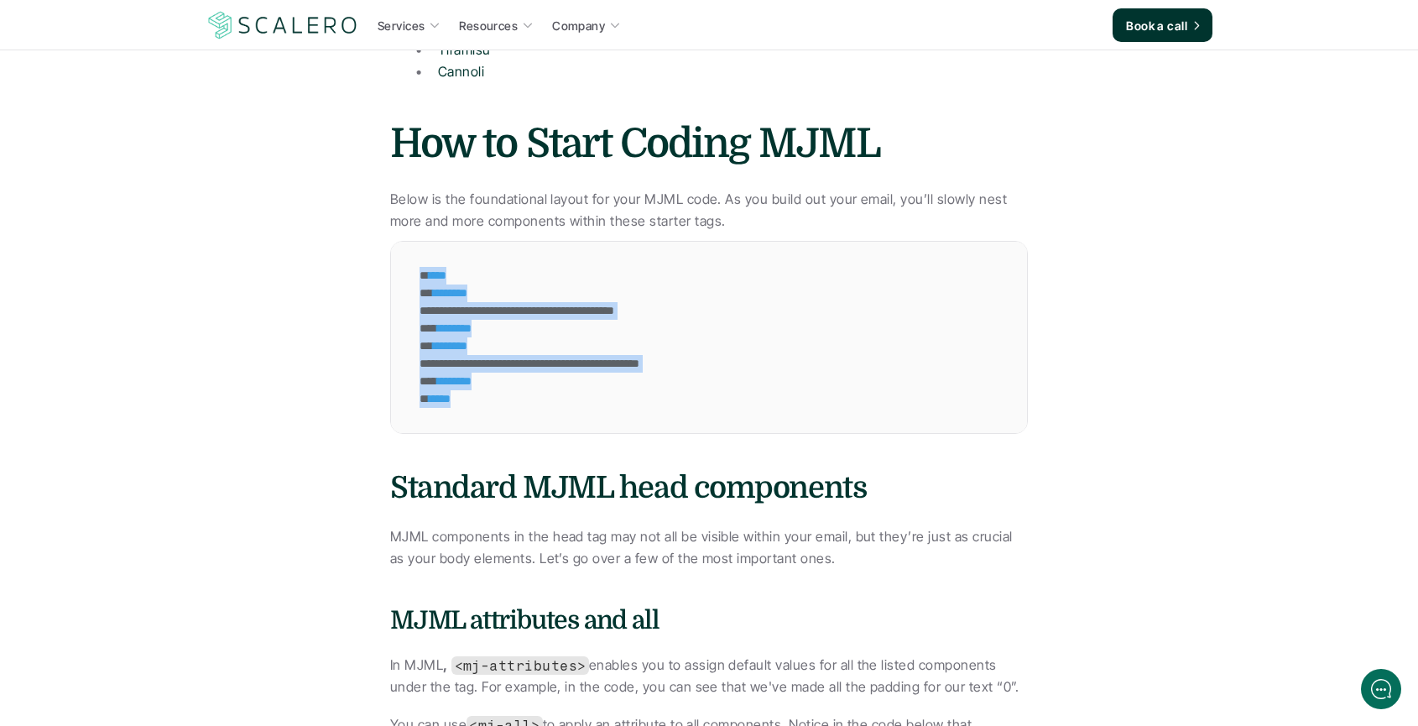
drag, startPoint x: 300, startPoint y: 261, endPoint x: 1007, endPoint y: 389, distance: 718.9
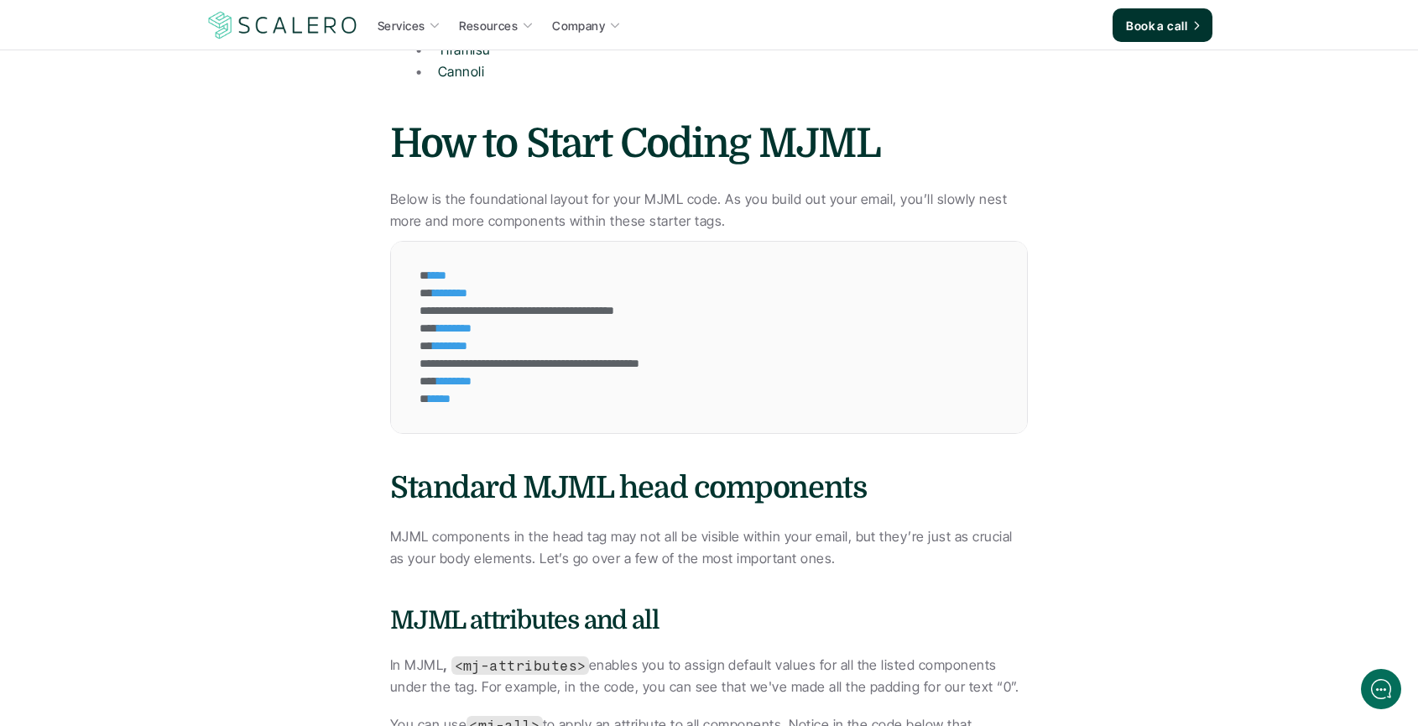
click at [970, 391] on div "**********" at bounding box center [709, 337] width 636 height 191
drag, startPoint x: 223, startPoint y: 383, endPoint x: 820, endPoint y: 360, distance: 597.2
drag, startPoint x: 820, startPoint y: 360, endPoint x: 457, endPoint y: 385, distance: 363.4
click at [817, 360] on div "**********" at bounding box center [607, 337] width 433 height 191
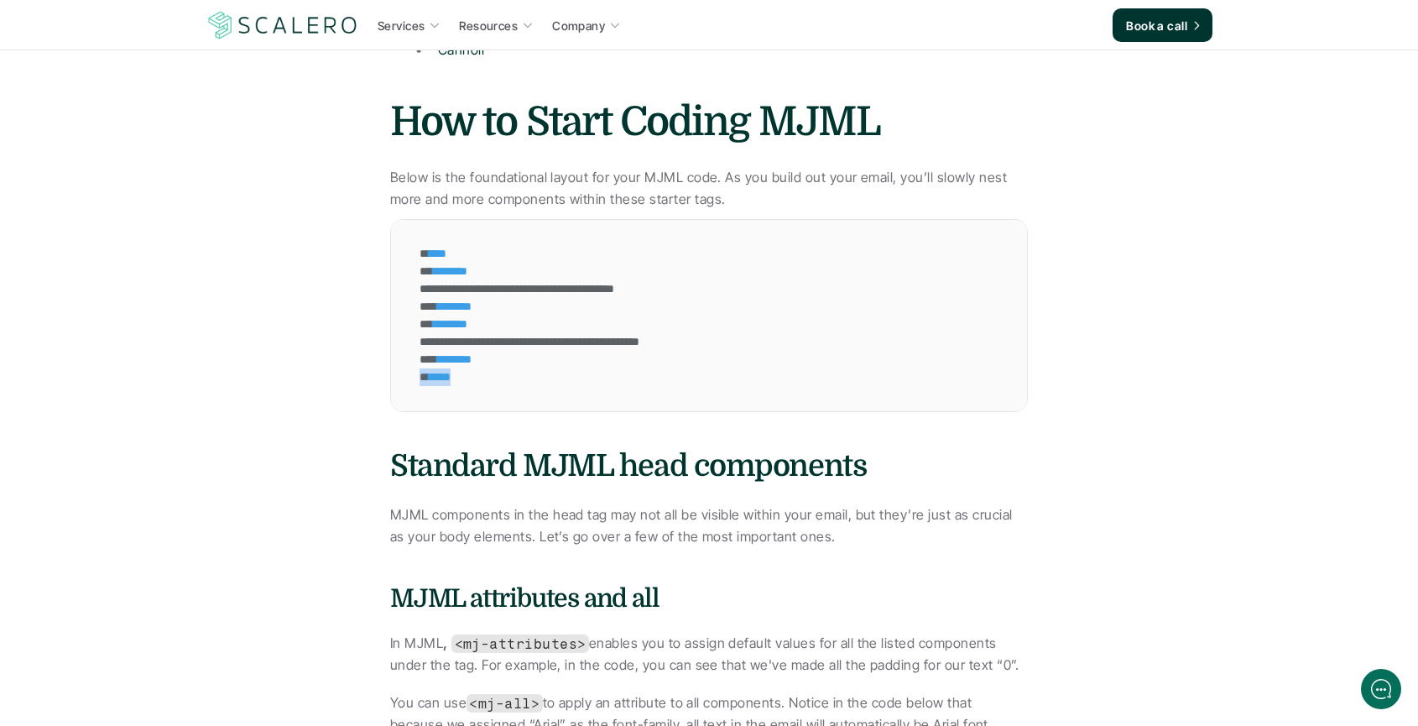
click at [414, 382] on div "**********" at bounding box center [607, 315] width 433 height 191
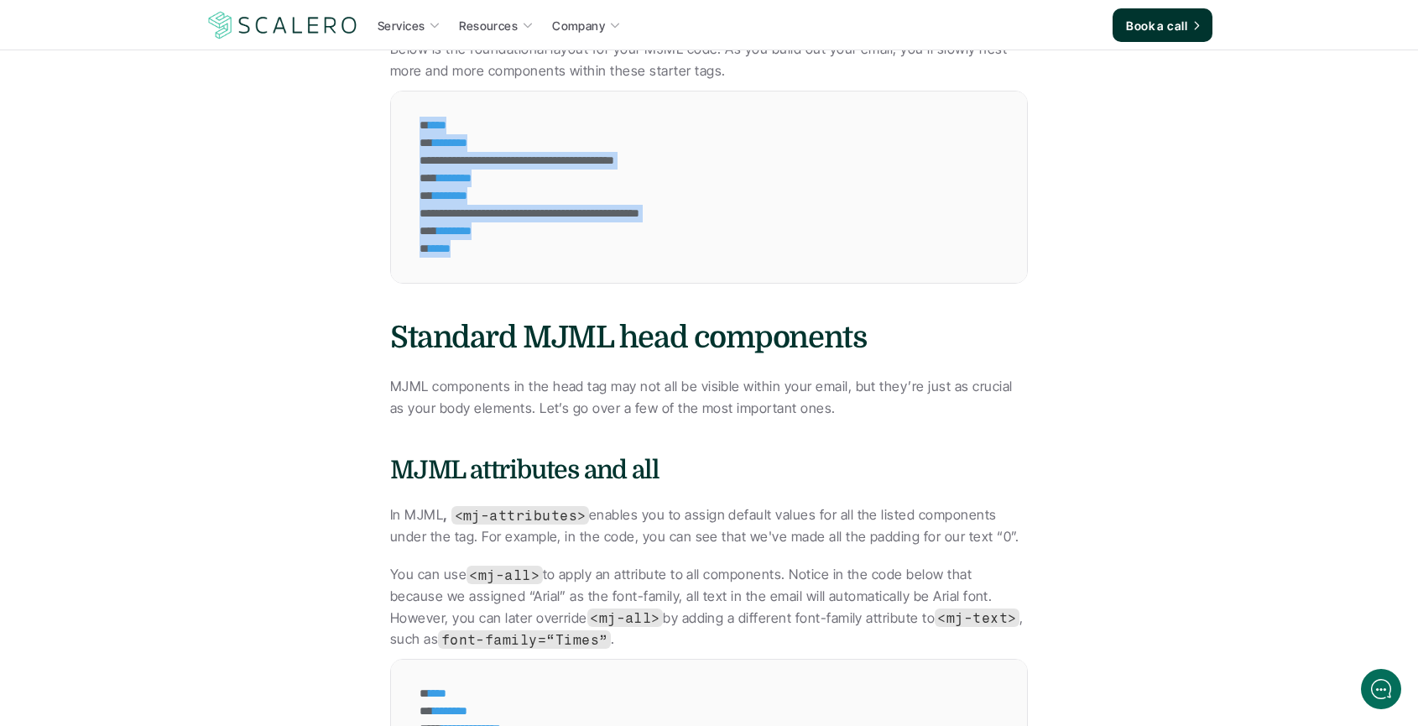
drag, startPoint x: 326, startPoint y: 140, endPoint x: 783, endPoint y: 358, distance: 506.8
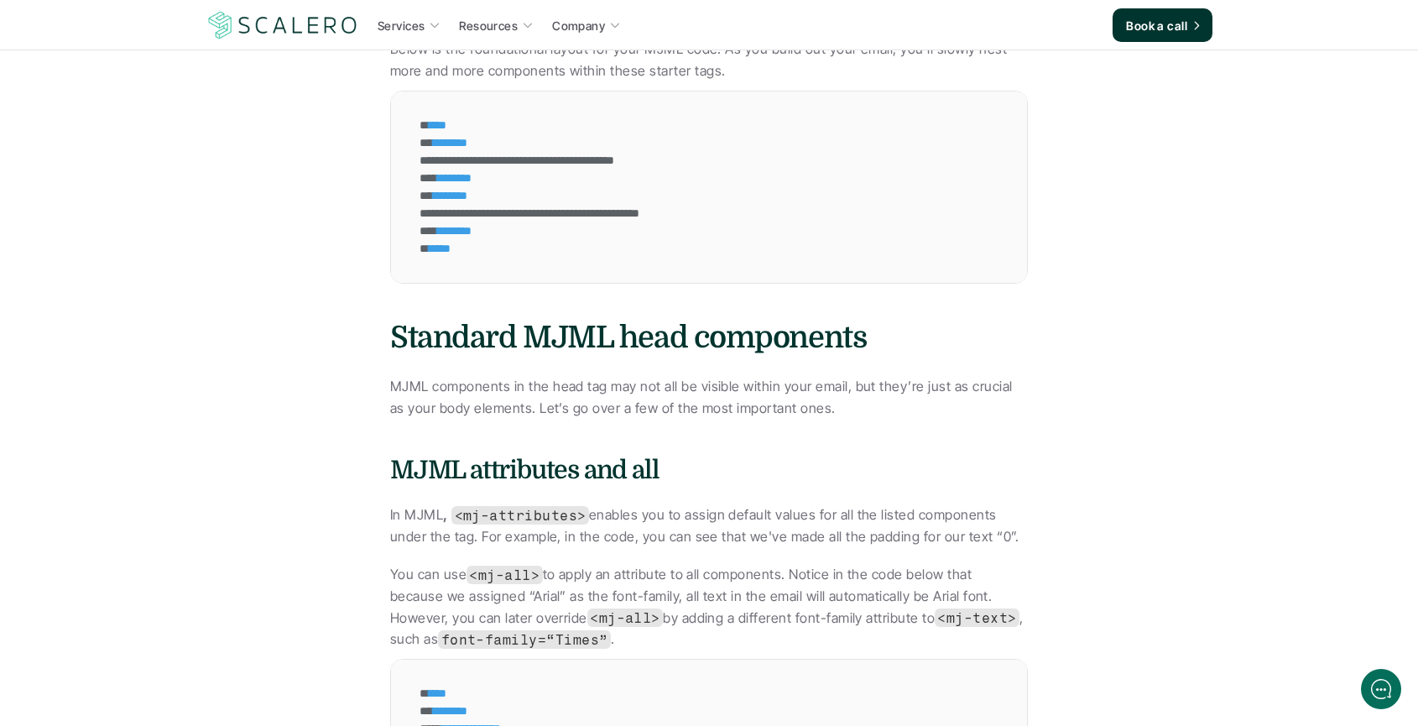
click at [770, 376] on p "MJML components in the head tag may not all be visible within your email, but t…" at bounding box center [709, 397] width 638 height 43
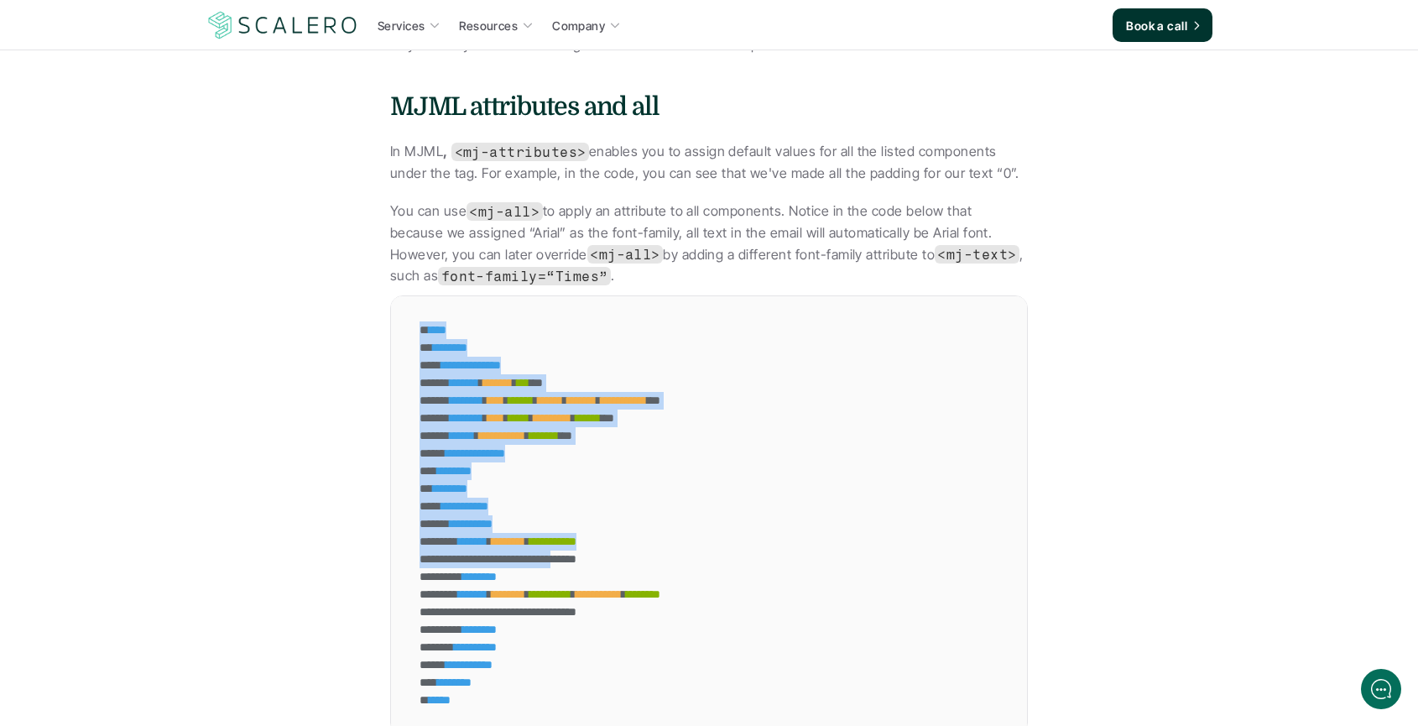
drag, startPoint x: 498, startPoint y: 289, endPoint x: 645, endPoint y: 533, distance: 285.0
click at [645, 533] on div "**********" at bounding box center [625, 515] width 469 height 438
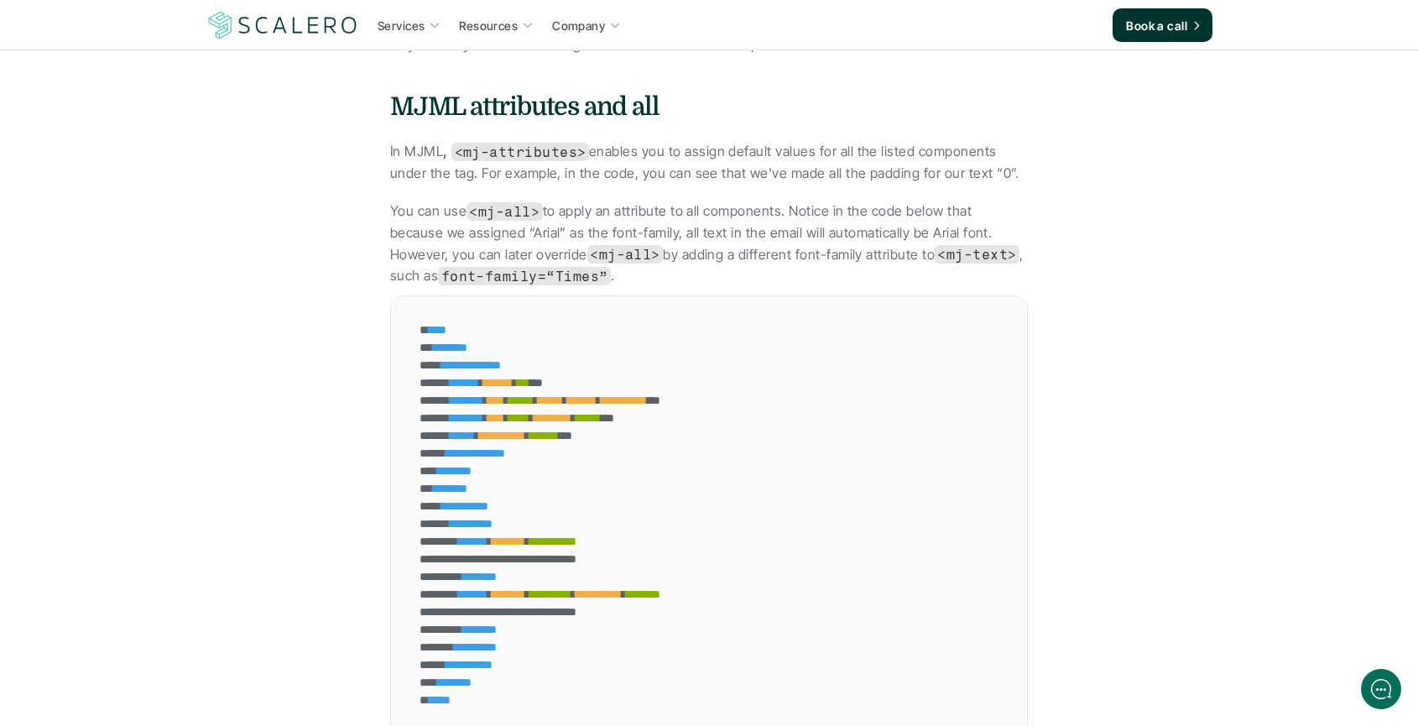
click at [645, 551] on div "**********" at bounding box center [625, 560] width 419 height 18
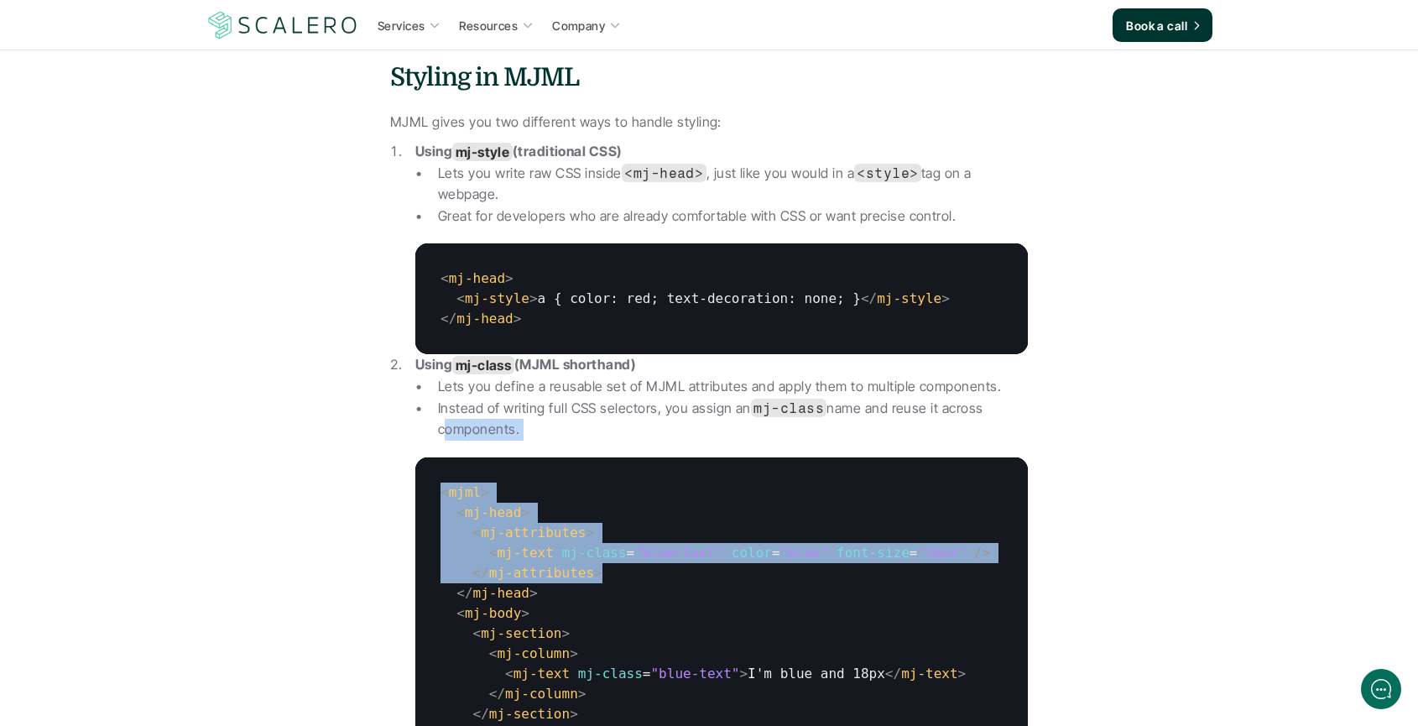
drag, startPoint x: 598, startPoint y: 577, endPoint x: 401, endPoint y: 445, distance: 236.5
click at [397, 443] on ol "Using mj-style (traditional CSS) Lets you write raw CSS inside <mj-head> , just…" at bounding box center [709, 465] width 638 height 649
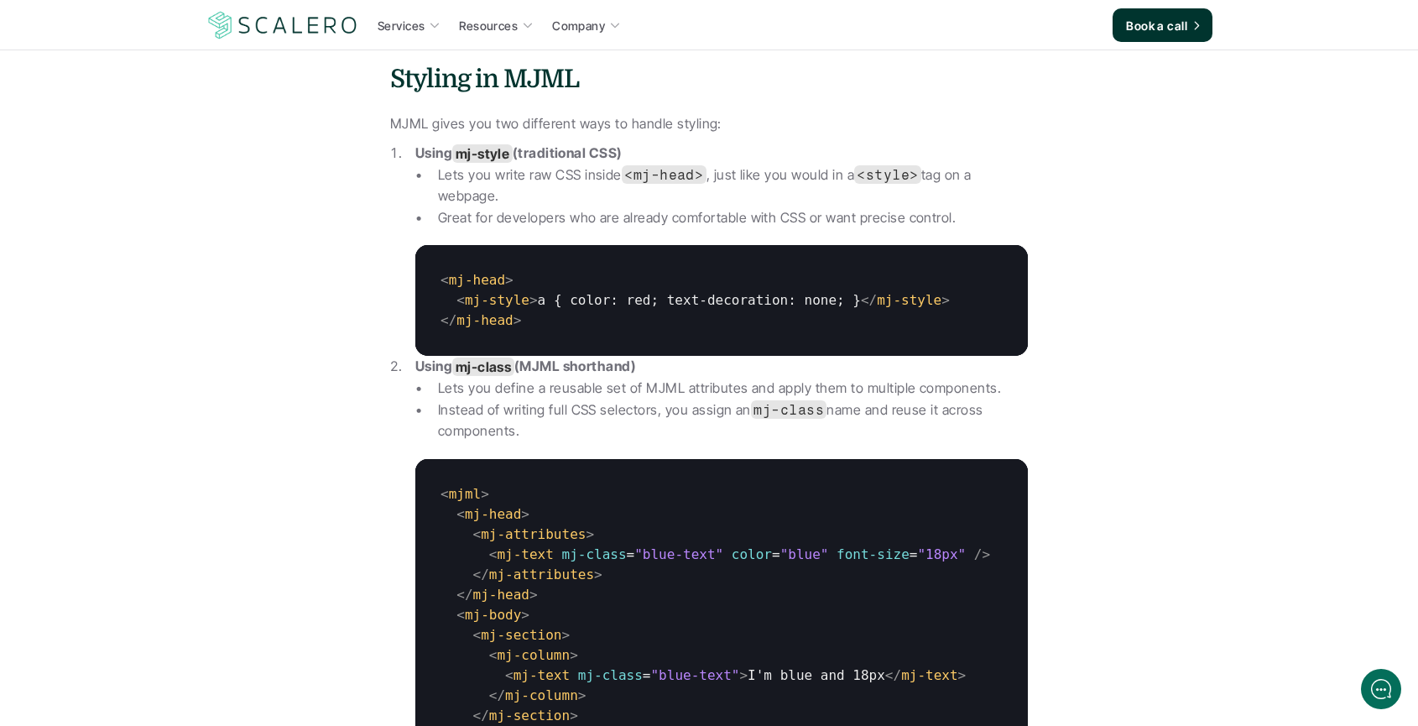
click at [415, 405] on ol "Using mj-style (traditional CSS) Lets you write raw CSS inside <mj-head> , just…" at bounding box center [709, 467] width 638 height 649
drag, startPoint x: 431, startPoint y: 325, endPoint x: 454, endPoint y: 346, distance: 31.5
click at [436, 337] on code "< mj-head > < mj-style > a { color: red; text-decoration: none; } </ mj-style >…" at bounding box center [695, 300] width 560 height 111
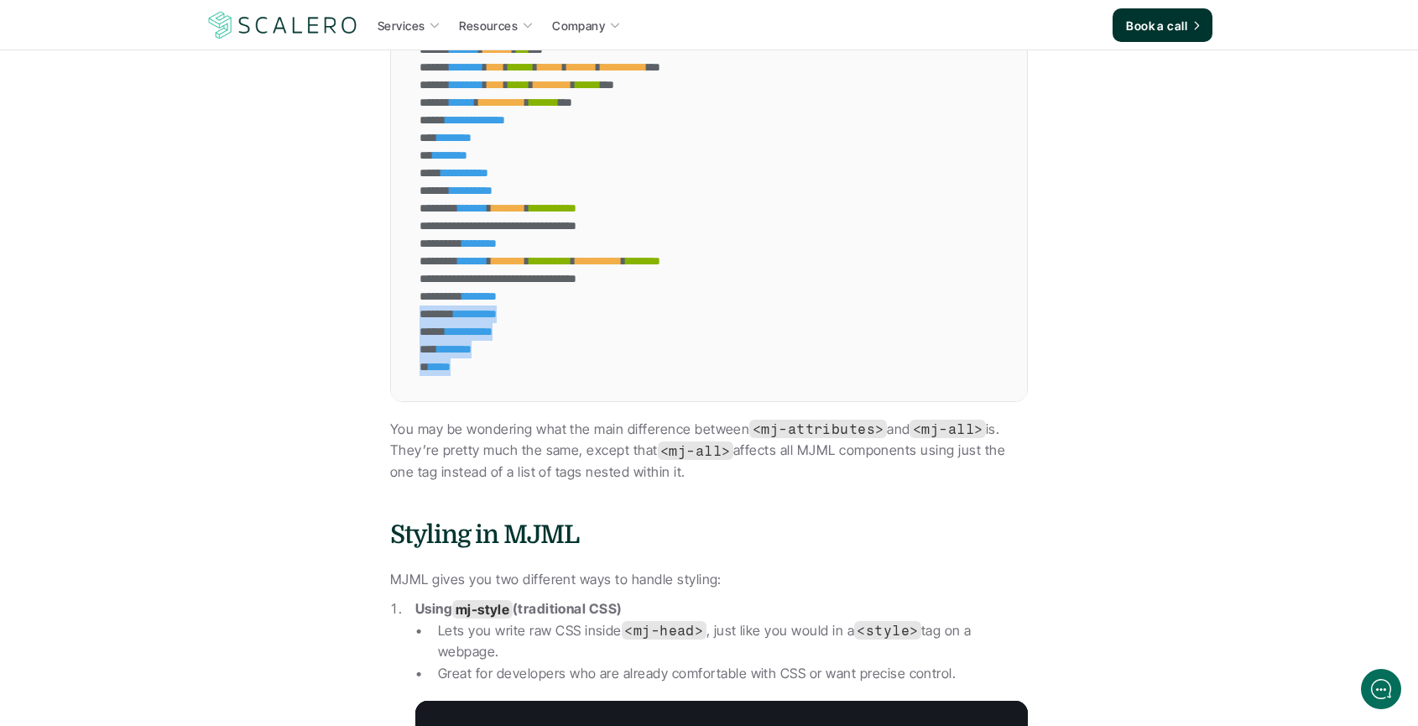
drag, startPoint x: 344, startPoint y: 290, endPoint x: 541, endPoint y: 412, distance: 232.2
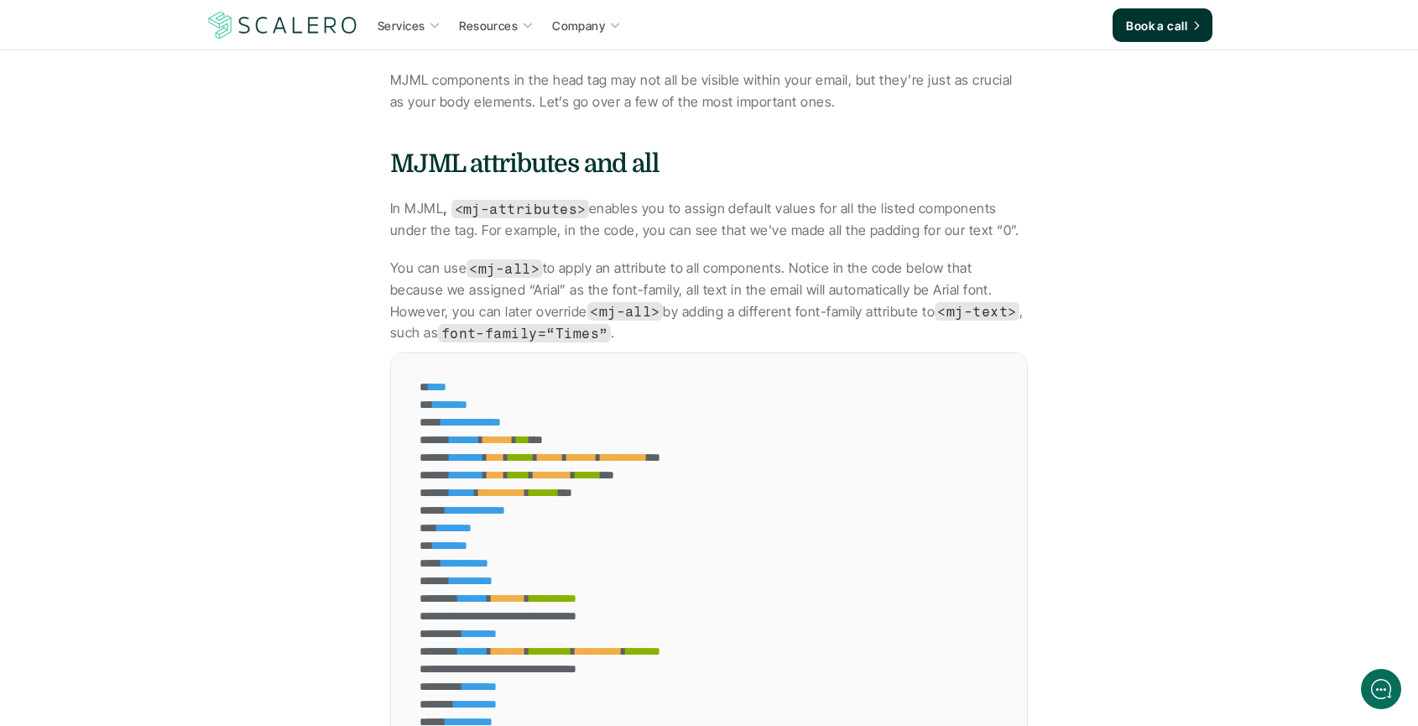
click at [433, 399] on span "*" at bounding box center [431, 405] width 4 height 12
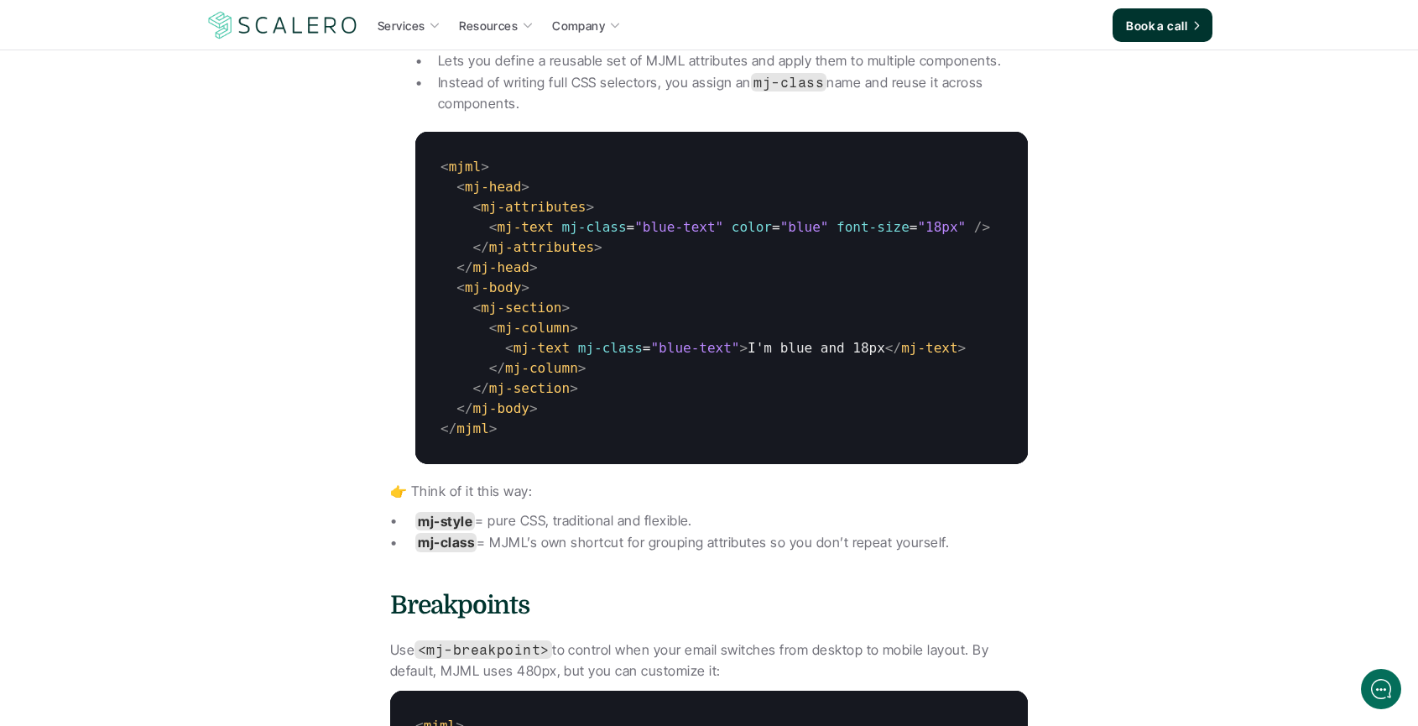
scroll to position [3937, 0]
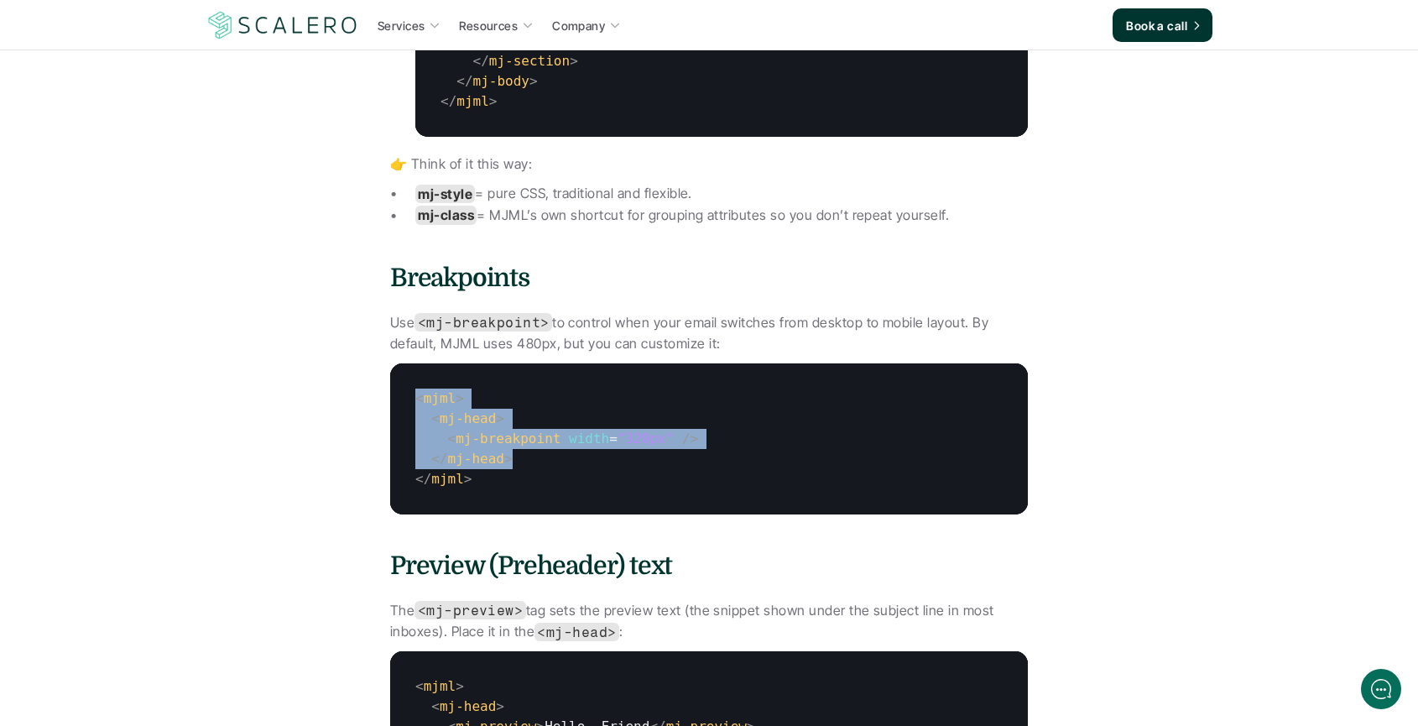
drag, startPoint x: 514, startPoint y: 459, endPoint x: 389, endPoint y: 391, distance: 142.3
click at [390, 391] on code "< mjml > < mj-head > < mj-breakpoint width = "320px" /> </ mj-head > </ mjml >" at bounding box center [556, 438] width 333 height 151
click at [449, 406] on span "mjml" at bounding box center [440, 398] width 33 height 16
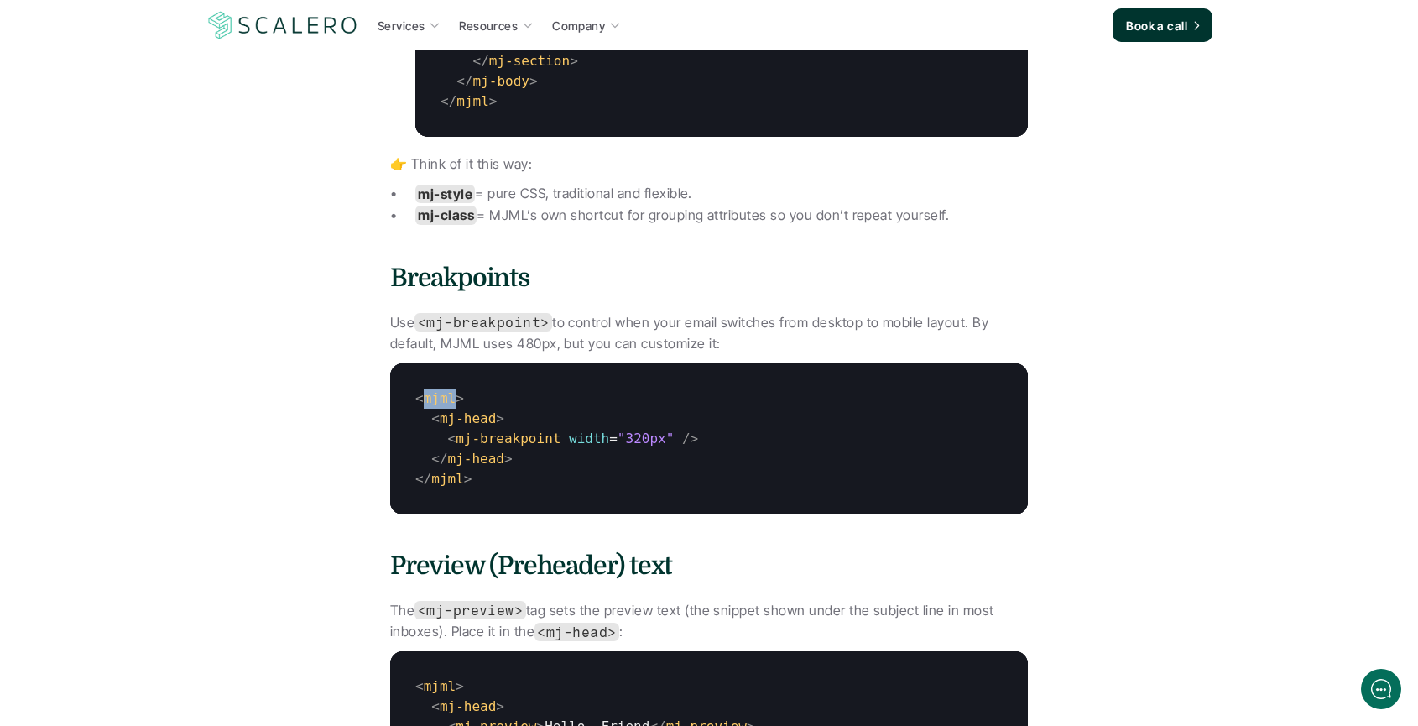
click at [449, 406] on span "mjml" at bounding box center [440, 398] width 33 height 16
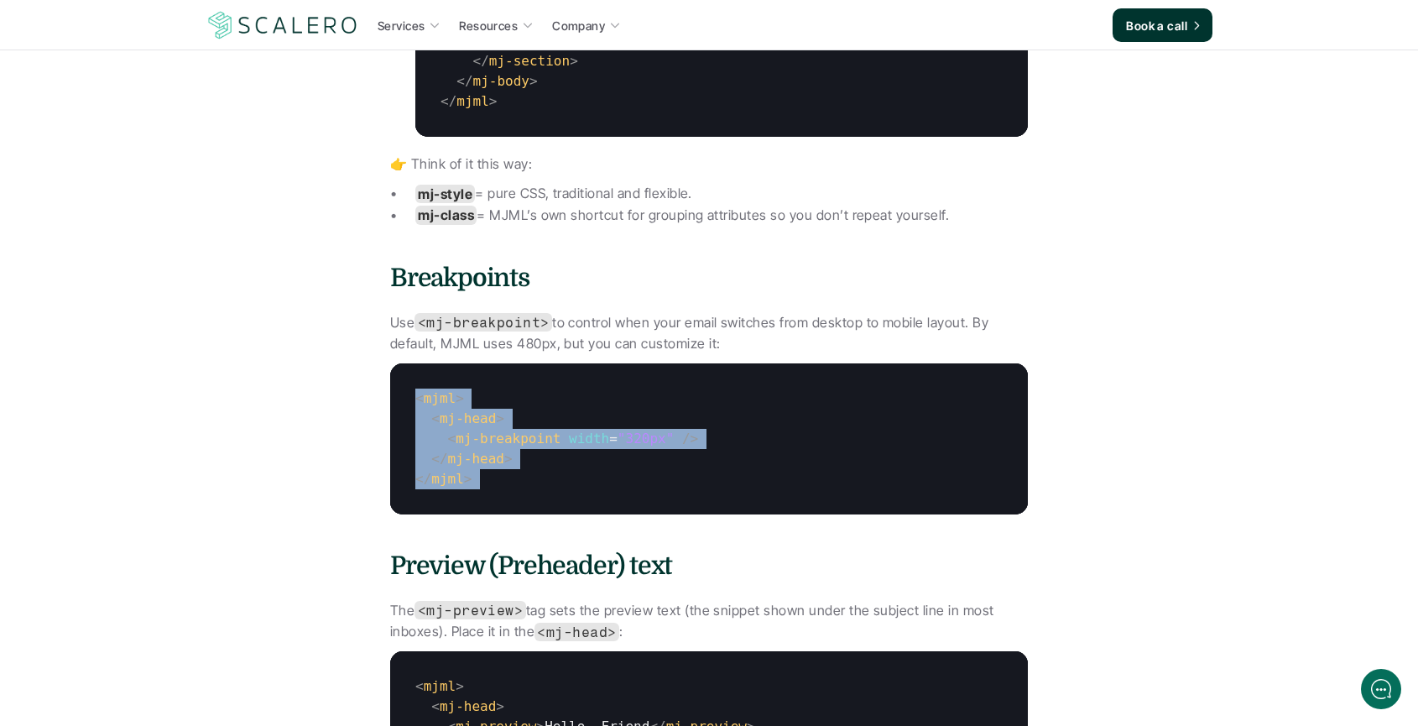
drag, startPoint x: 449, startPoint y: 410, endPoint x: 497, endPoint y: 494, distance: 96.6
click at [522, 504] on code "< mjml > < mj-head > < mj-breakpoint width = "320px" /> </ mj-head > </ mjml >" at bounding box center [556, 438] width 333 height 151
click at [491, 493] on code "< mjml > < mj-head > < mj-breakpoint width = "320px" /> </ mj-head > </ mjml >" at bounding box center [556, 438] width 333 height 151
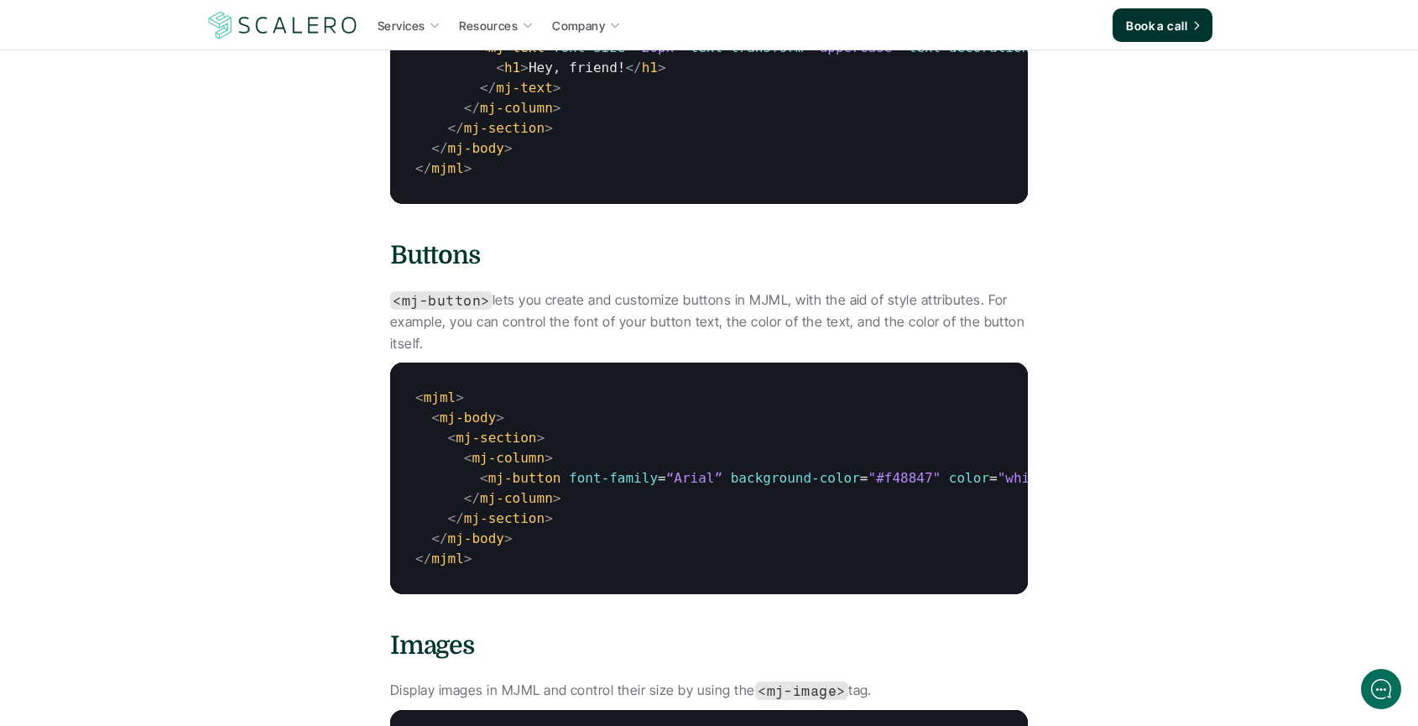
scroll to position [7345, 0]
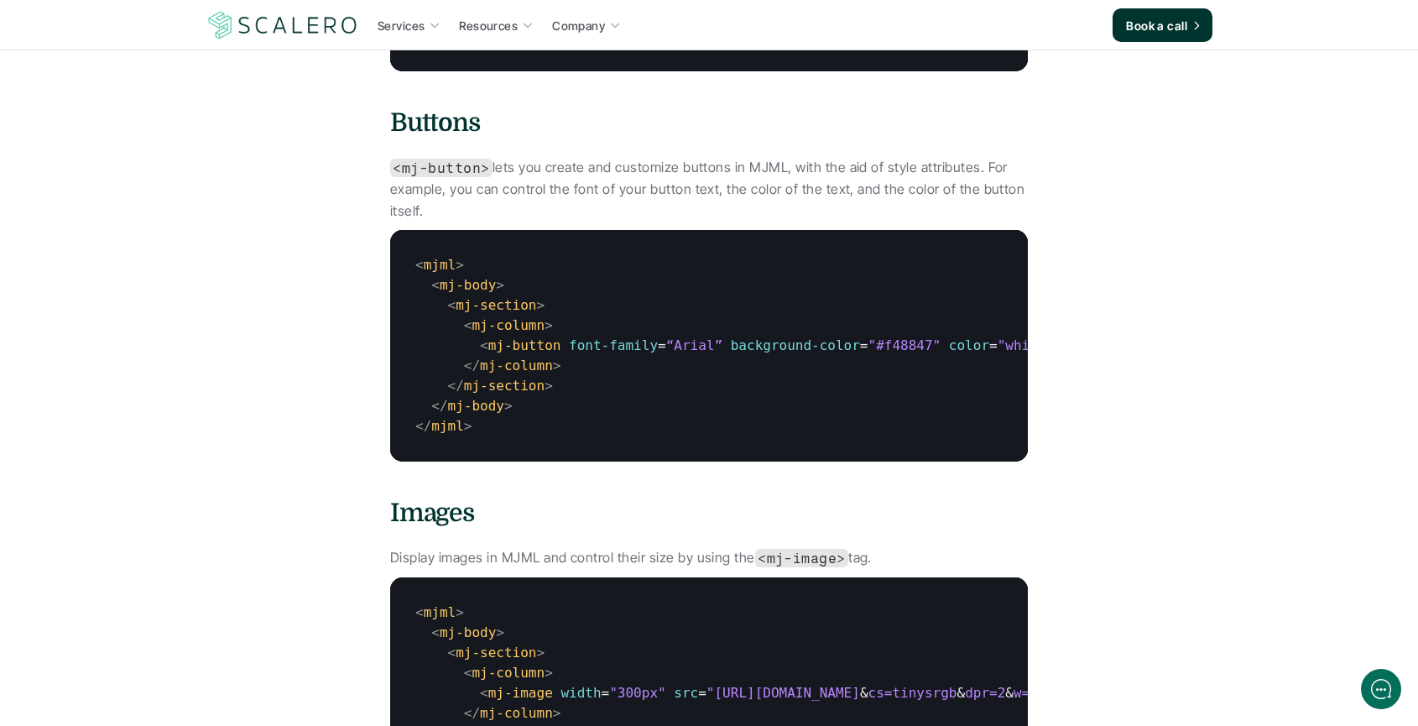
click at [410, 222] on p "<mj-button> lets you create and customize buttons in MJML, with the aid of styl…" at bounding box center [709, 189] width 638 height 65
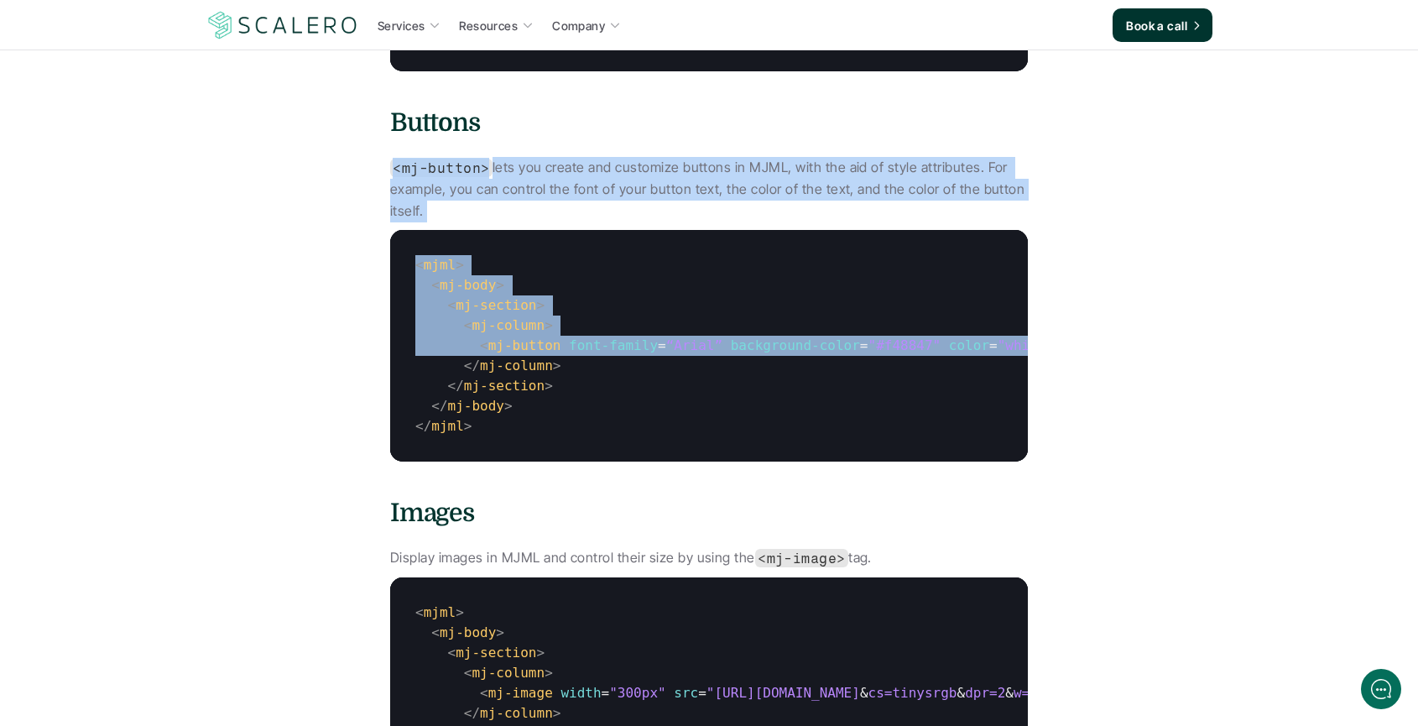
drag, startPoint x: 410, startPoint y: 276, endPoint x: 866, endPoint y: 483, distance: 500.3
click at [866, 462] on code "< mjml > < mj-body > < mj-section > < mj-column > < mj-button font-family = “Ar…" at bounding box center [823, 346] width 867 height 232
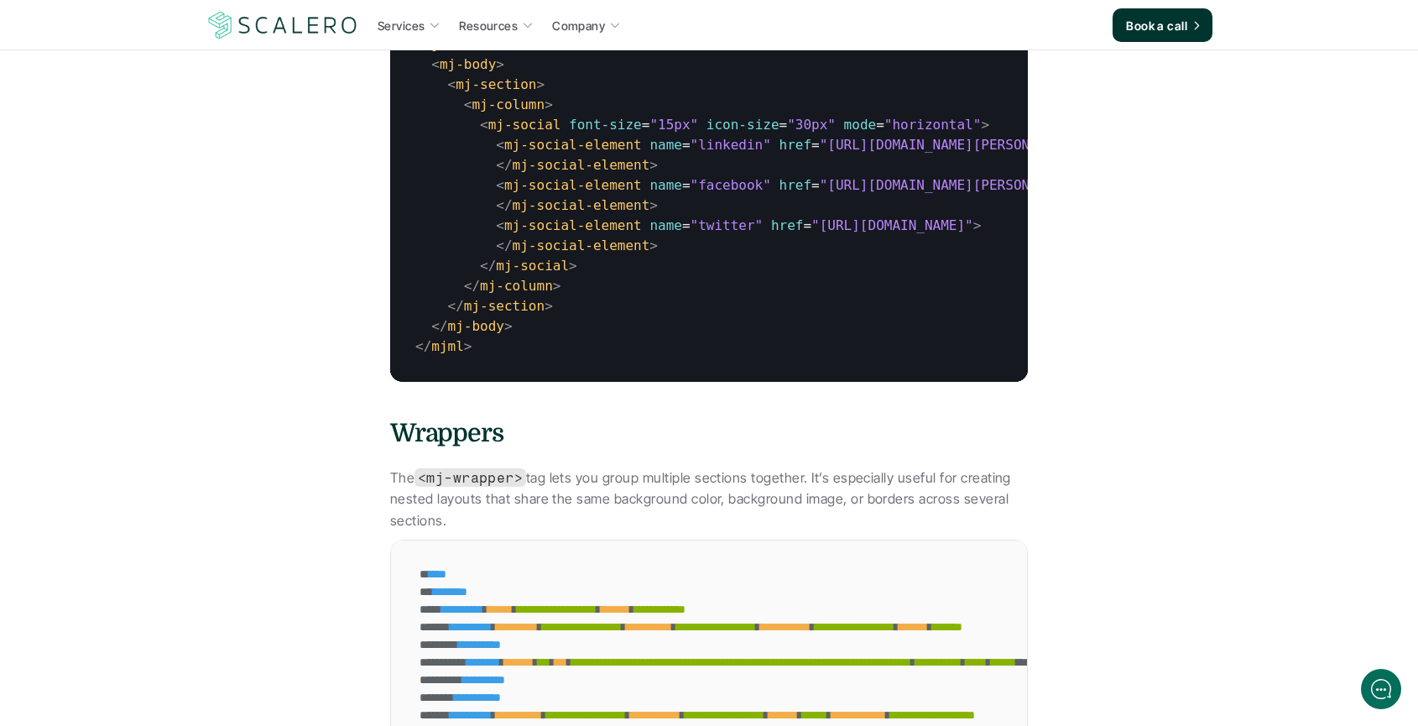
scroll to position [9961, 0]
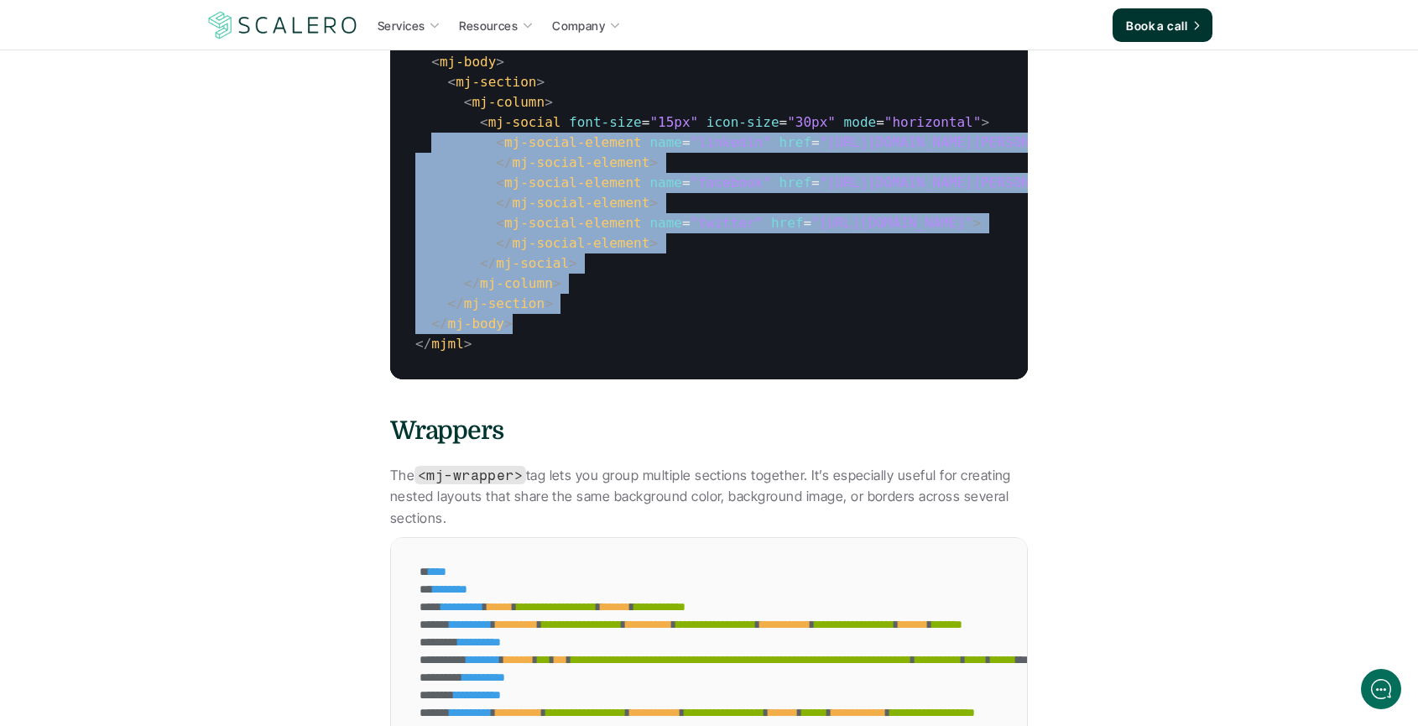
drag, startPoint x: 543, startPoint y: 462, endPoint x: 423, endPoint y: 283, distance: 216.0
click at [423, 284] on code "< mjml > < mj-body > < mj-section > < mj-column > < mj-social font-size = "15px…" at bounding box center [807, 193] width 834 height 373
click at [423, 283] on code "< mjml > < mj-body > < mj-section > < mj-column > < mj-social font-size = "15px…" at bounding box center [807, 193] width 834 height 373
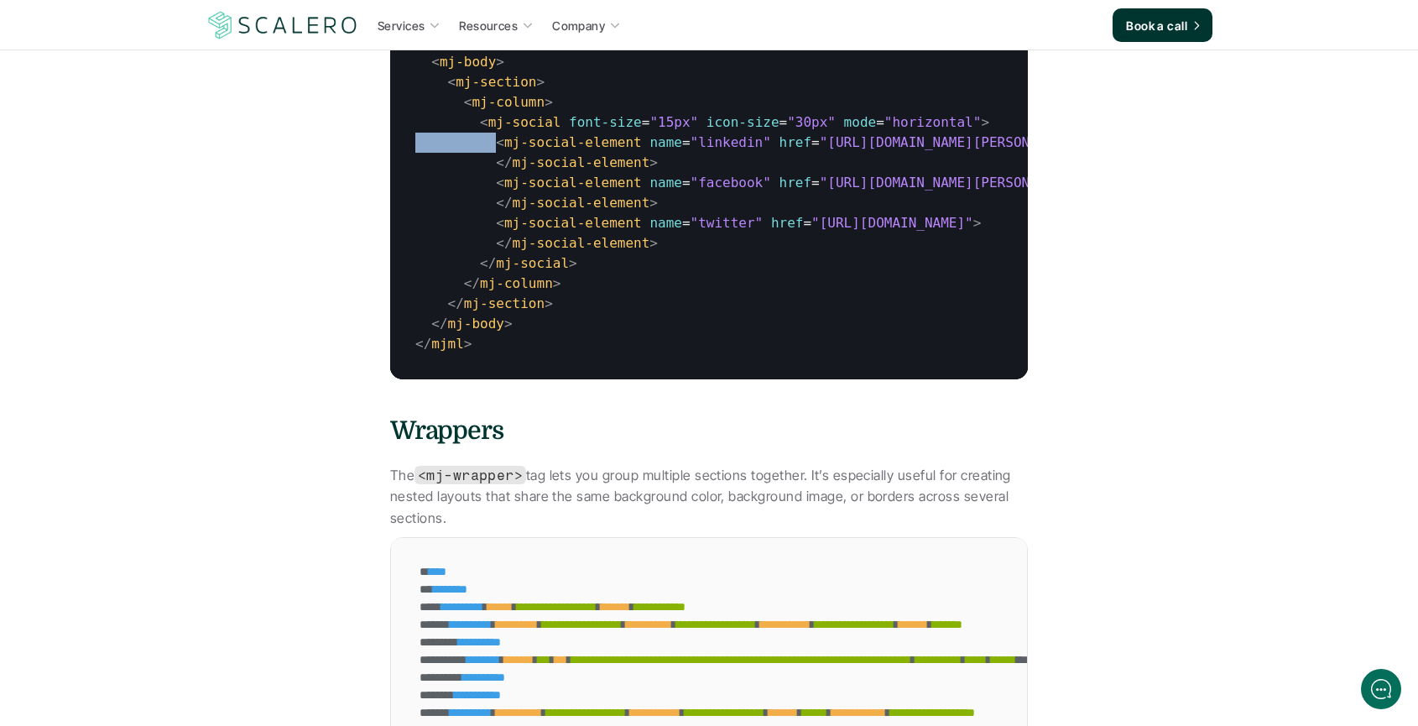
click at [423, 283] on code "< mjml > < mj-body > < mj-section > < mj-column > < mj-social font-size = "15px…" at bounding box center [807, 193] width 834 height 373
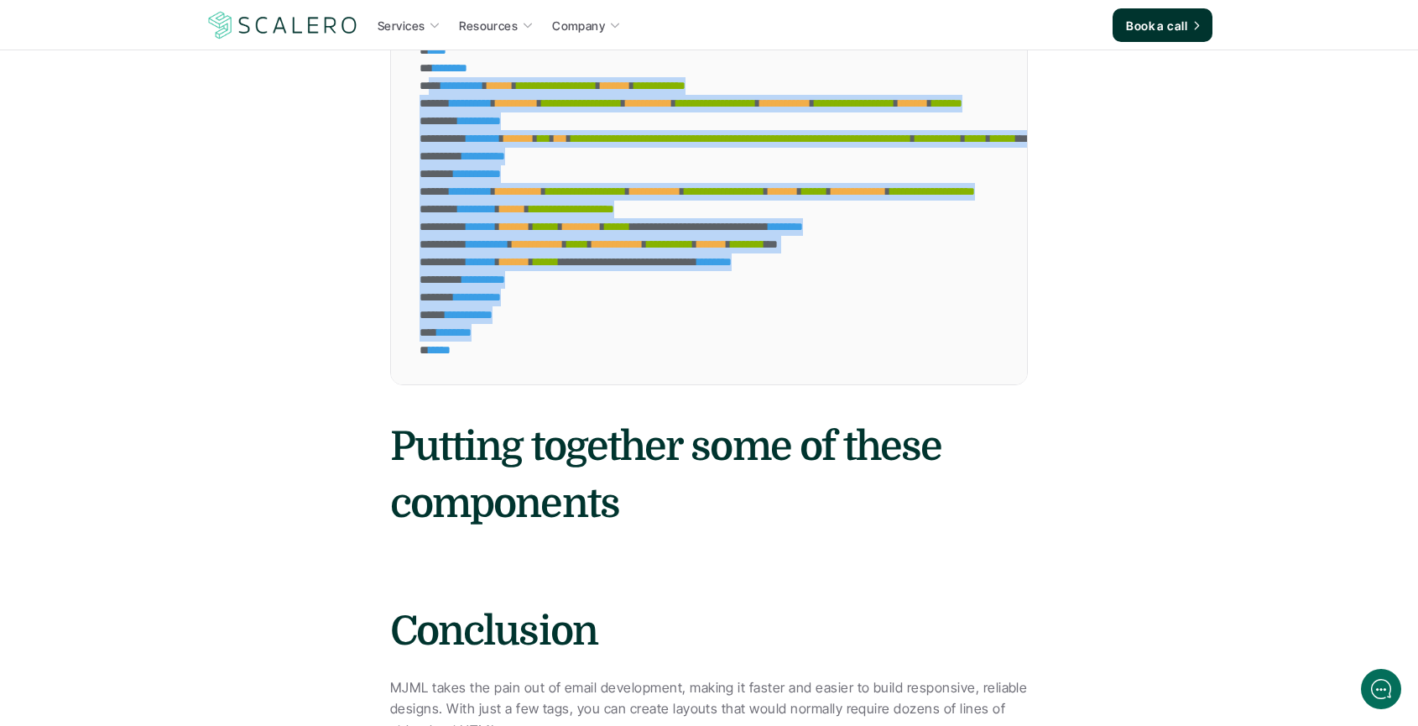
drag, startPoint x: 535, startPoint y: 288, endPoint x: 740, endPoint y: 468, distance: 272.9
click at [742, 384] on div "**********" at bounding box center [945, 201] width 1109 height 368
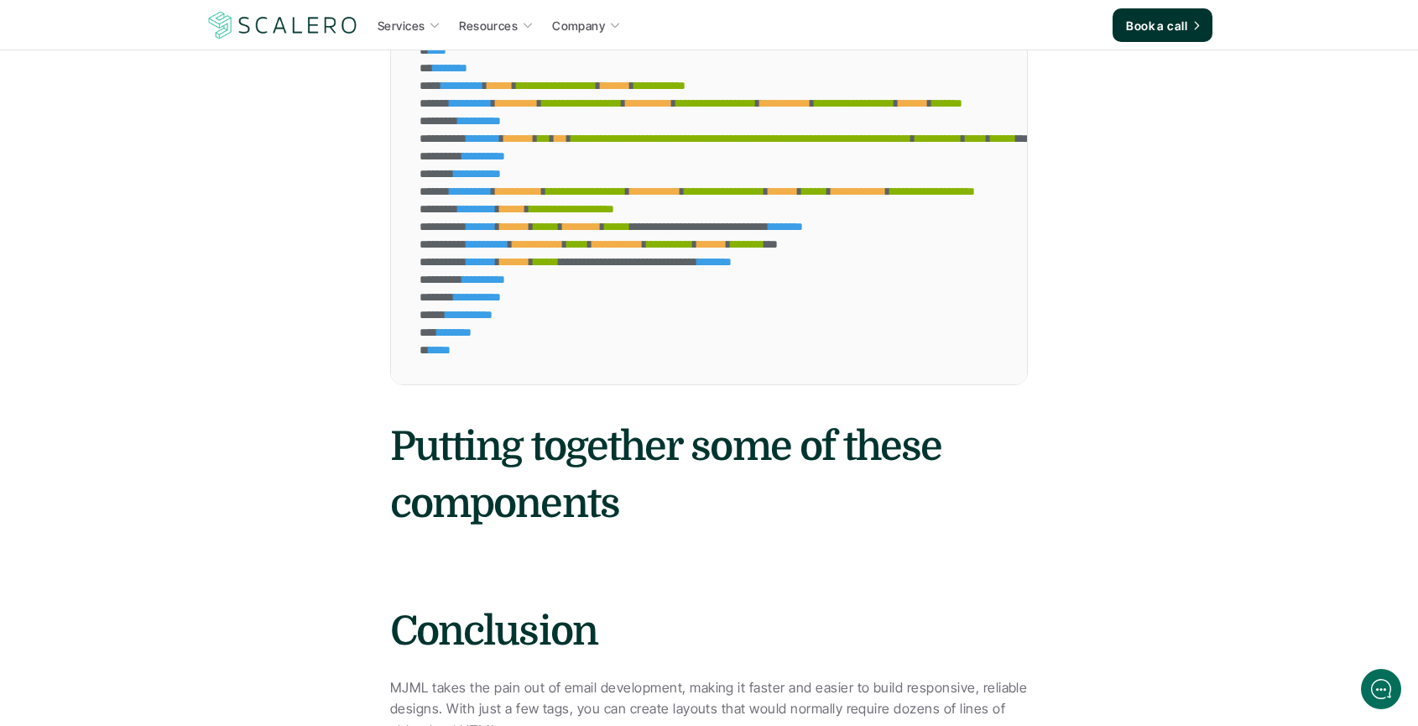
click at [737, 342] on div "** ******* *" at bounding box center [945, 333] width 1058 height 18
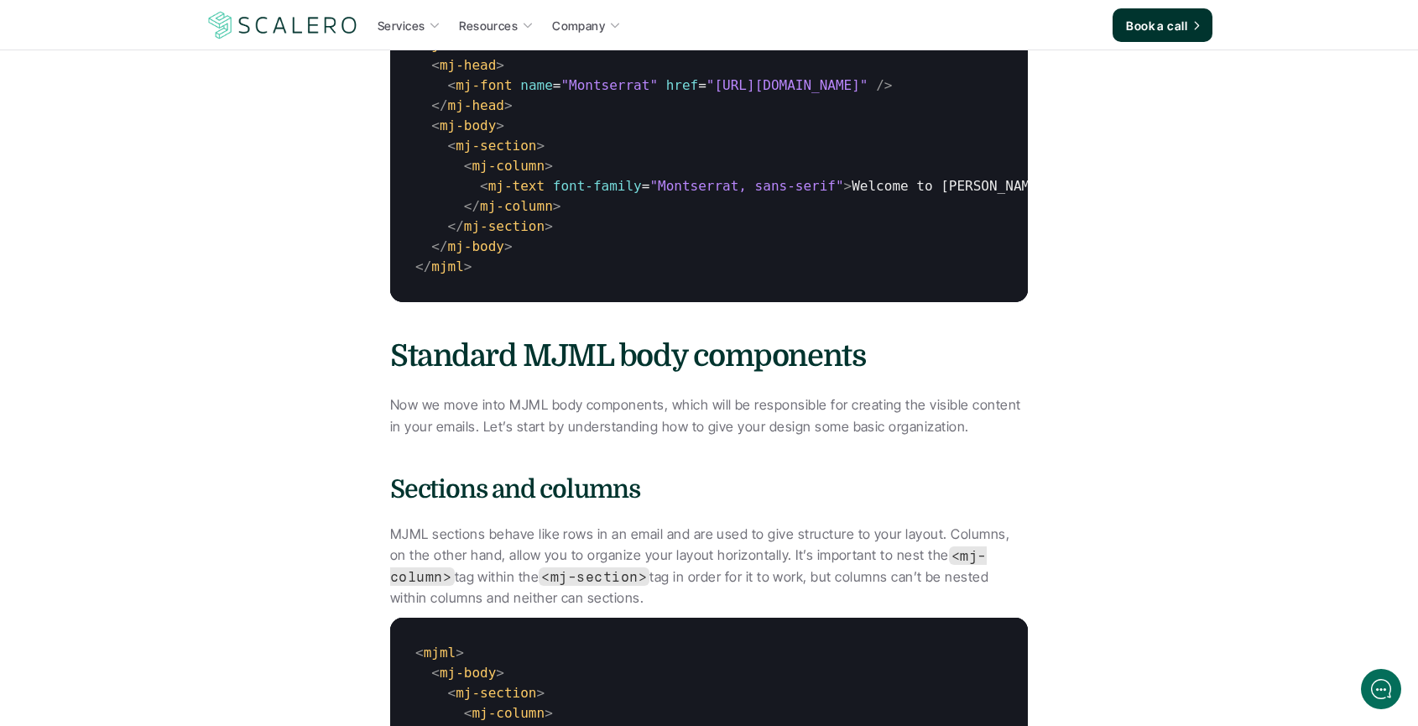
scroll to position [4962, 0]
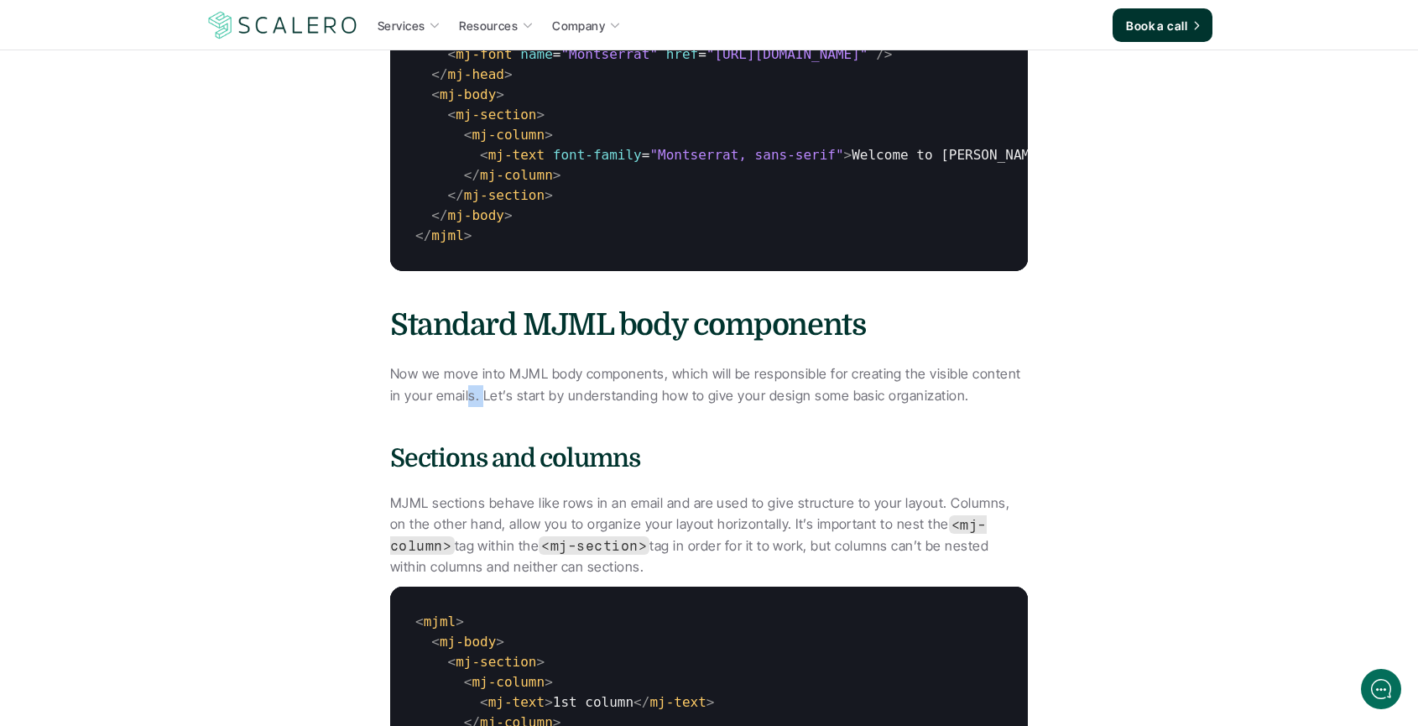
drag, startPoint x: 461, startPoint y: 463, endPoint x: 492, endPoint y: 456, distance: 32.0
click at [477, 406] on p "Now we move into MJML body components, which will be responsible for creating t…" at bounding box center [709, 384] width 638 height 43
drag, startPoint x: 419, startPoint y: 369, endPoint x: 478, endPoint y: 381, distance: 60.7
click at [478, 347] on h3 "Standard MJML body components" at bounding box center [709, 326] width 638 height 42
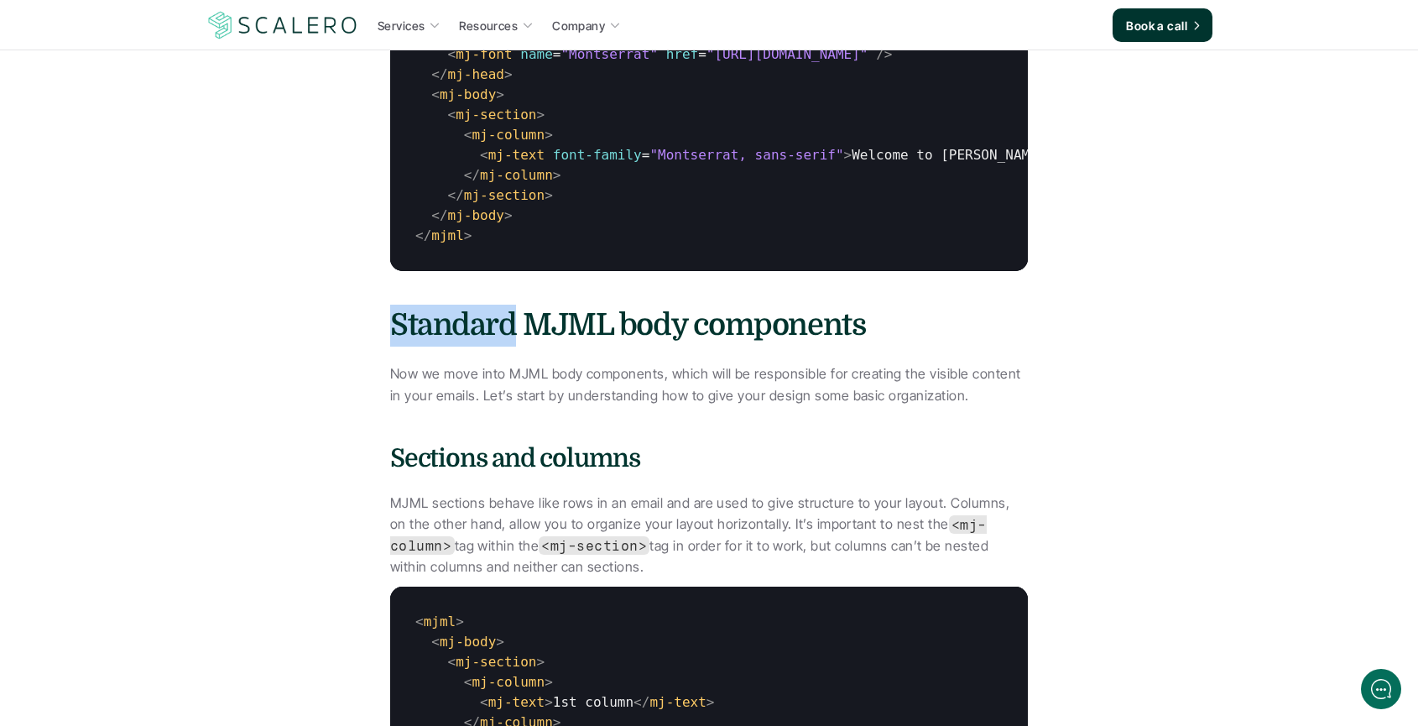
click at [478, 347] on h3 "Standard MJML body components" at bounding box center [709, 326] width 638 height 42
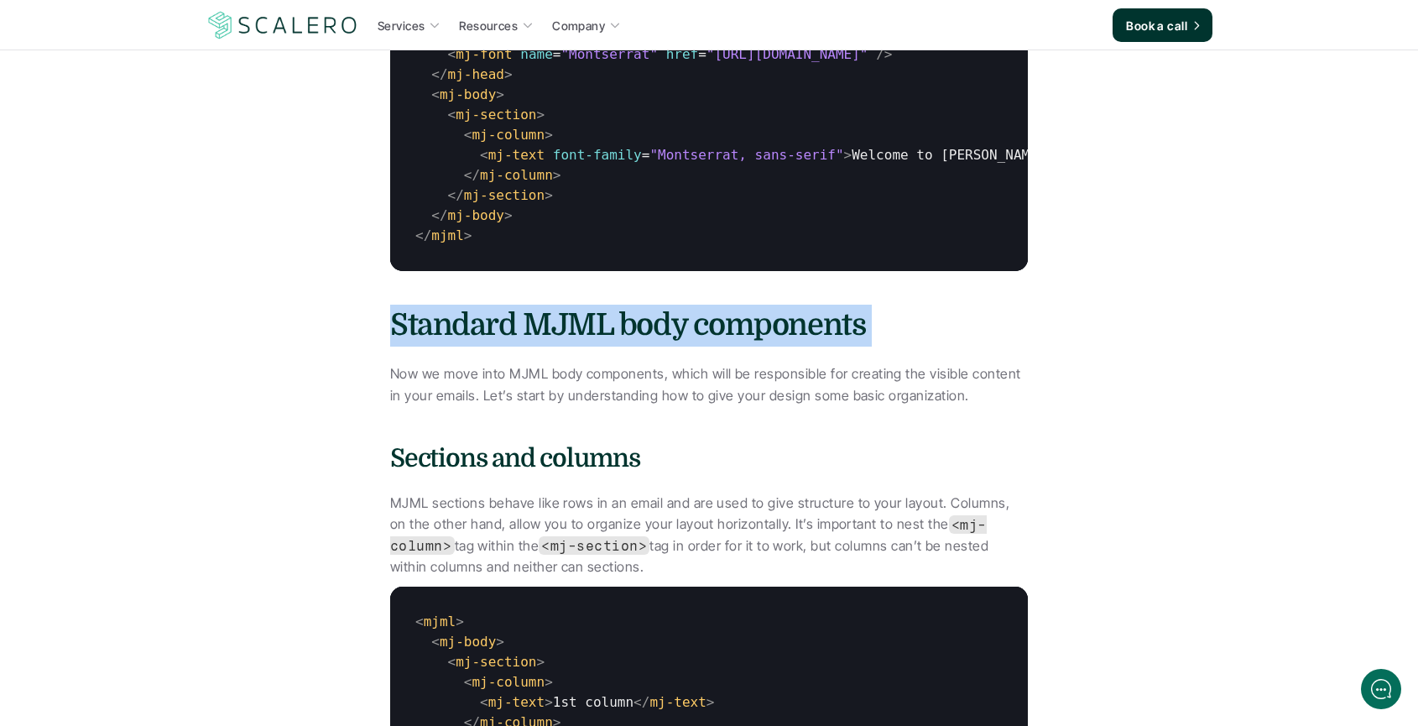
click at [478, 347] on h3 "Standard MJML body components" at bounding box center [709, 326] width 638 height 42
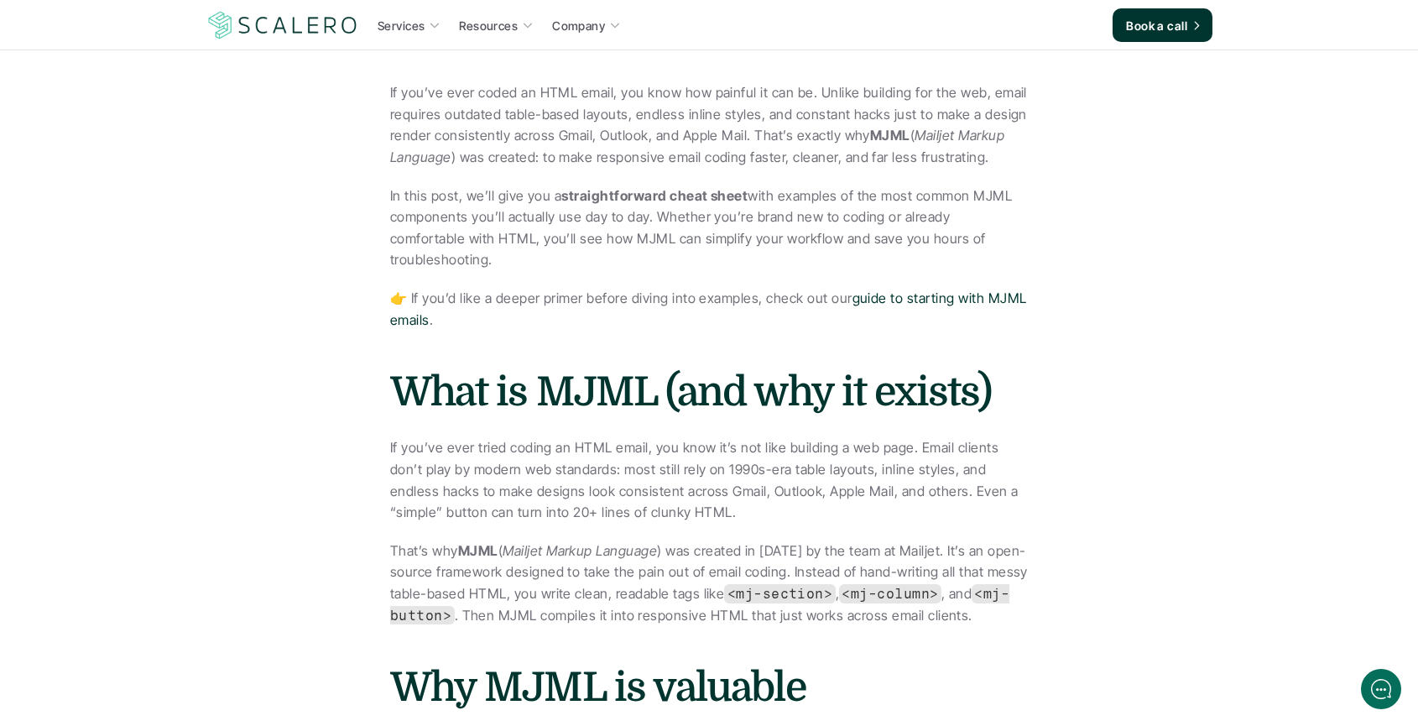
scroll to position [614, 0]
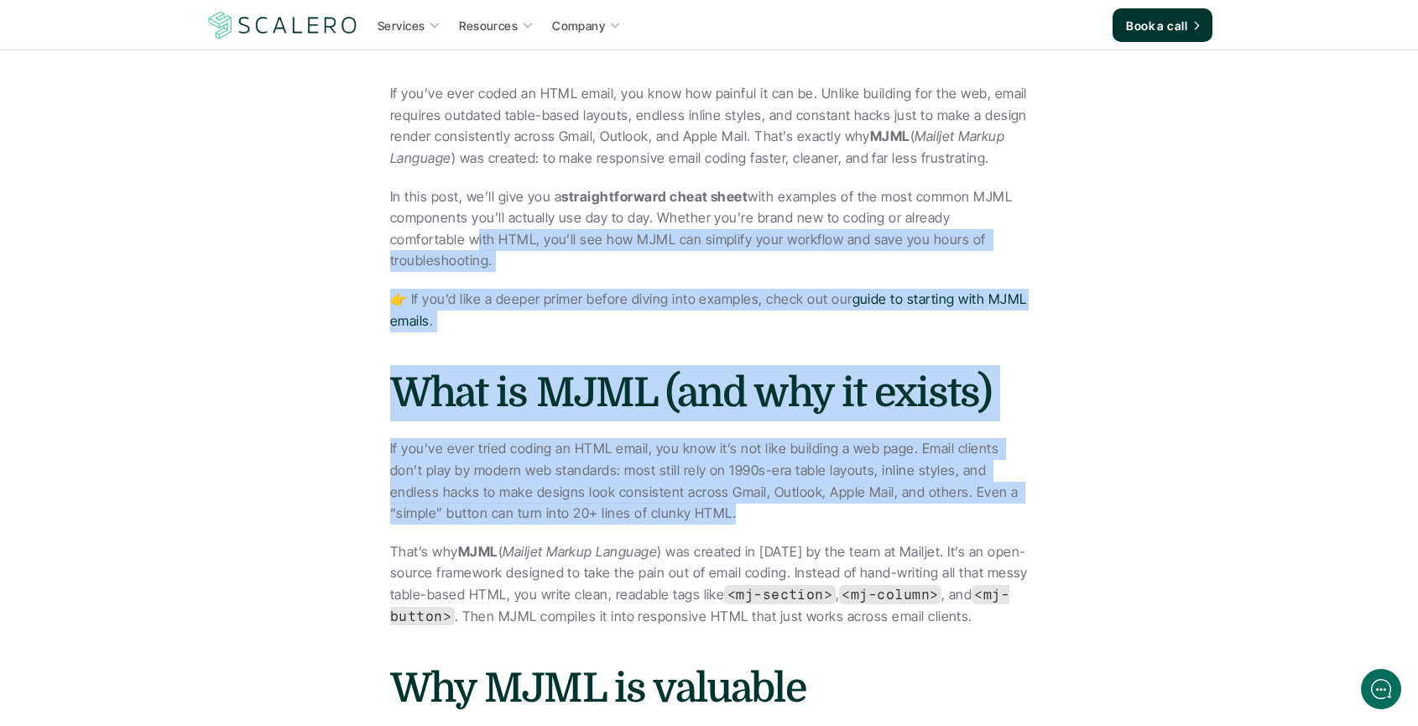
drag, startPoint x: 595, startPoint y: 388, endPoint x: 752, endPoint y: 503, distance: 194.6
drag, startPoint x: 752, startPoint y: 503, endPoint x: 732, endPoint y: 498, distance: 20.8
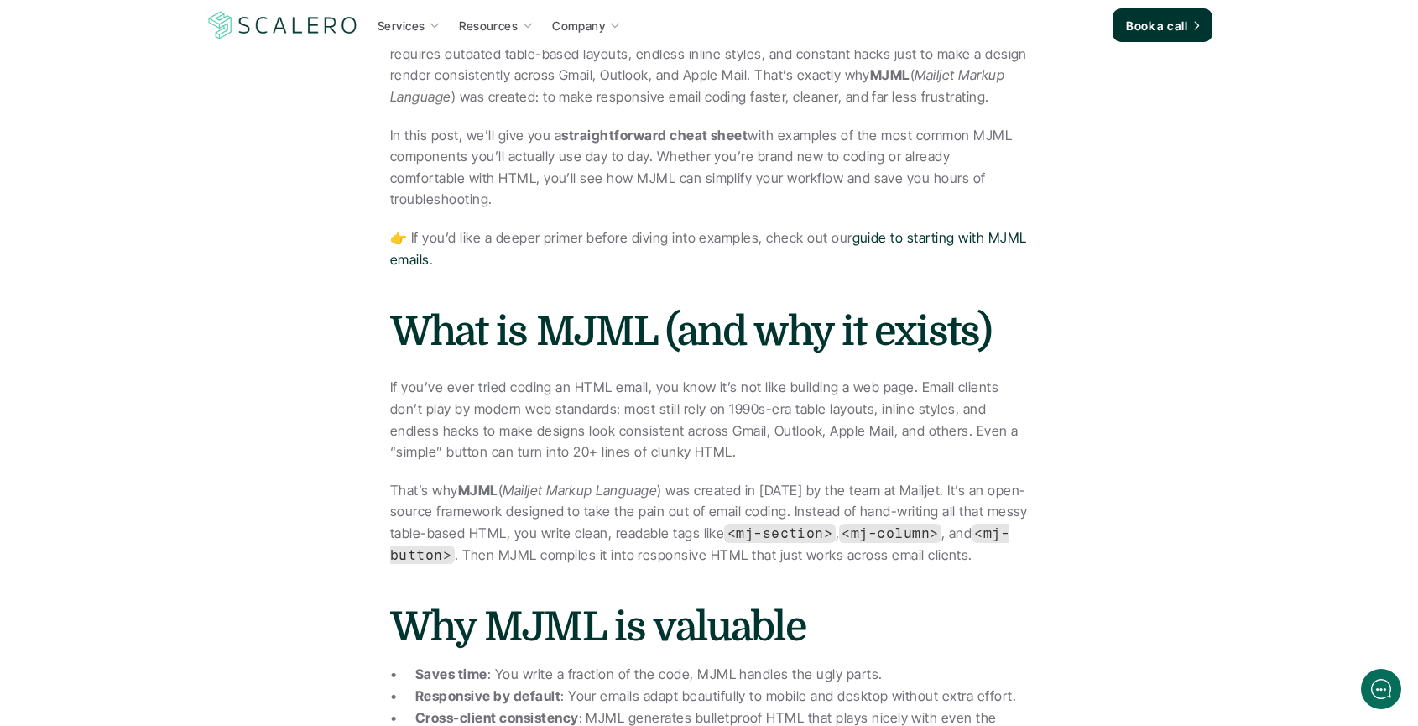
scroll to position [452, 0]
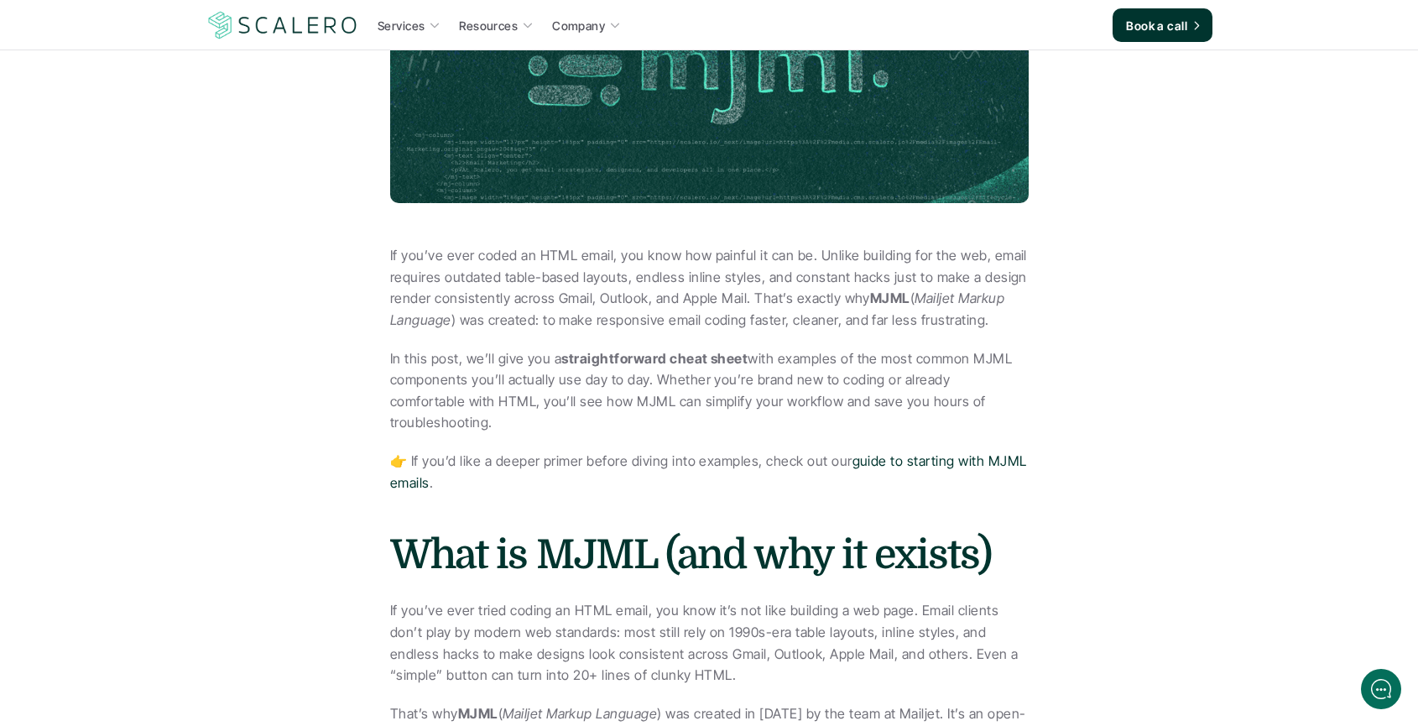
click at [562, 451] on p "👉 If you’d like a deeper primer before diving into examples, check out our guid…" at bounding box center [709, 472] width 638 height 43
click at [958, 600] on p "If you’ve ever tried coding an HTML email, you know it’s not like building a we…" at bounding box center [709, 643] width 638 height 86
drag, startPoint x: 898, startPoint y: 495, endPoint x: 901, endPoint y: 447, distance: 47.9
click at [905, 452] on link "guide to starting with MJML emails" at bounding box center [710, 471] width 640 height 39
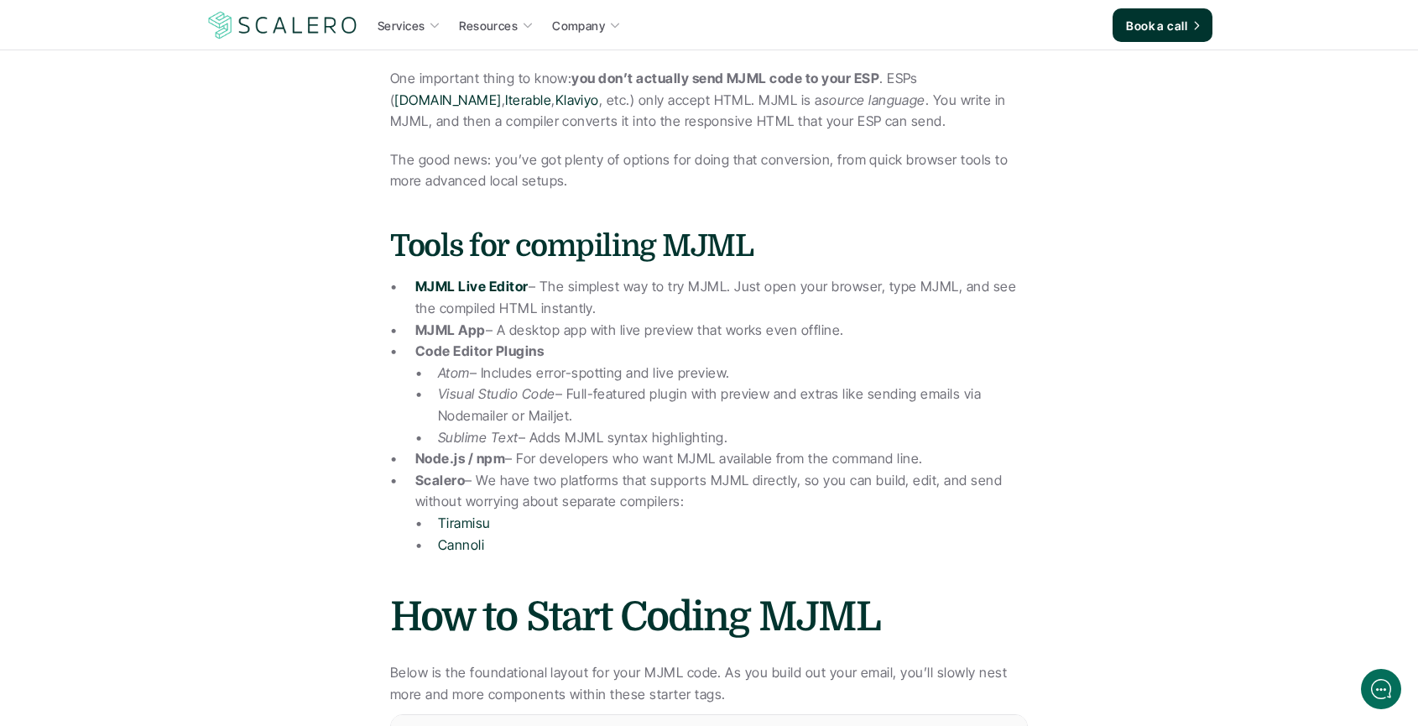
scroll to position [1614, 0]
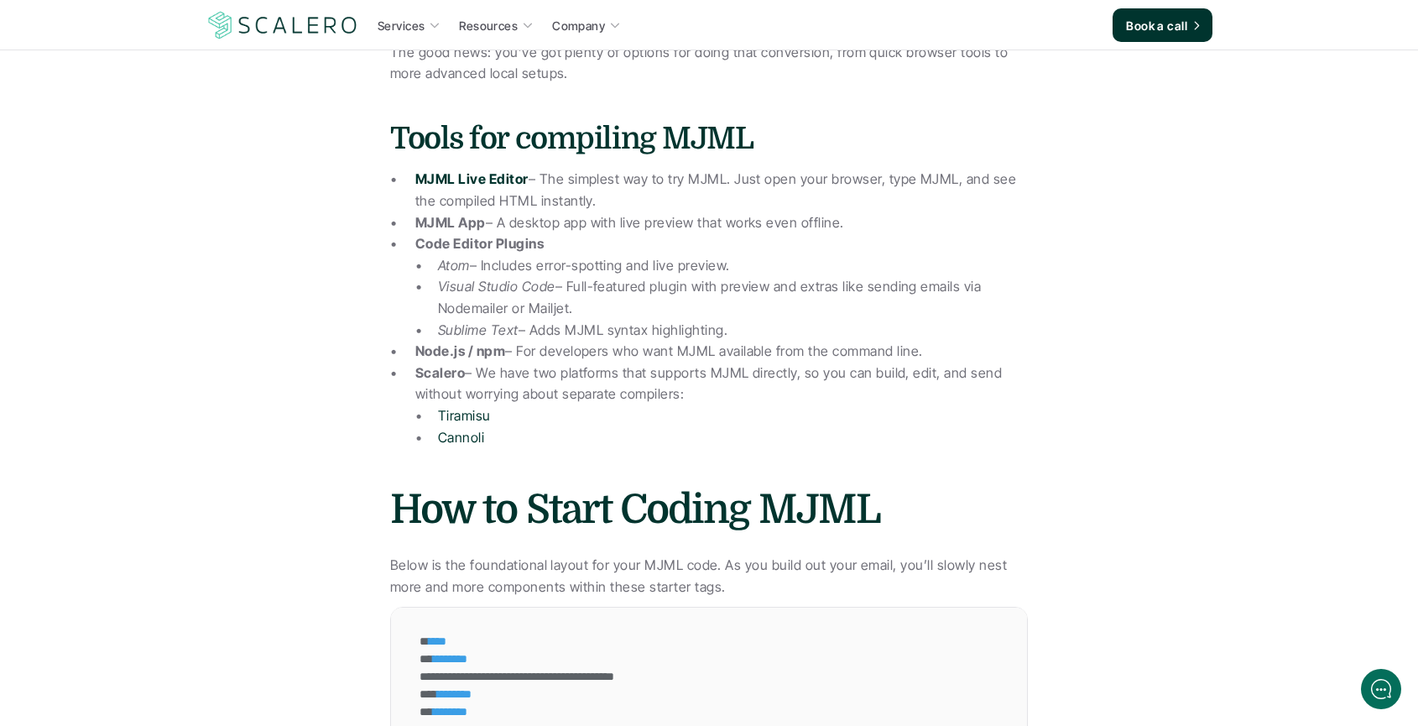
drag, startPoint x: 442, startPoint y: 351, endPoint x: 442, endPoint y: 339, distance: 11.7
click at [442, 364] on strong "Scalero" at bounding box center [440, 372] width 50 height 17
click at [442, 341] on p "Node.js / npm – For developers who want MJML available from the command line." at bounding box center [721, 352] width 613 height 22
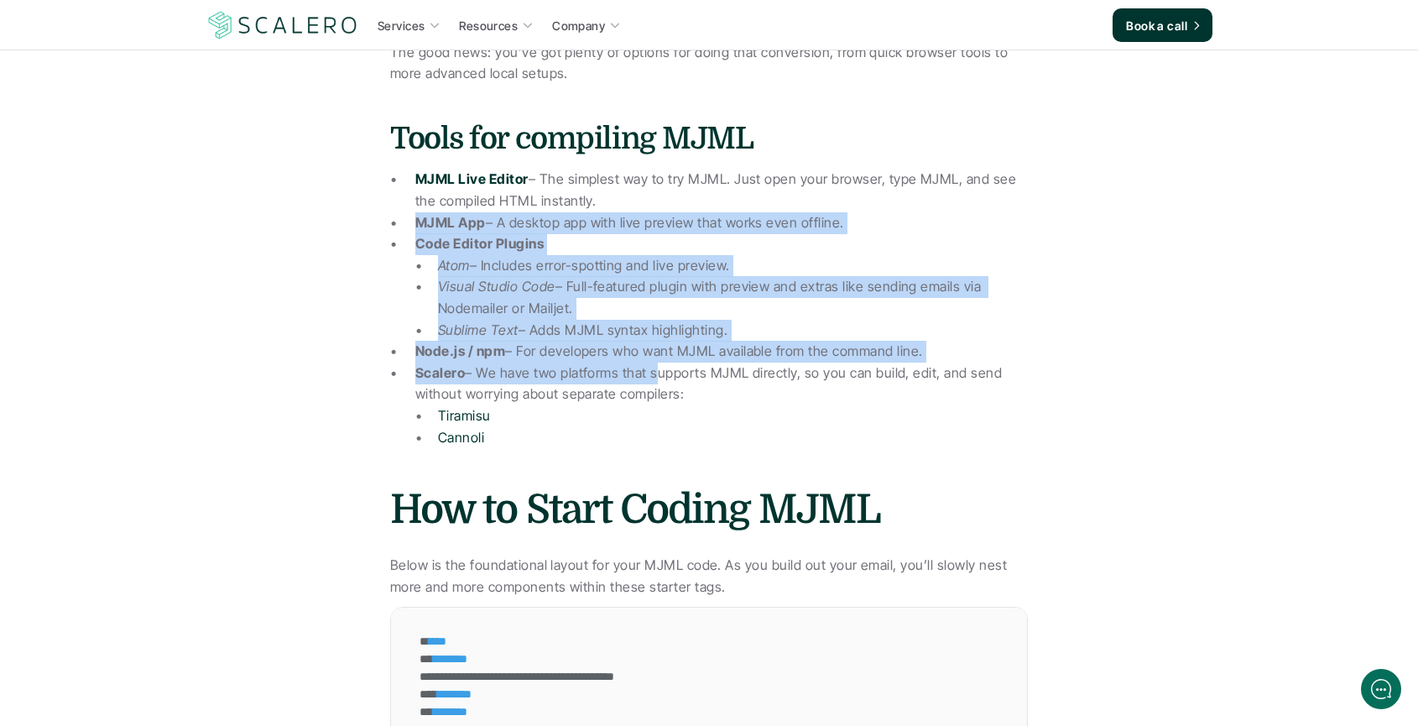
drag, startPoint x: 483, startPoint y: 250, endPoint x: 650, endPoint y: 346, distance: 193.2
click at [650, 346] on ul "MJML Live Editor – The simplest way to try MJML. Just open your browser, type M…" at bounding box center [709, 308] width 638 height 279
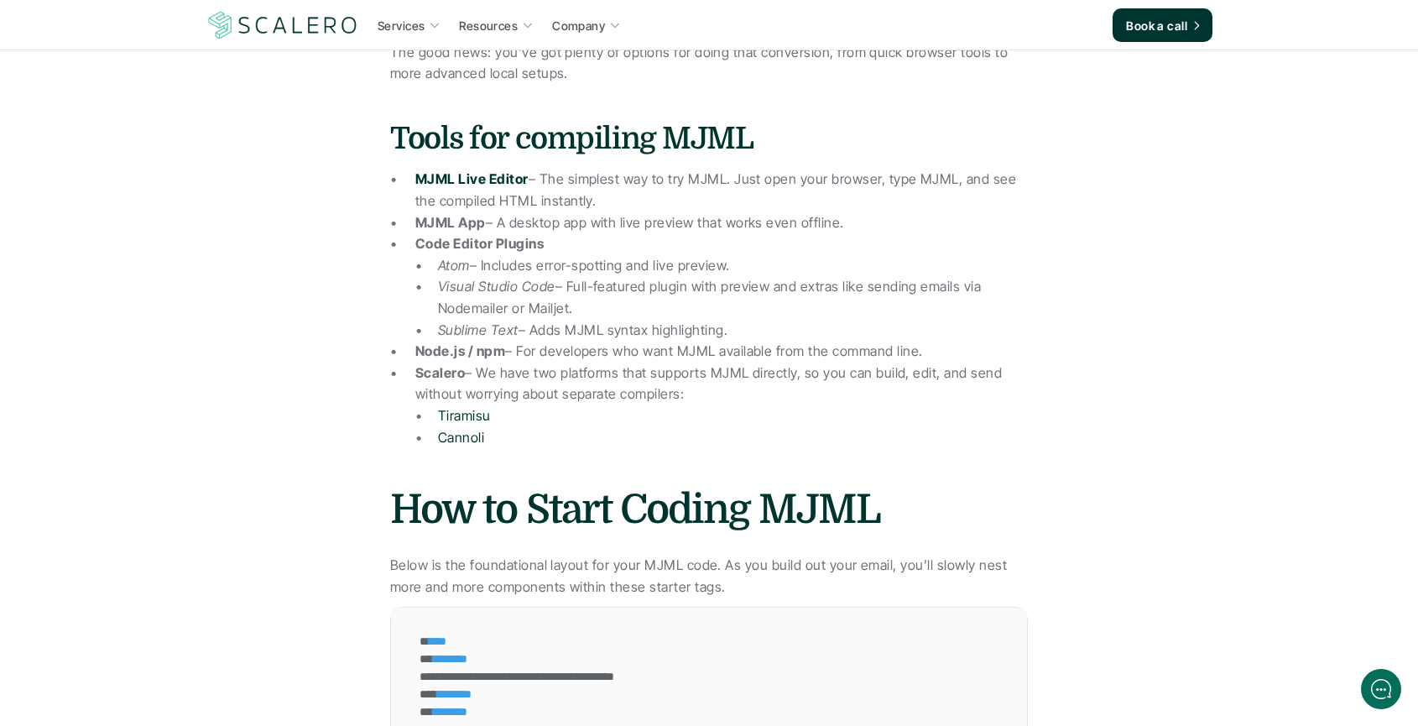
drag, startPoint x: 650, startPoint y: 365, endPoint x: 619, endPoint y: 445, distance: 85.6
click at [649, 367] on p "Scalero – We have two platforms that supports MJML directly, so you can build, …" at bounding box center [721, 384] width 613 height 43
drag, startPoint x: 529, startPoint y: 159, endPoint x: 624, endPoint y: 173, distance: 95.9
click at [619, 172] on p "MJML Live Editor – The simplest way to try MJML. Just open your browser, type M…" at bounding box center [721, 190] width 613 height 43
click at [621, 174] on p "MJML Live Editor – The simplest way to try MJML. Just open your browser, type M…" at bounding box center [721, 190] width 613 height 43
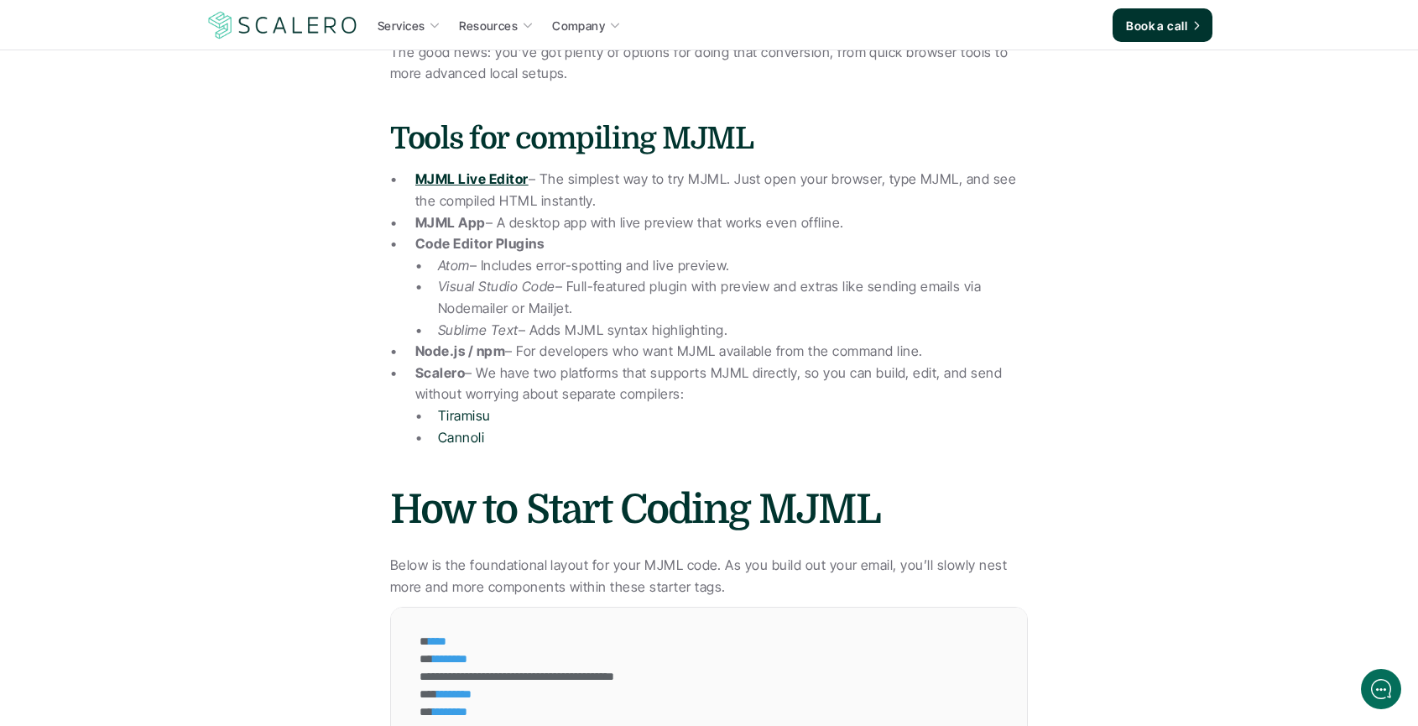
drag, startPoint x: 621, startPoint y: 174, endPoint x: 492, endPoint y: 162, distance: 129.8
click at [599, 173] on p "MJML Live Editor – The simplest way to try MJML. Just open your browser, type M…" at bounding box center [721, 190] width 613 height 43
drag, startPoint x: 330, startPoint y: 165, endPoint x: 463, endPoint y: 168, distance: 133.5
click at [466, 170] on strong "MJML Live Editor" at bounding box center [471, 178] width 113 height 17
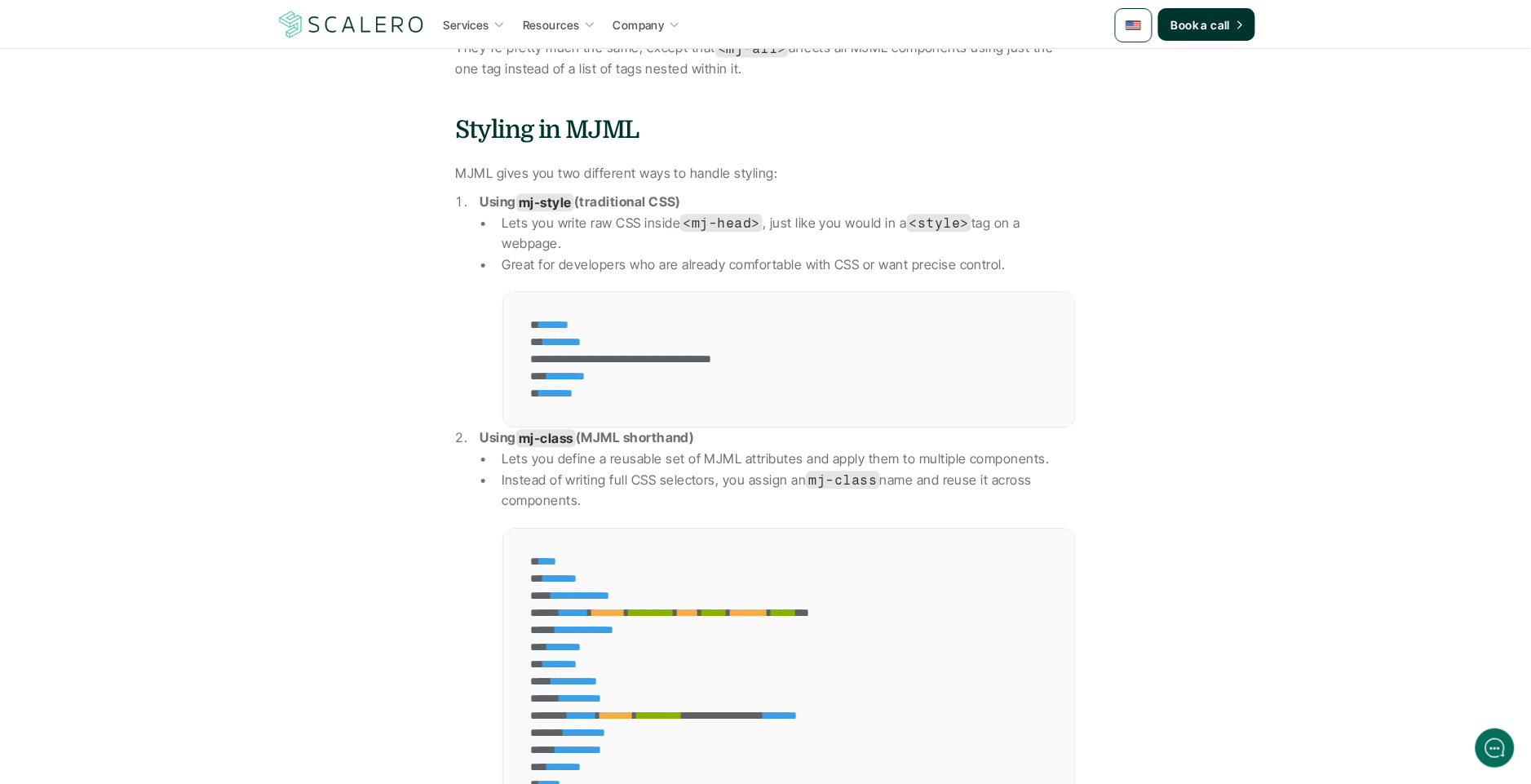
scroll to position [3152, 0]
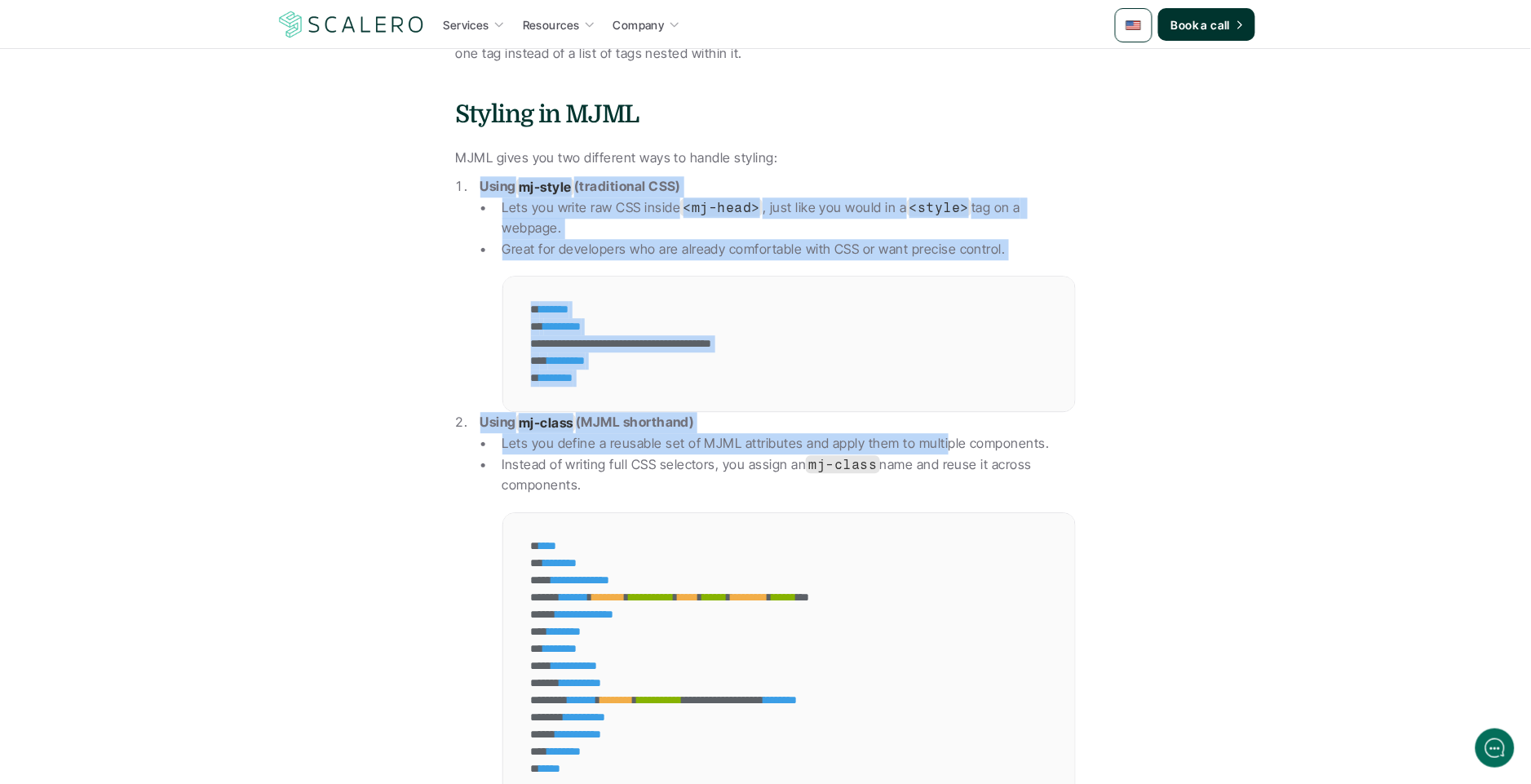
drag, startPoint x: 399, startPoint y: 186, endPoint x: 950, endPoint y: 415, distance: 596.7
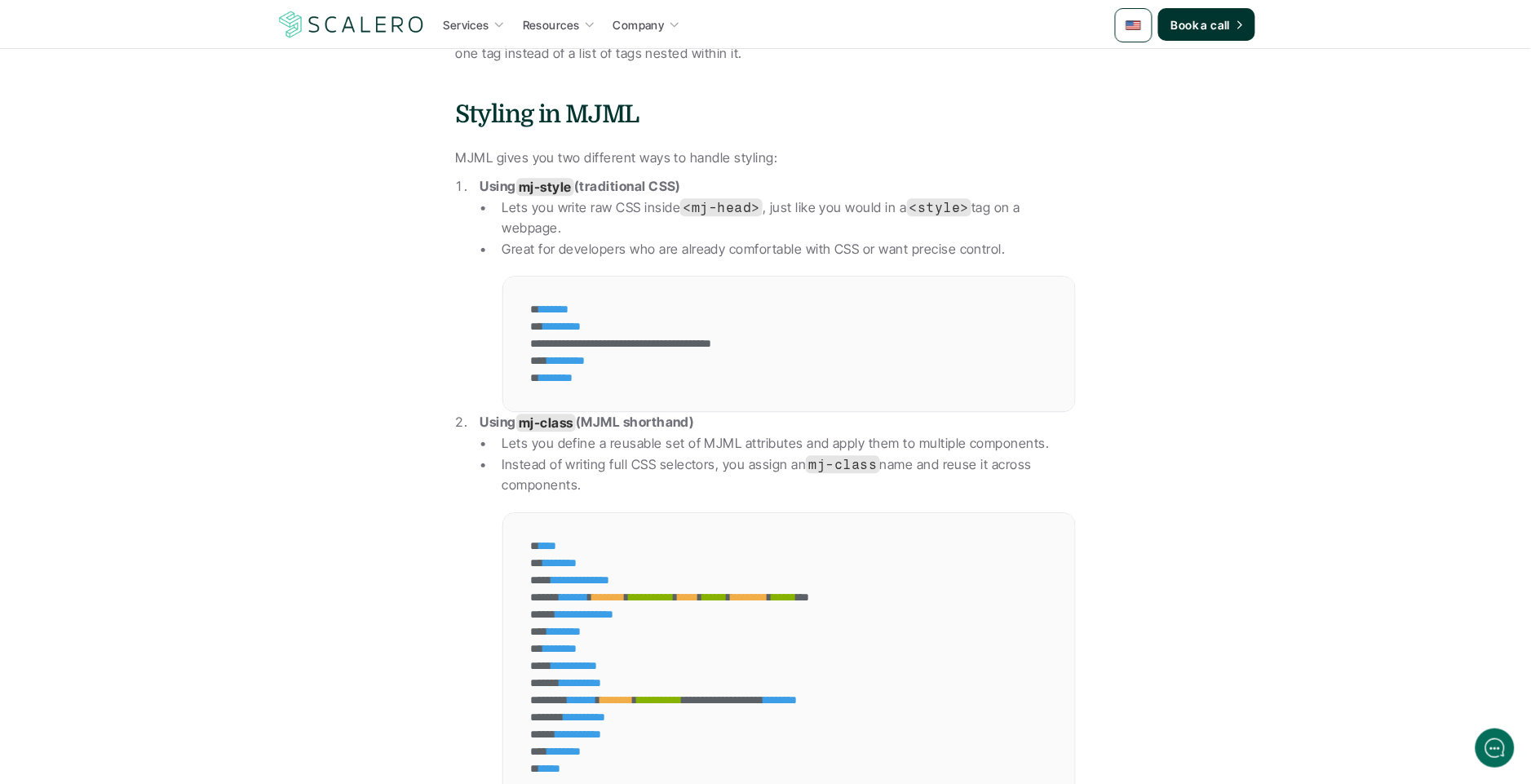
drag, startPoint x: 950, startPoint y: 415, endPoint x: 775, endPoint y: 359, distance: 183.7
click at [950, 415] on p "Using mj-class (MJML shorthand)" at bounding box center [778, 423] width 596 height 21
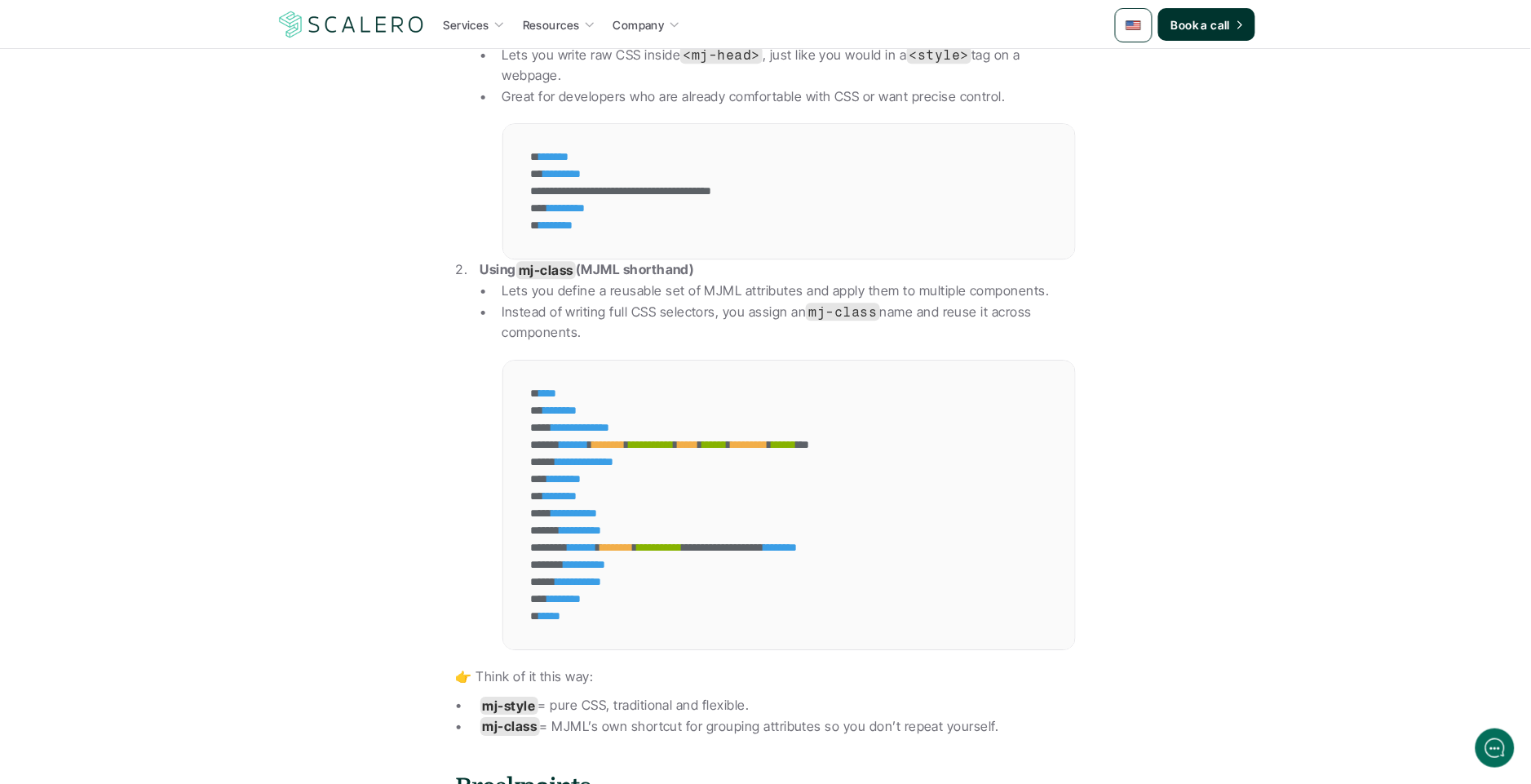
scroll to position [3409, 0]
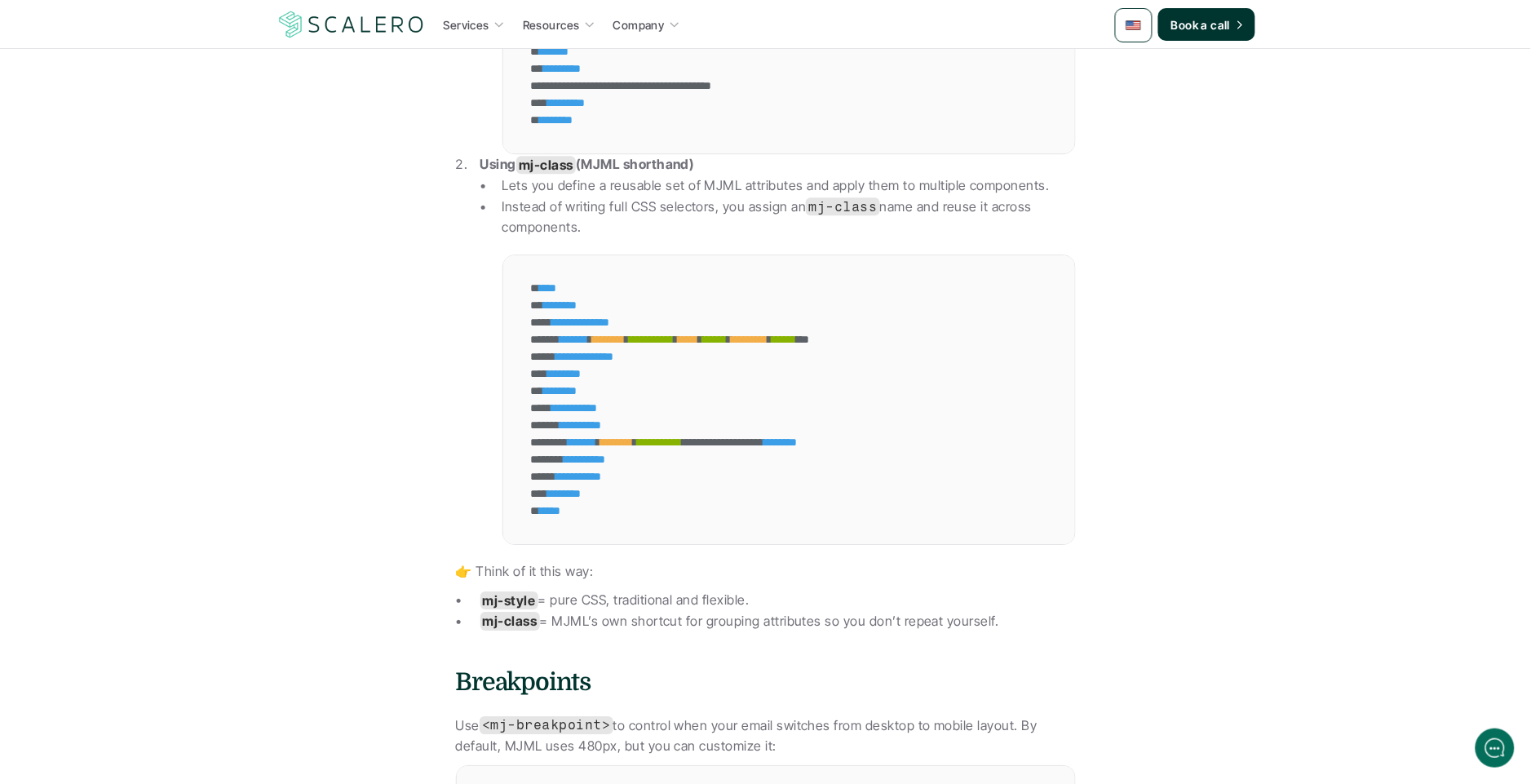
drag, startPoint x: 809, startPoint y: 506, endPoint x: 587, endPoint y: 520, distance: 222.4
click at [587, 520] on div "**********" at bounding box center [770, 399] width 534 height 289
drag, startPoint x: 590, startPoint y: 516, endPoint x: 374, endPoint y: 164, distance: 413.0
click at [587, 502] on div "**********" at bounding box center [770, 399] width 534 height 289
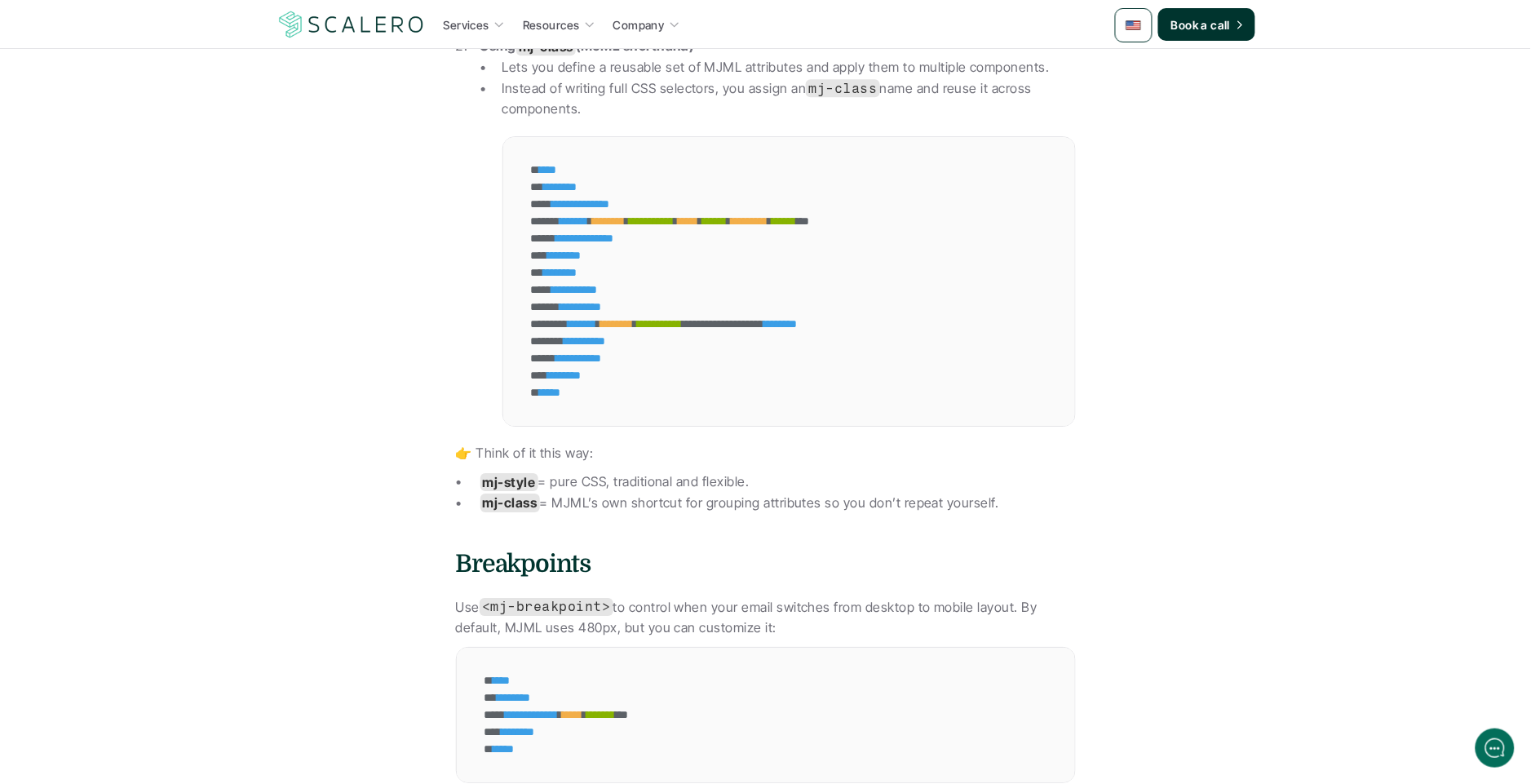
scroll to position [3665, 0]
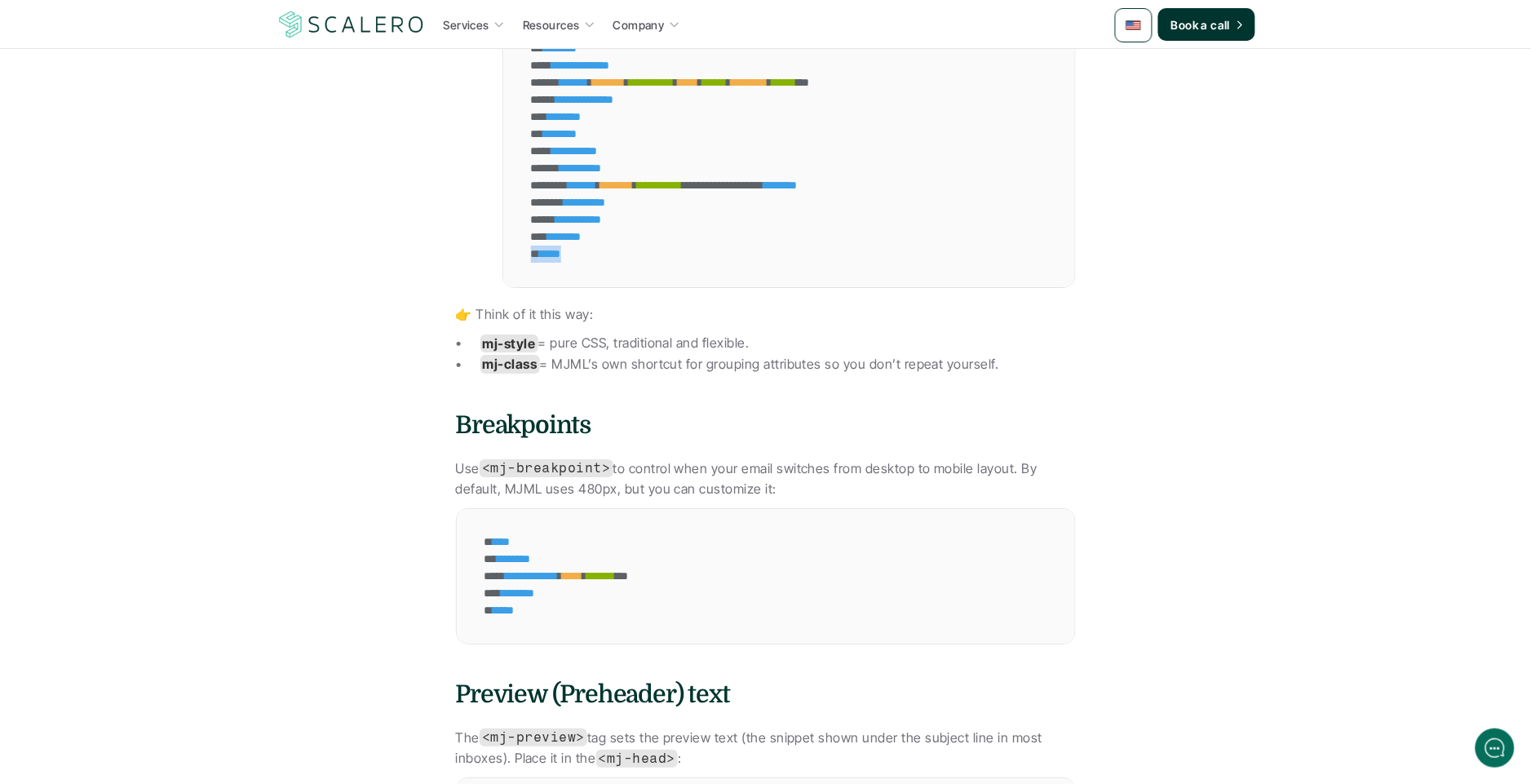
drag, startPoint x: 344, startPoint y: 239, endPoint x: 727, endPoint y: 536, distance: 484.7
click at [724, 537] on div "* **** *" at bounding box center [607, 542] width 252 height 17
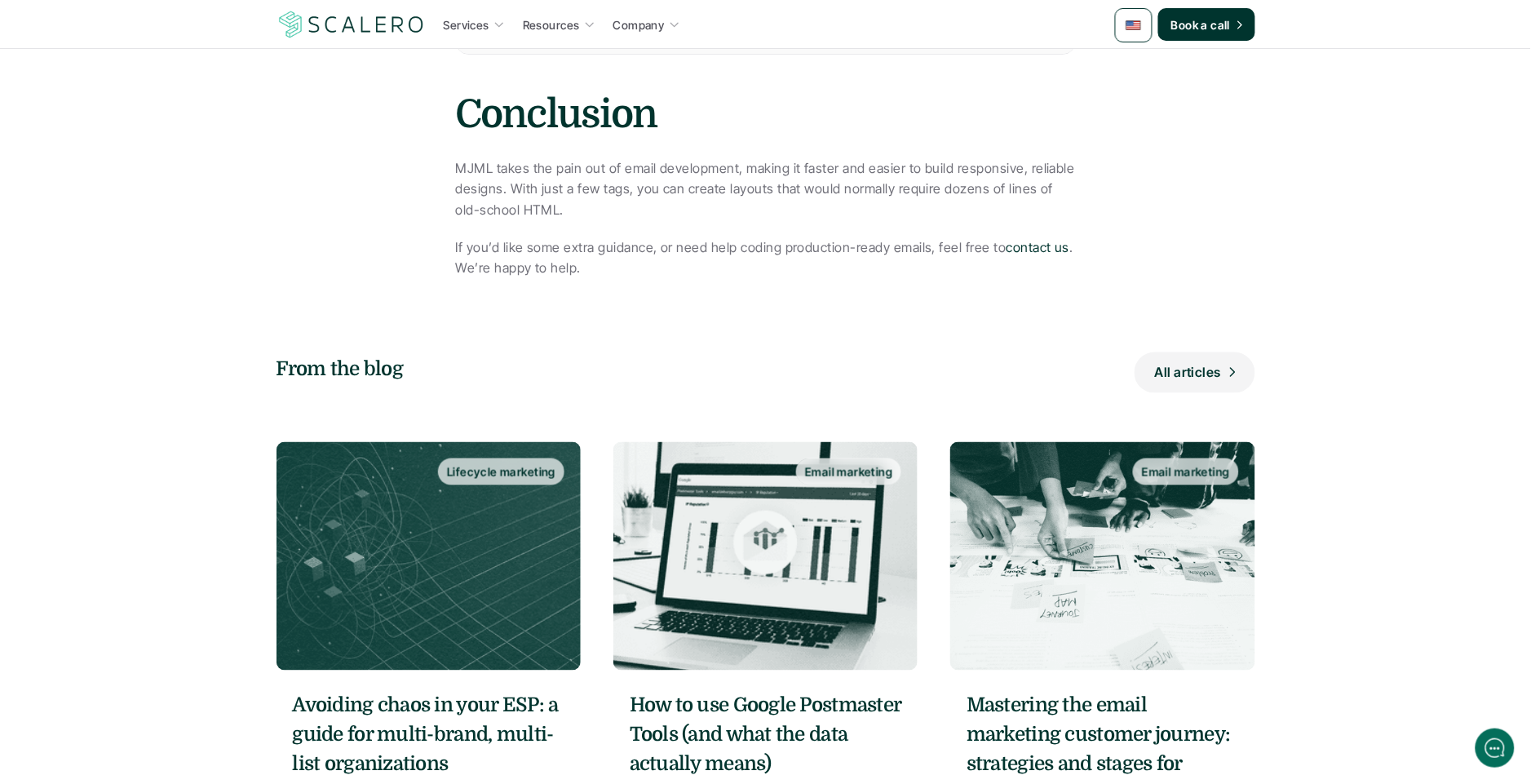
scroll to position [12275, 0]
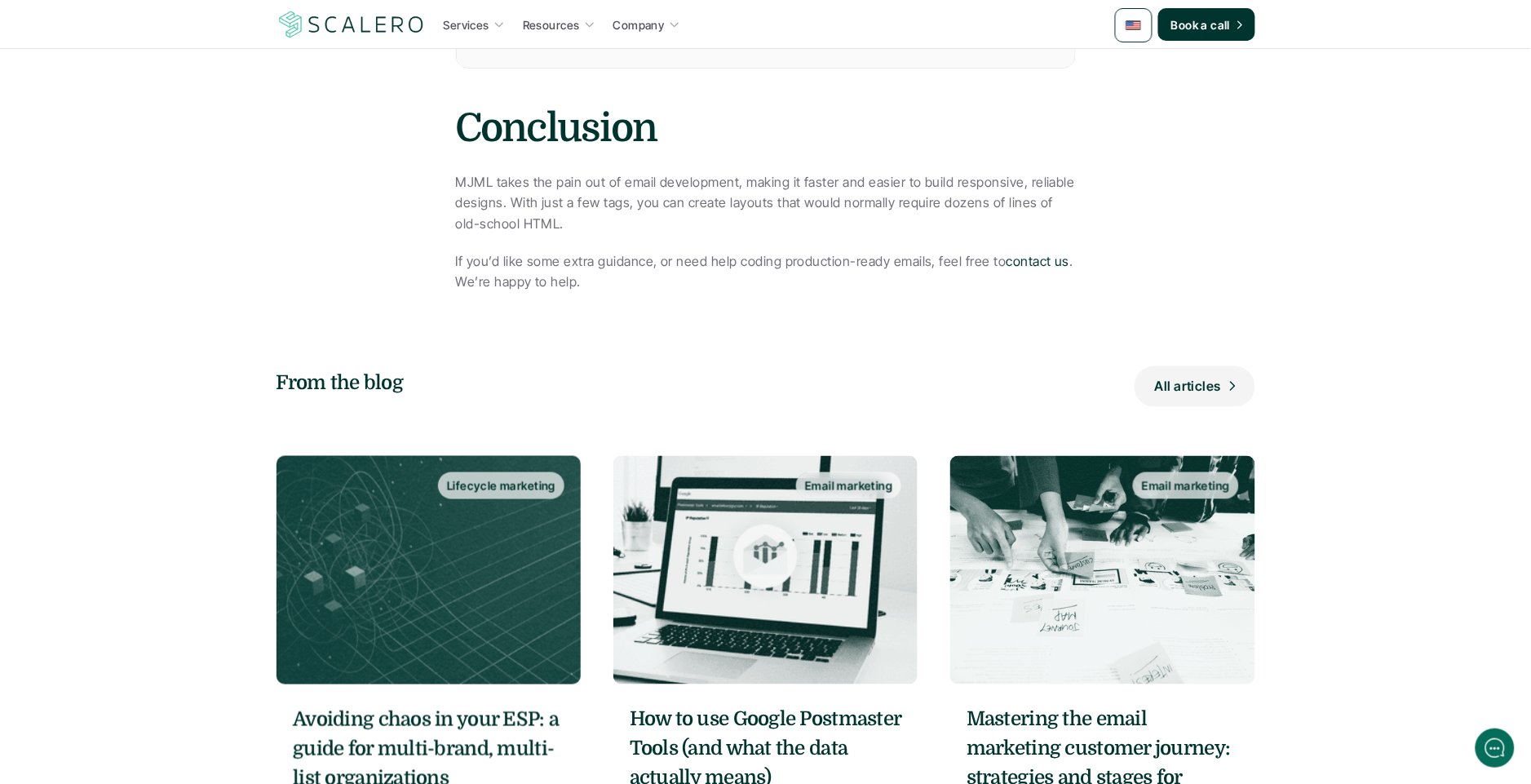
drag, startPoint x: 285, startPoint y: 105, endPoint x: 899, endPoint y: 280, distance: 638.5
drag, startPoint x: 902, startPoint y: 283, endPoint x: 989, endPoint y: 258, distance: 90.5
click at [902, 283] on p "If you’d like some extra guidance, or need help coding production-ready emails,…" at bounding box center [766, 271] width 620 height 42
click at [1008, 269] on link "contact us" at bounding box center [1038, 260] width 63 height 17
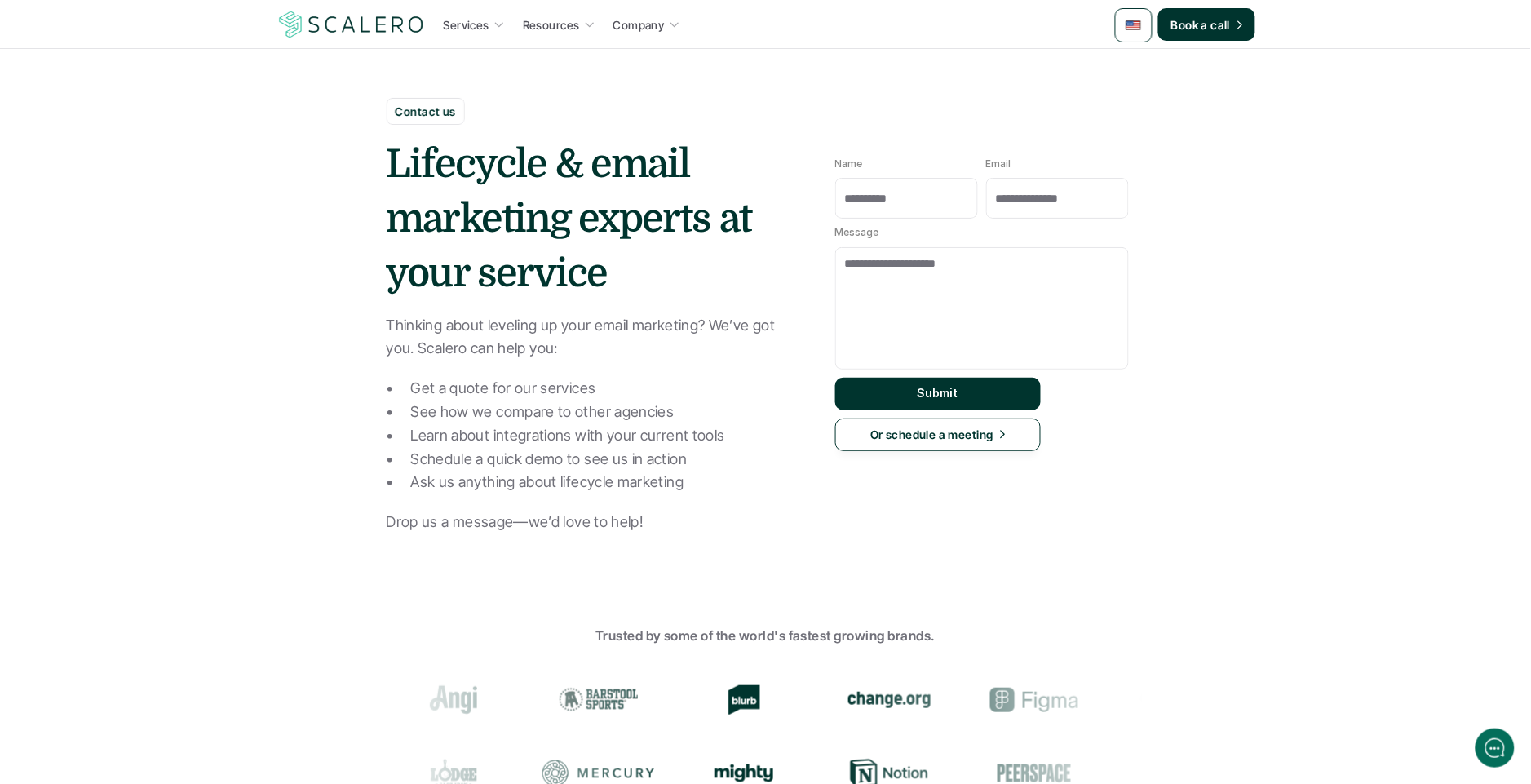
drag, startPoint x: 240, startPoint y: 142, endPoint x: 212, endPoint y: 88, distance: 60.8
click at [239, 141] on section "Contact us Lifecycle & email marketing experts at your service Thinking about l…" at bounding box center [765, 299] width 1531 height 599
